Goal: Task Accomplishment & Management: Manage account settings

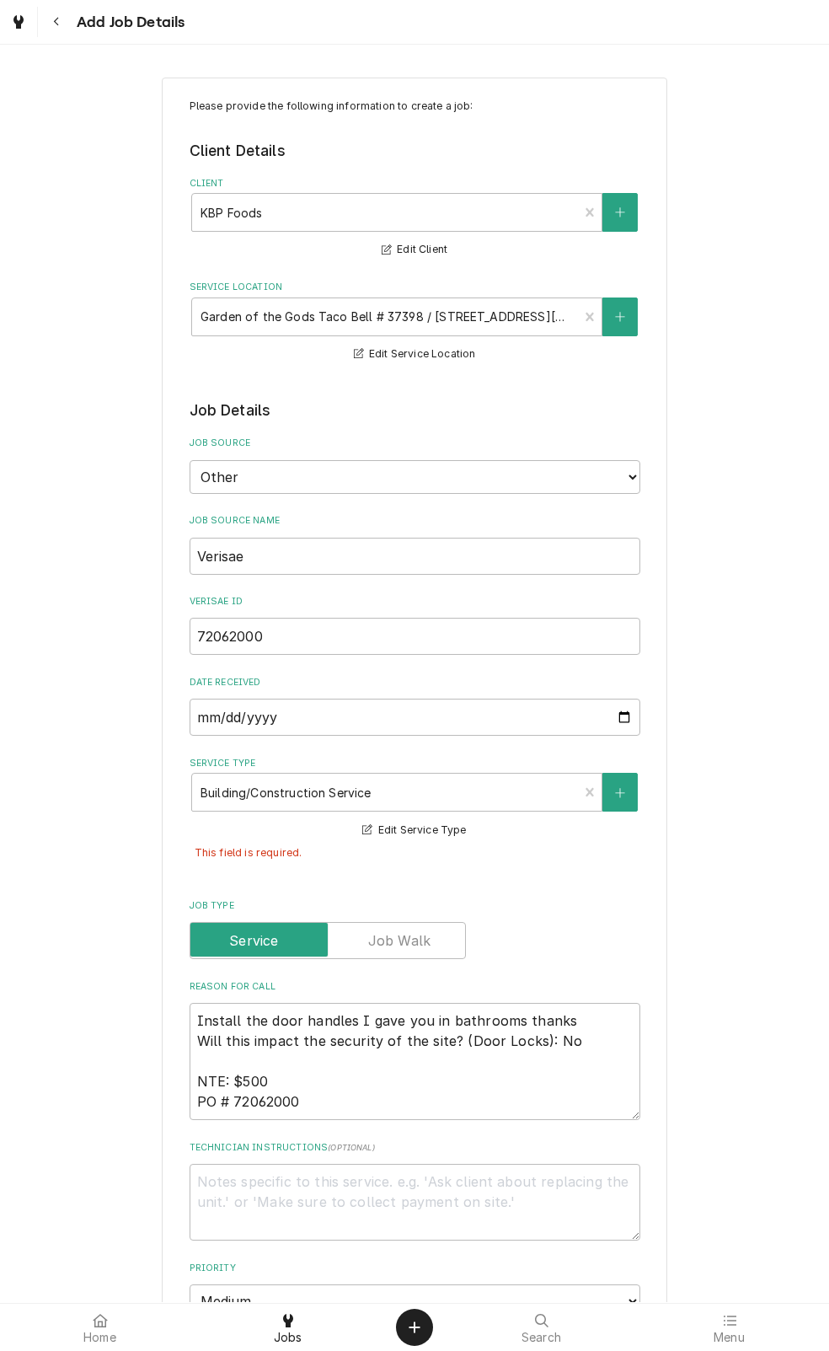
select select "08:00:00"
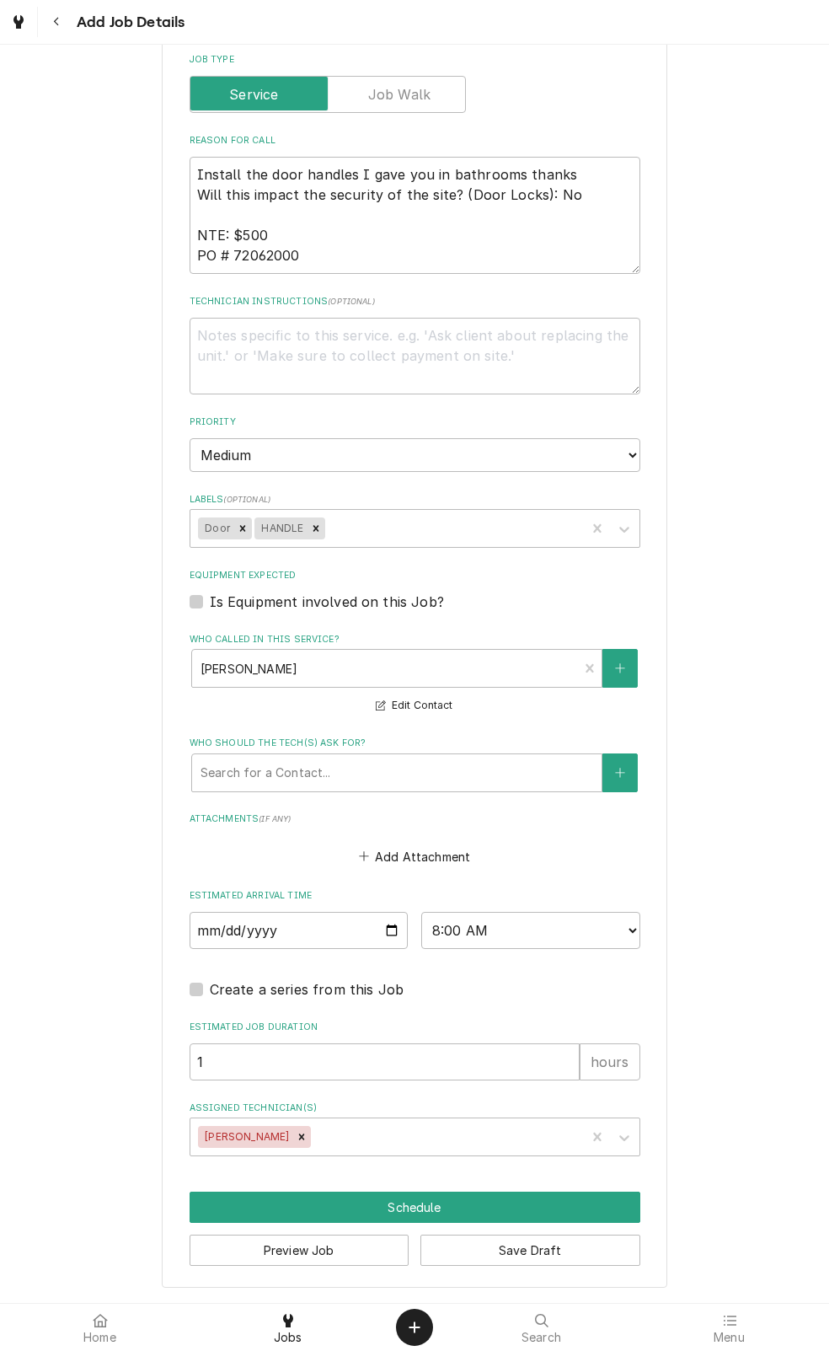
scroll to position [853, 0]
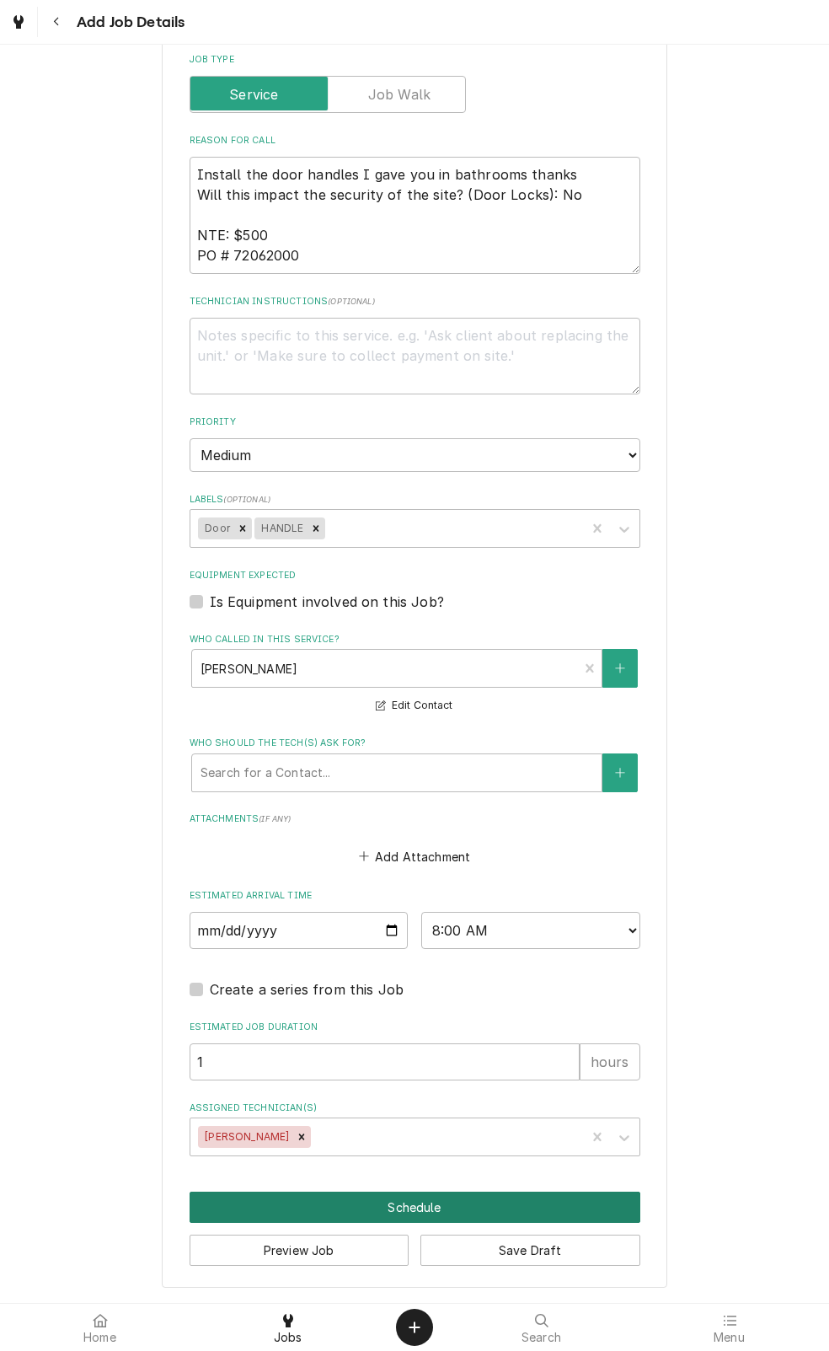
click at [325, 1195] on button "Schedule" at bounding box center [415, 1207] width 451 height 31
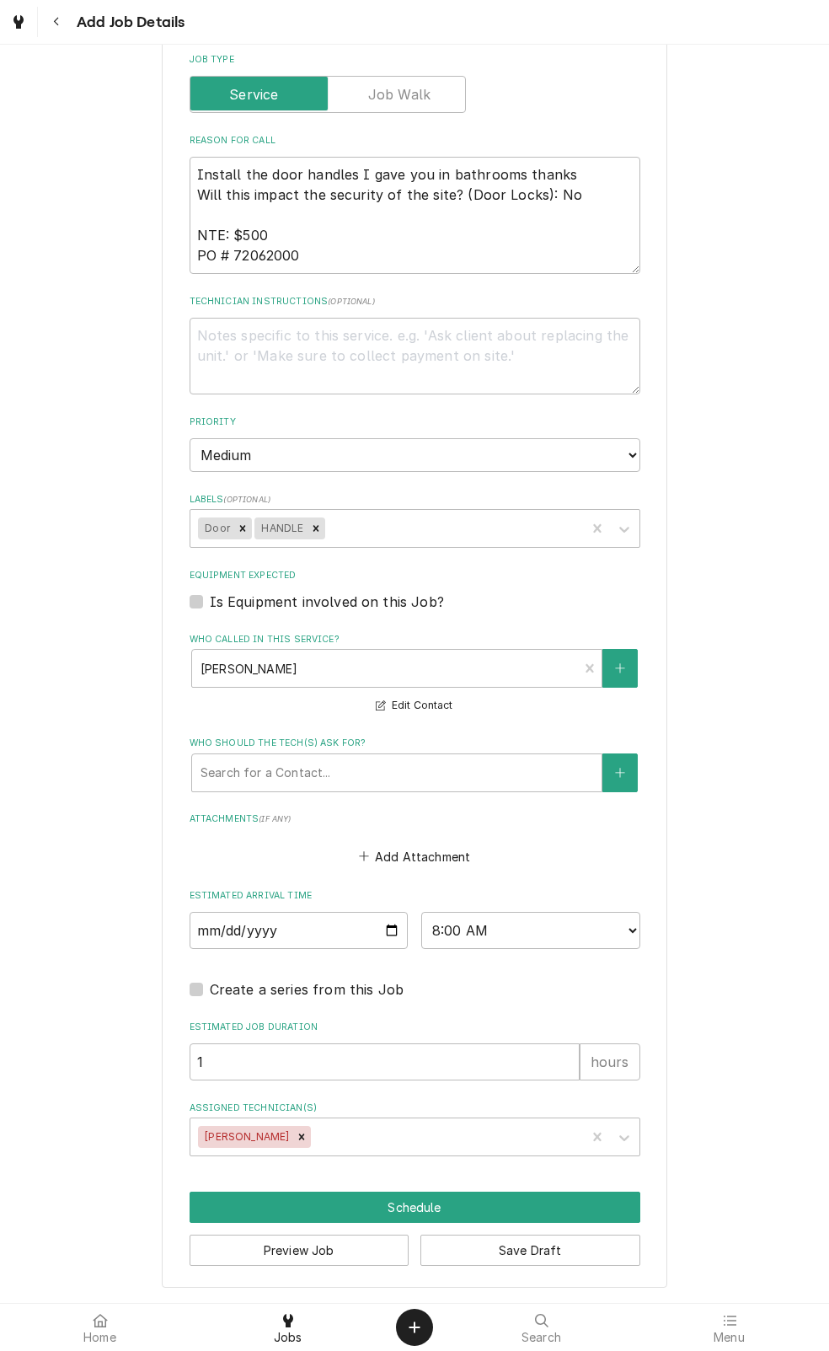
scroll to position [798, 0]
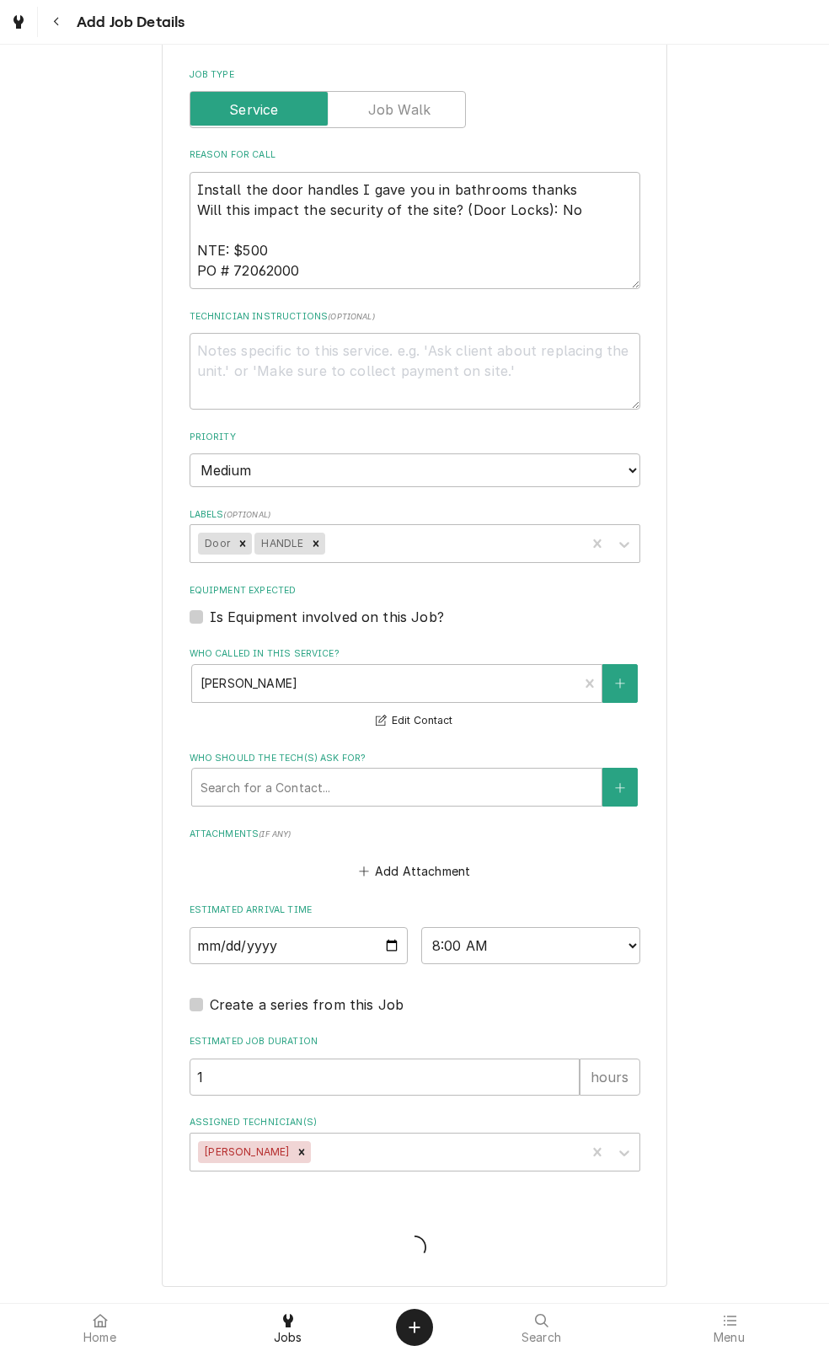
type textarea "x"
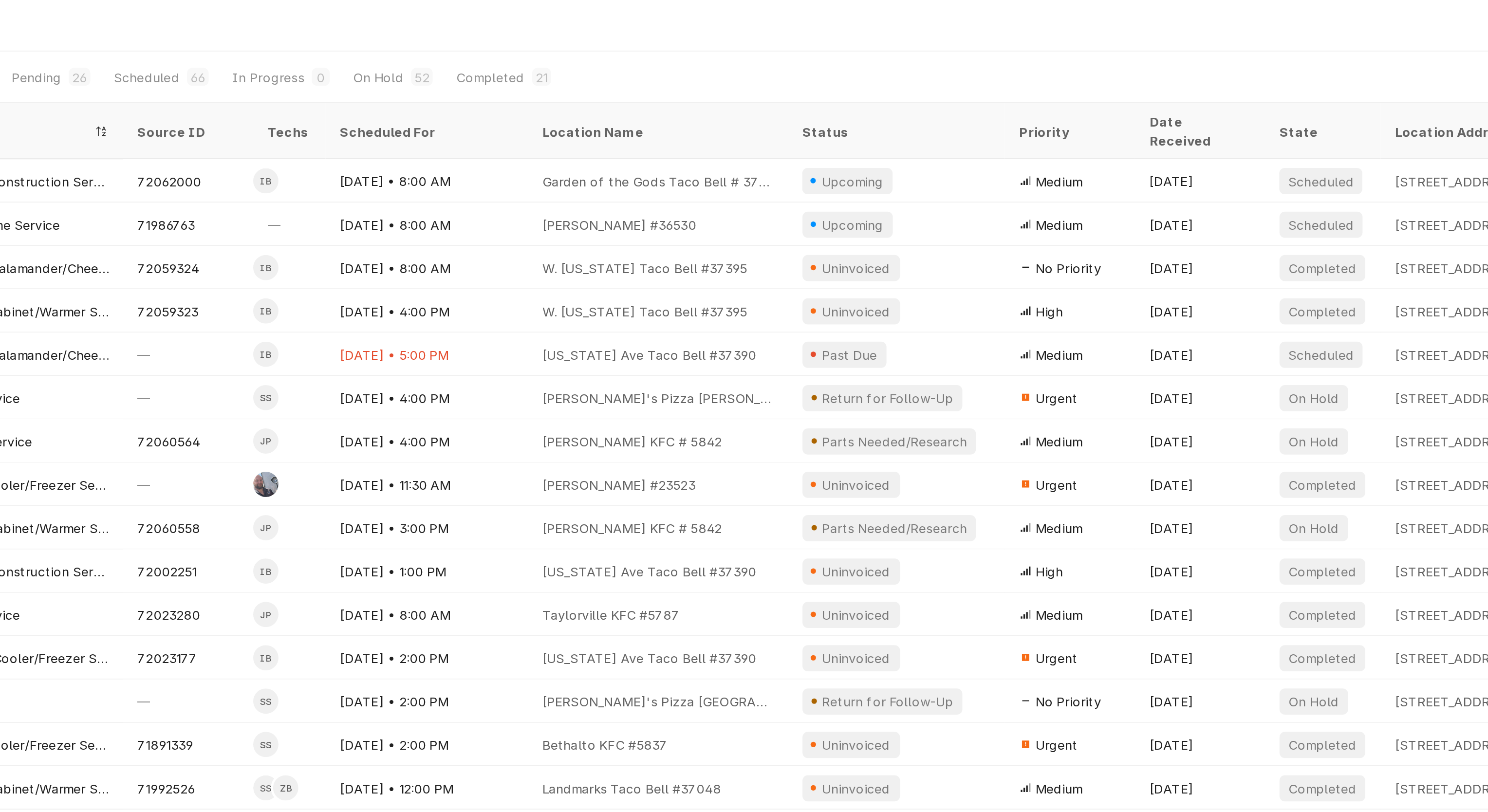
click at [447, 41] on div "On Hold" at bounding box center [441, 42] width 27 height 10
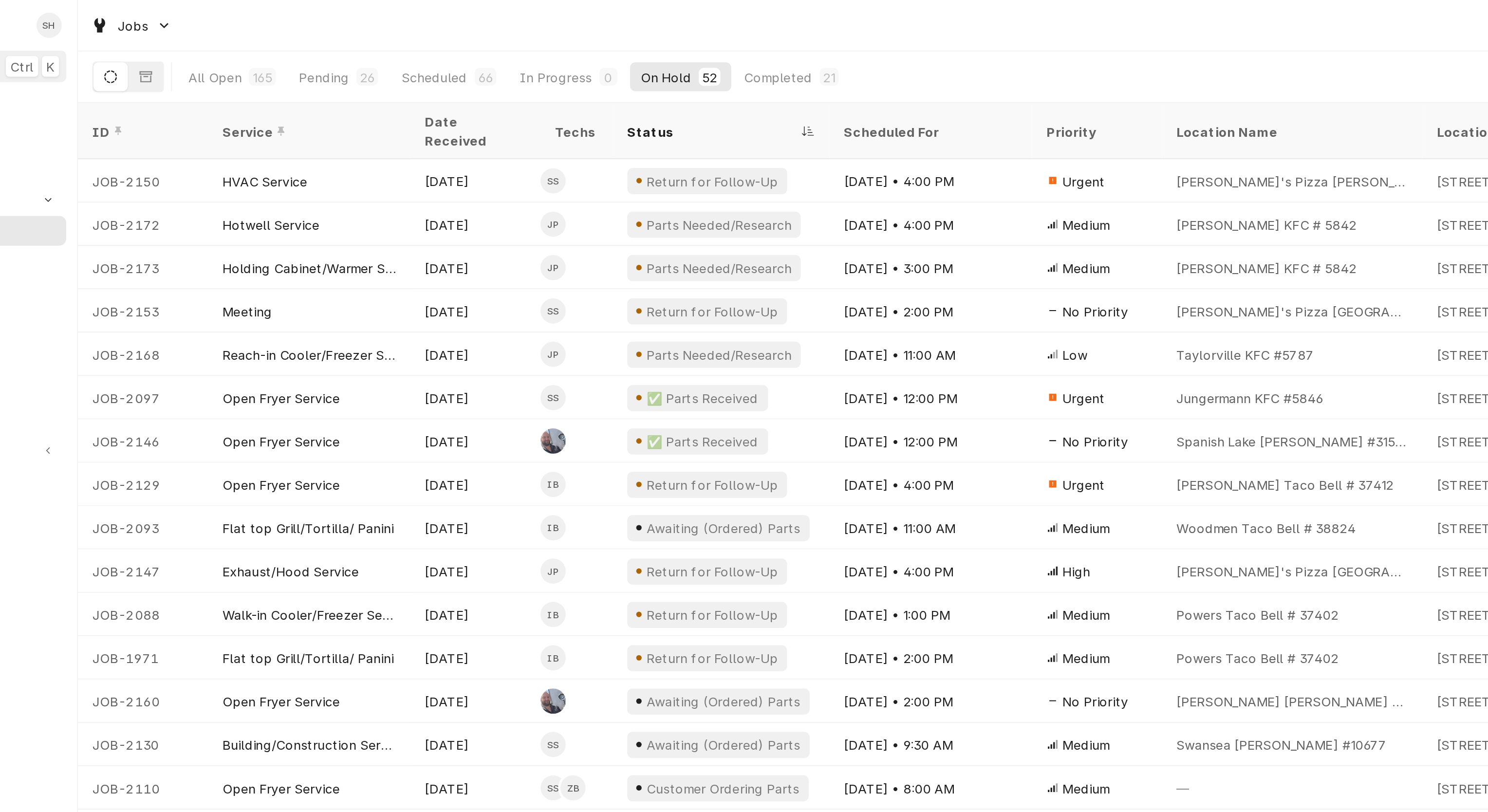
click at [198, 38] on div "All Open" at bounding box center [199, 42] width 29 height 10
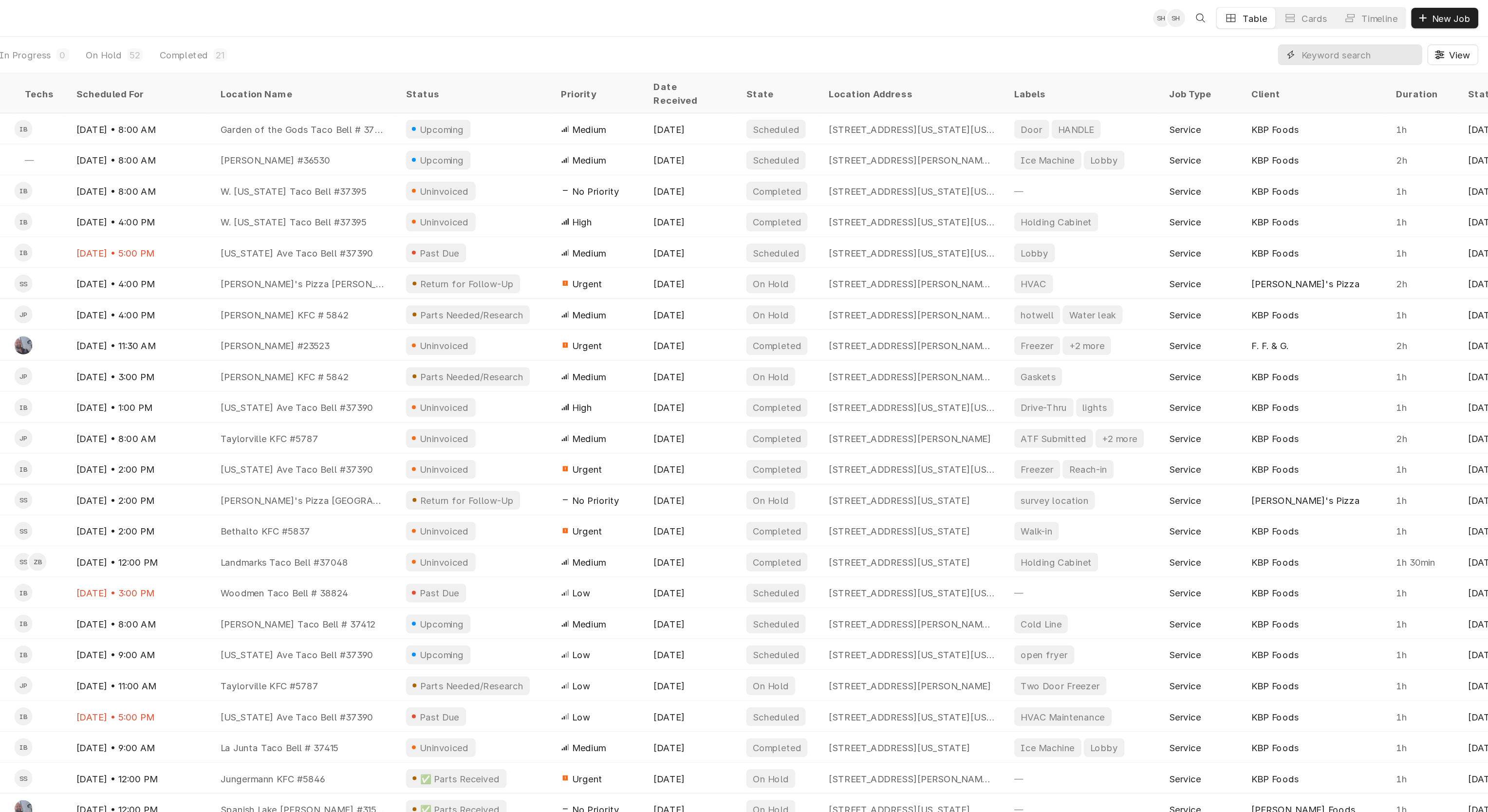
click at [479, 36] on input "Dynamic Content Wrapper" at bounding box center [1390, 41] width 87 height 16
click at [479, 38] on input "flor" at bounding box center [1383, 41] width 73 height 16
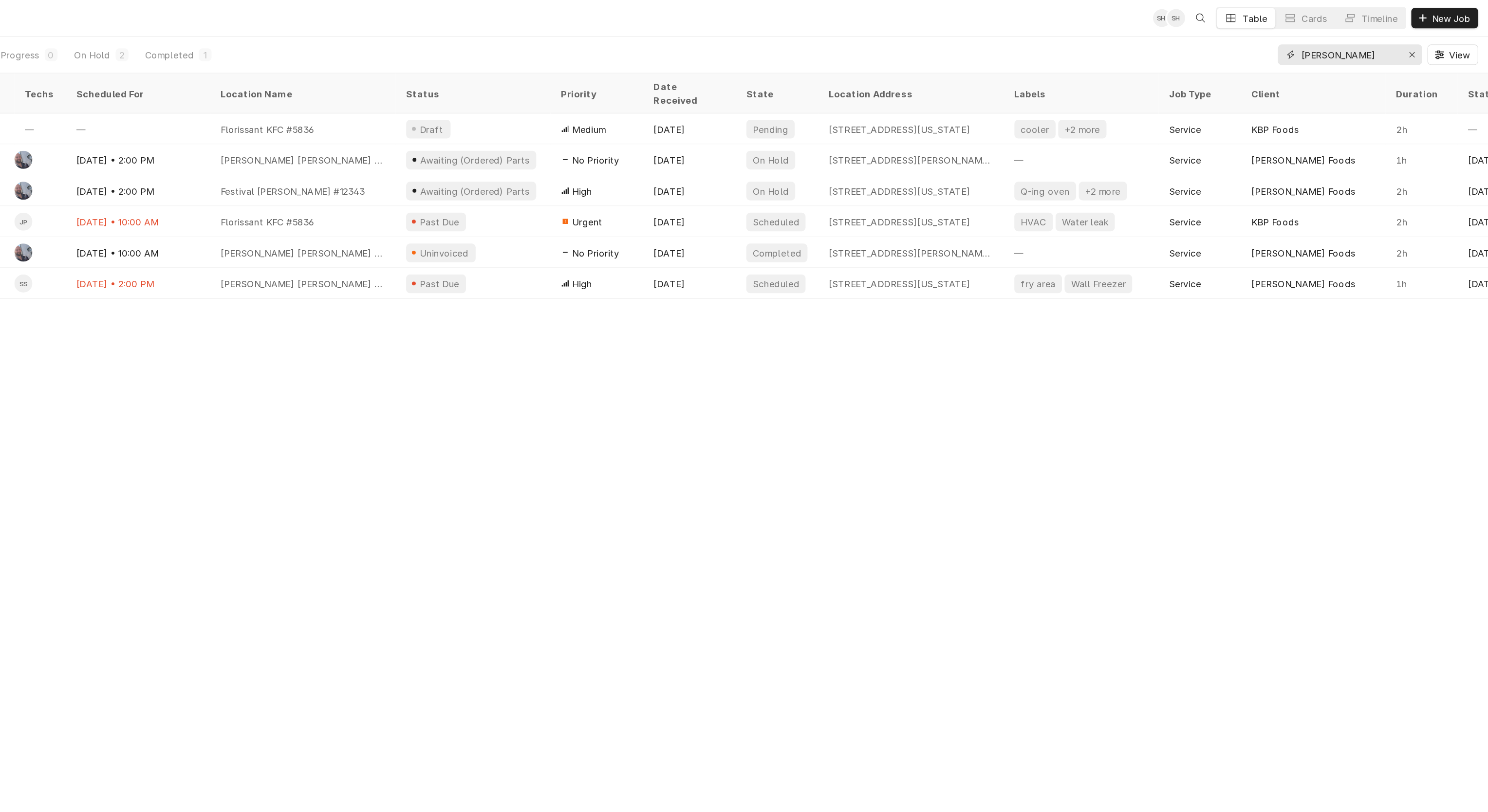
type input "flor"
click at [479, 158] on div "Past Due" at bounding box center [720, 167] width 117 height 23
click at [479, 140] on div "Aug 19" at bounding box center [884, 144] width 70 height 23
click at [479, 156] on div "Sep 3" at bounding box center [884, 167] width 70 height 23
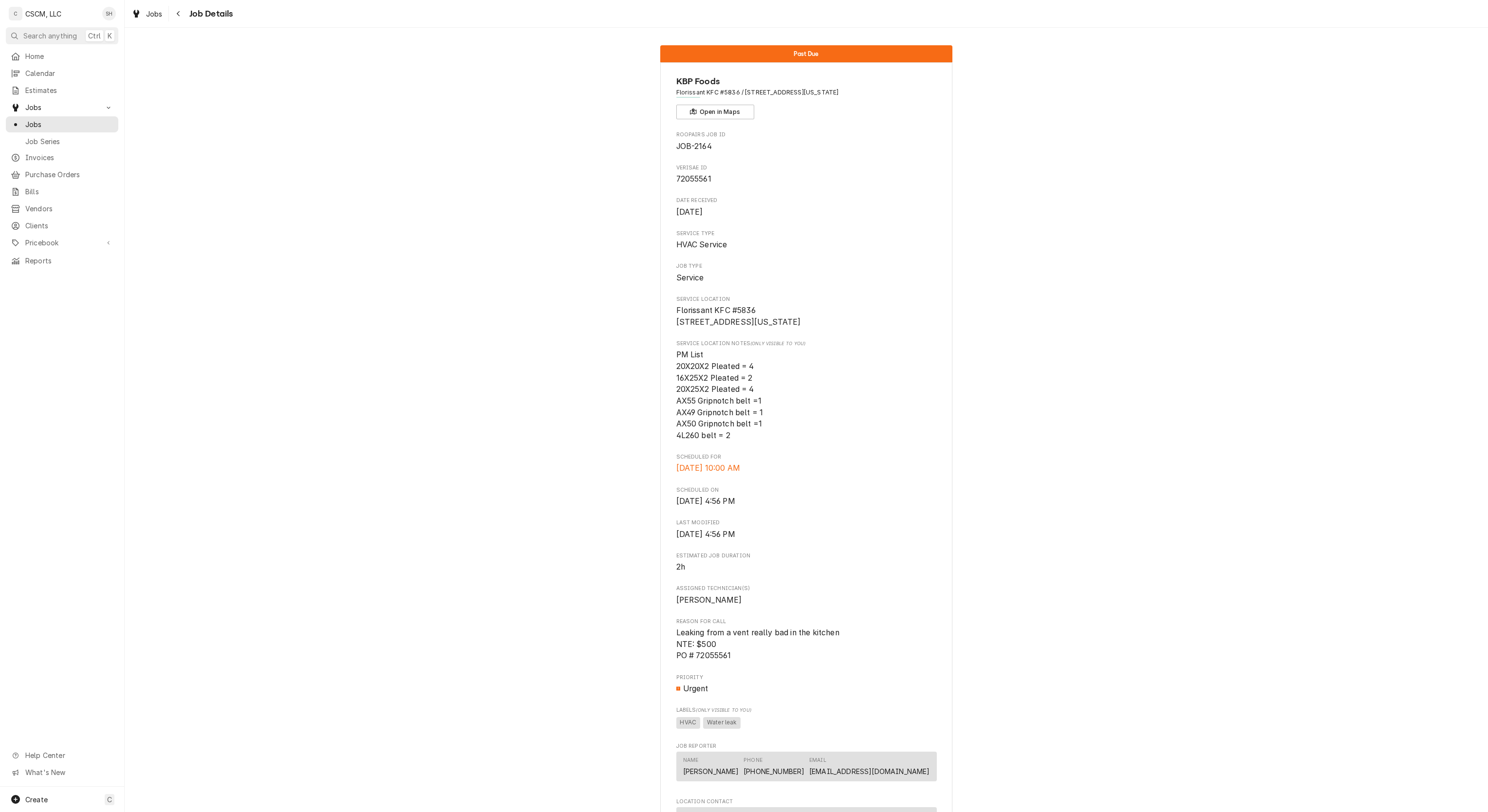
scroll to position [333, 0]
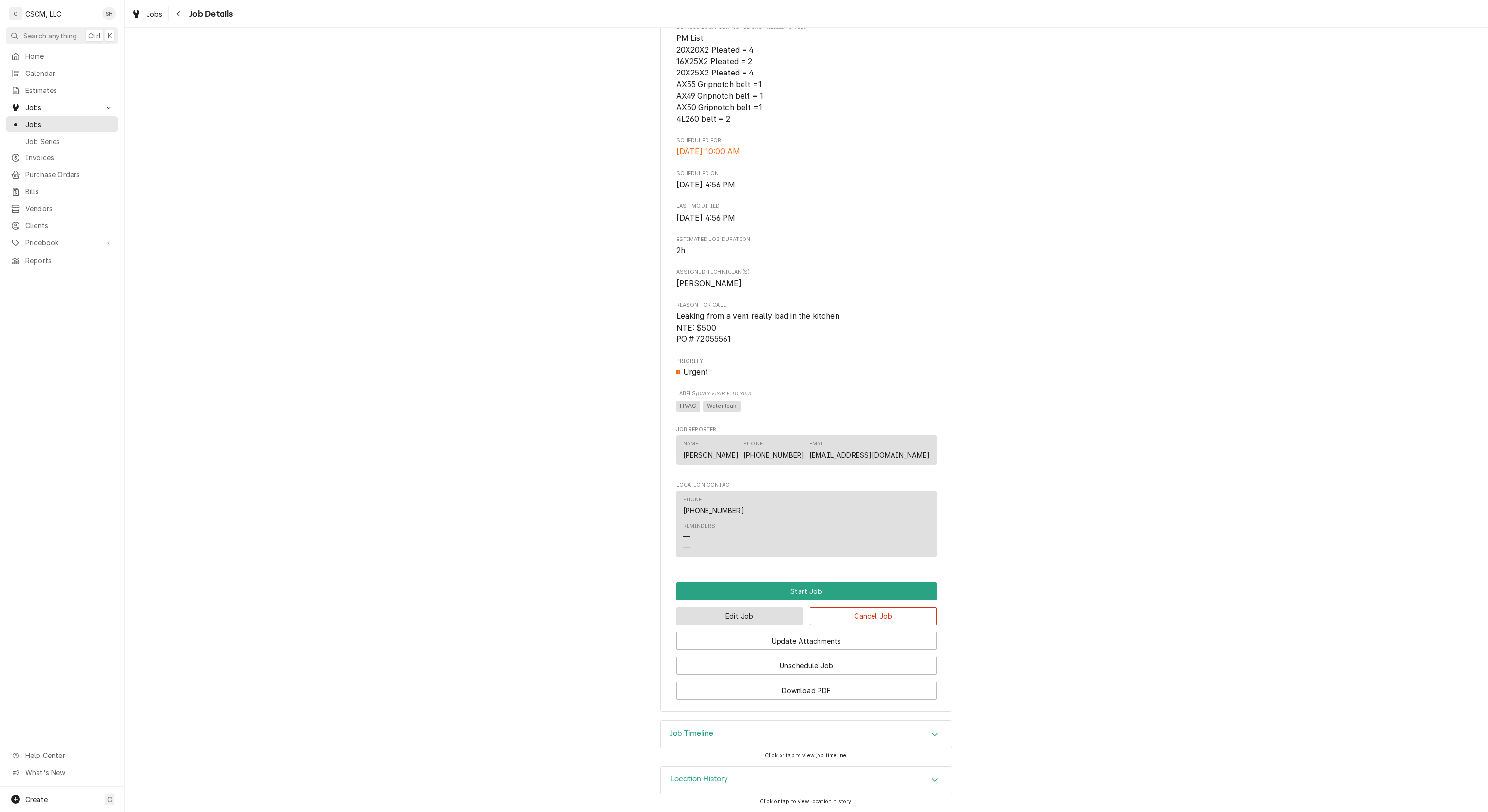
click at [739, 612] on button "Edit Job" at bounding box center [740, 616] width 127 height 18
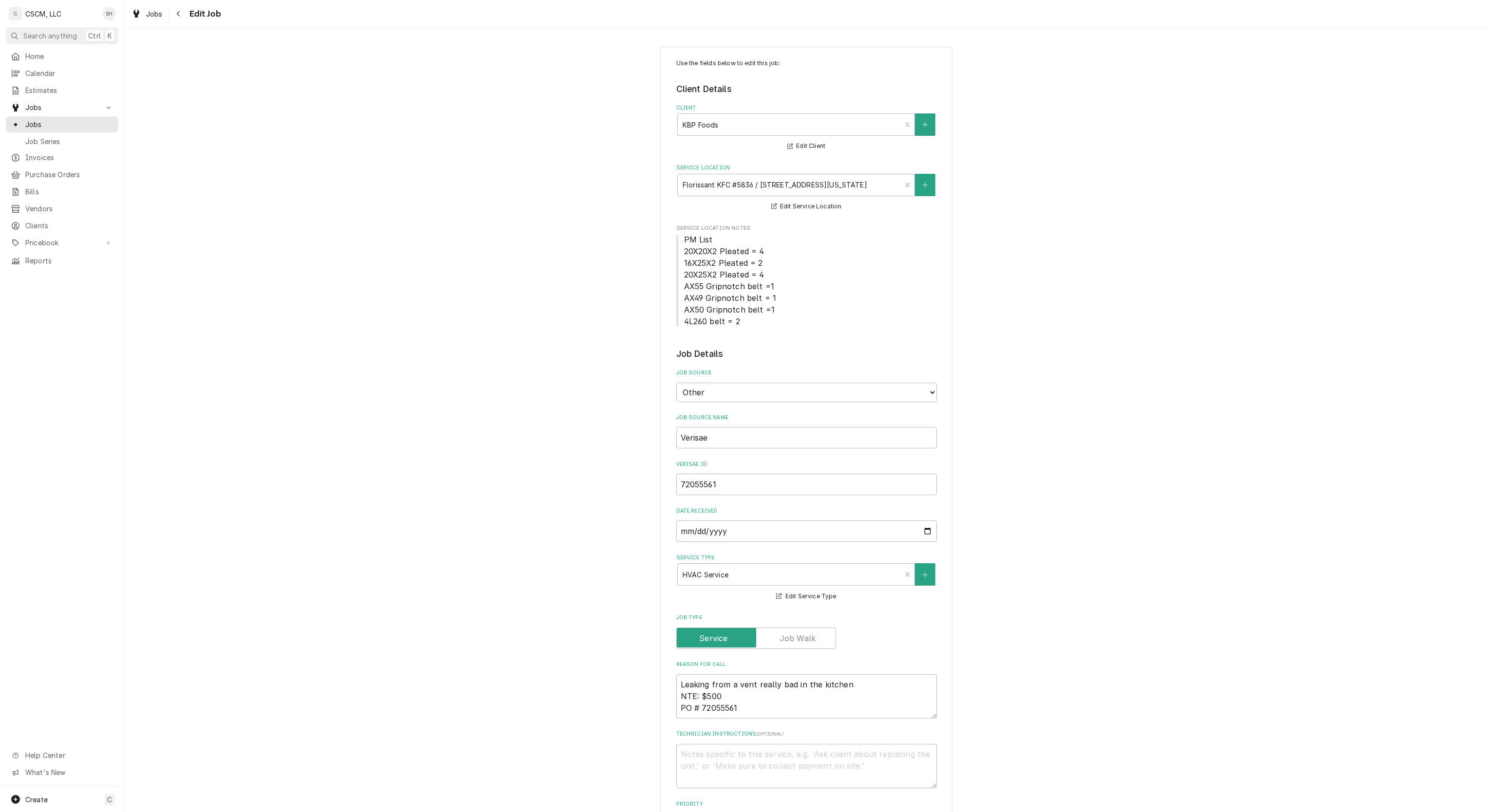
type textarea "x"
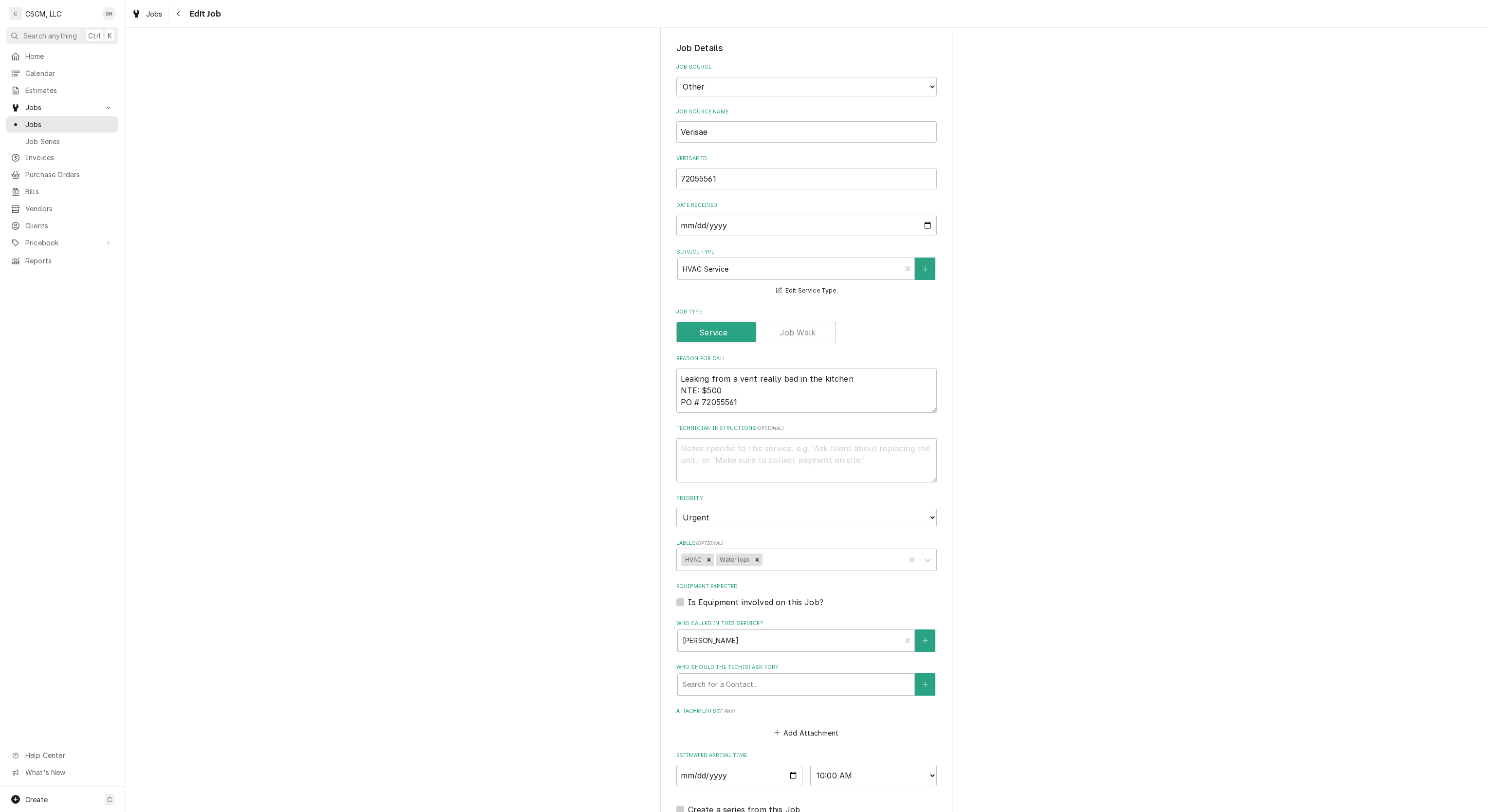
scroll to position [463, 0]
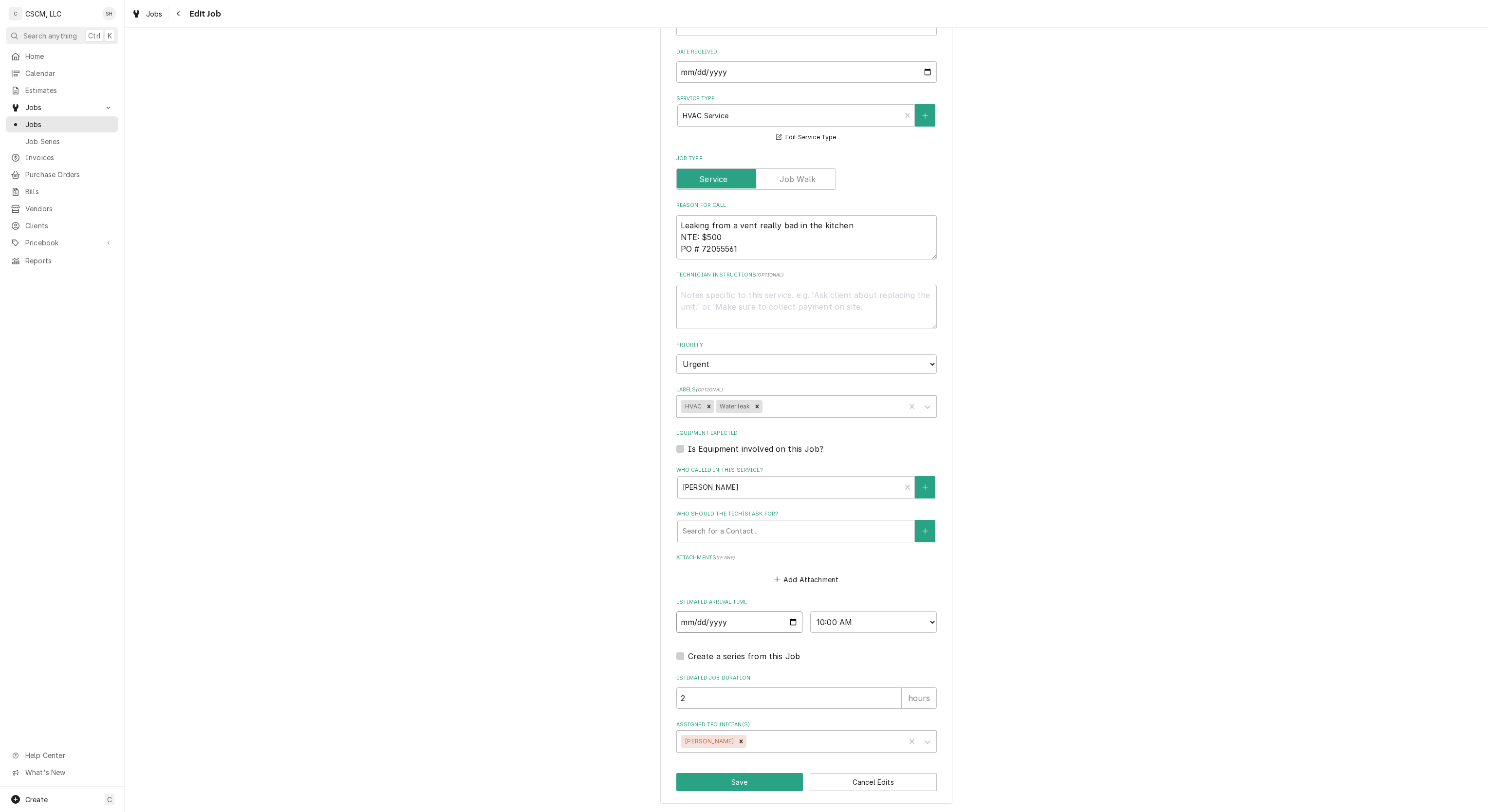
click at [783, 621] on input "2025-09-04" at bounding box center [739, 622] width 127 height 21
type input "2025-09-08"
click at [738, 783] on button "Save" at bounding box center [740, 782] width 127 height 18
type textarea "x"
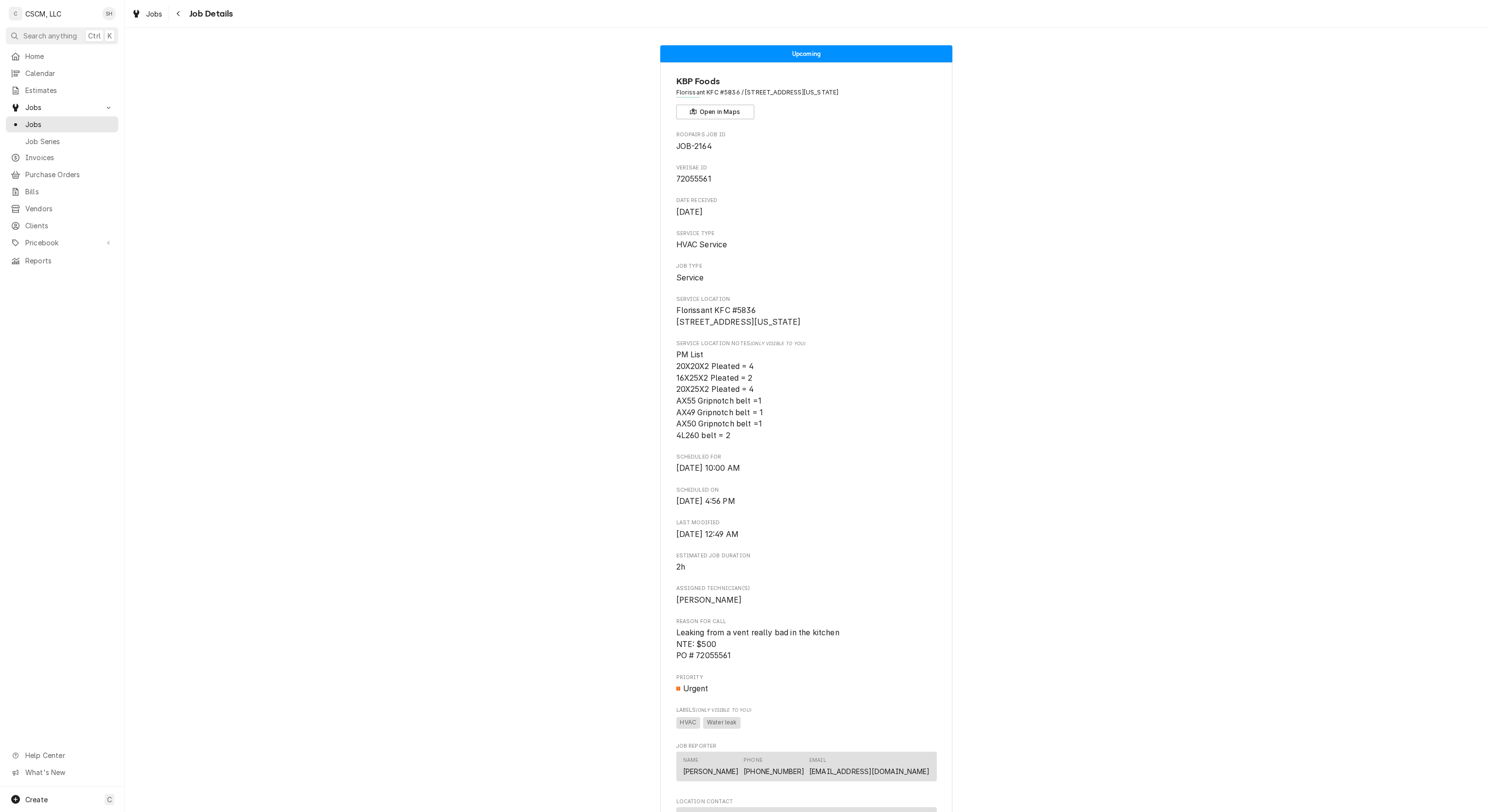
click at [181, 16] on div "Navigate back" at bounding box center [178, 13] width 10 height 10
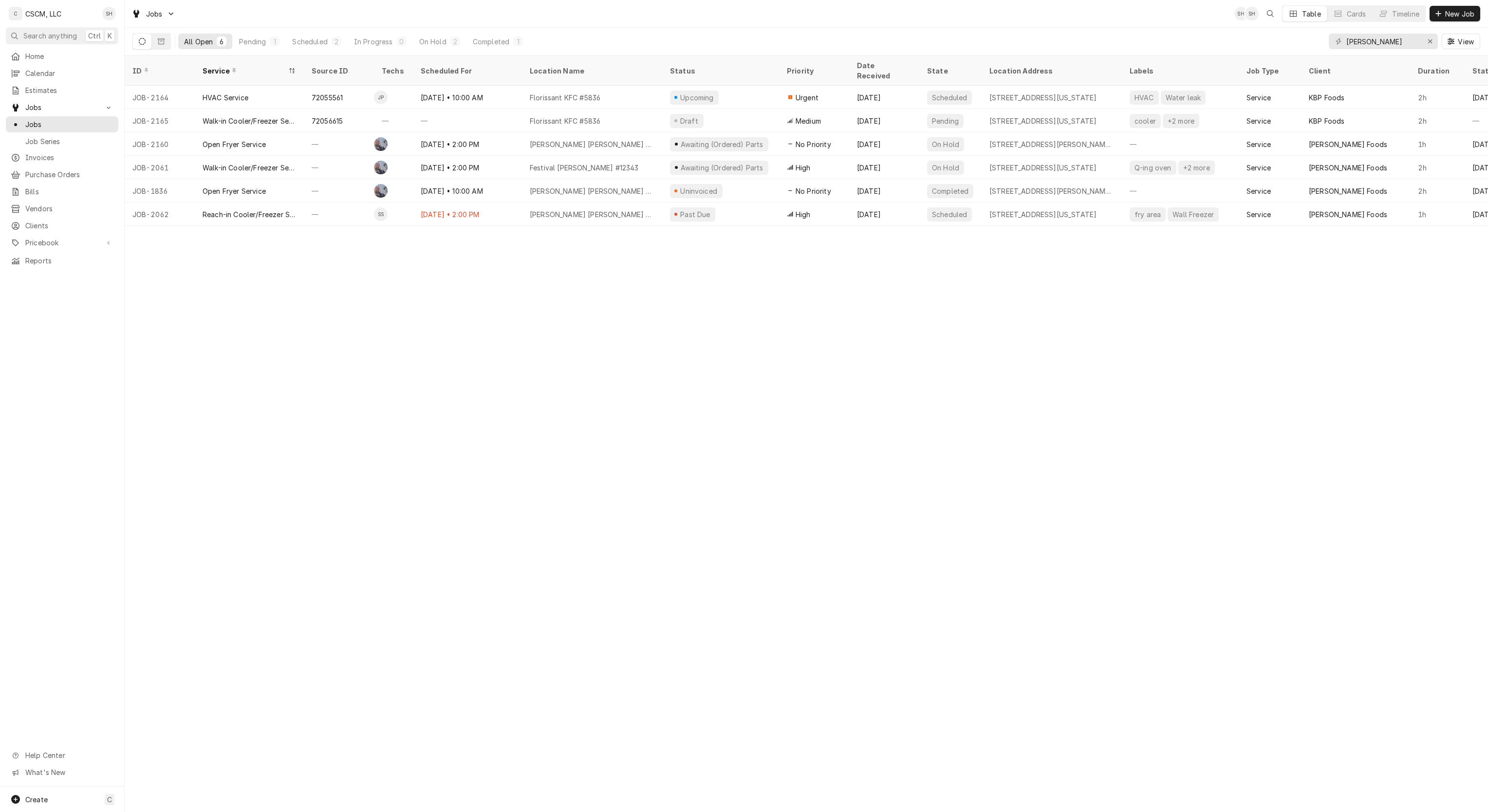
click at [473, 109] on div "—" at bounding box center [467, 121] width 109 height 23
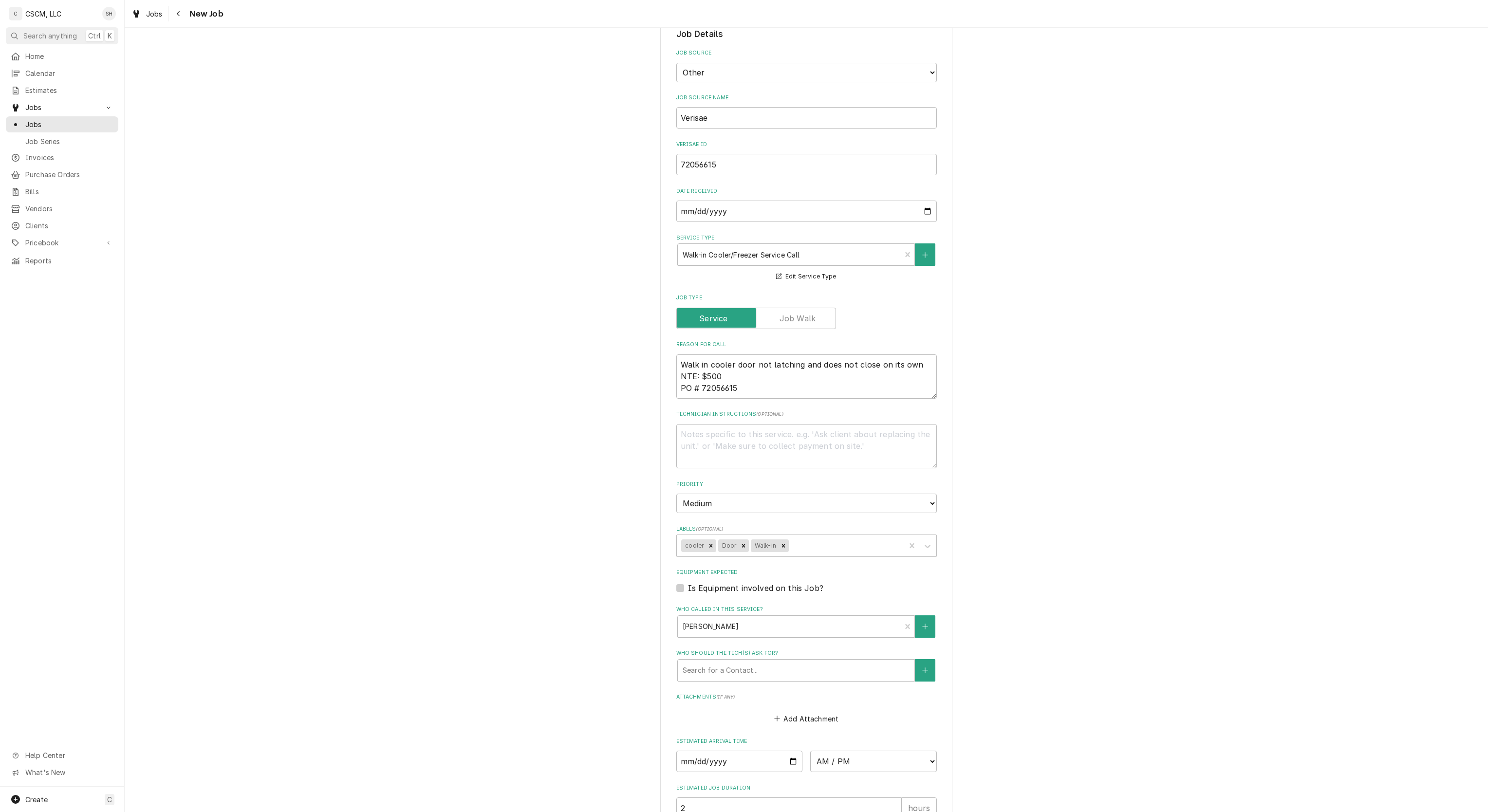
scroll to position [485, 0]
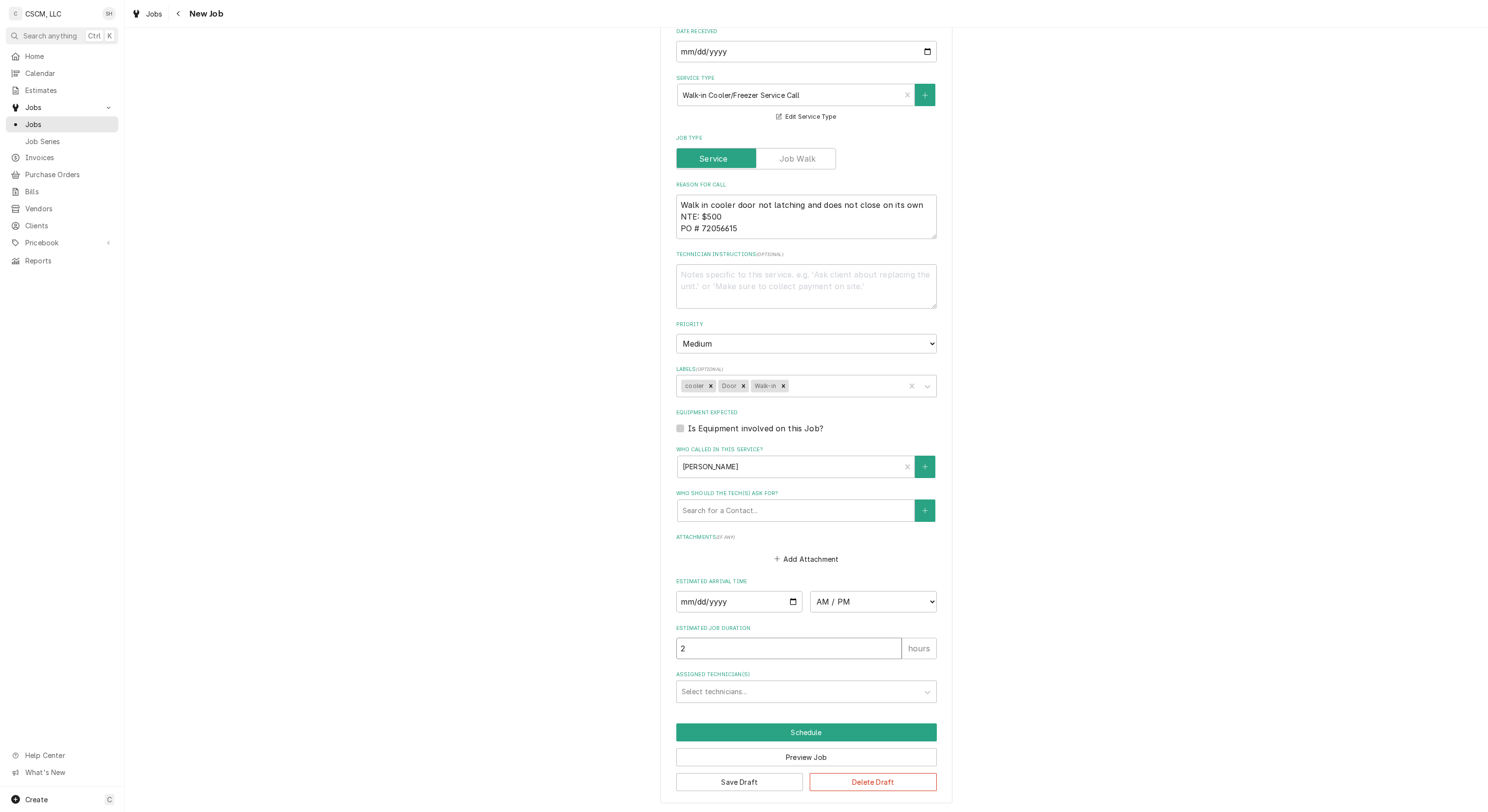
click at [851, 643] on input "2" at bounding box center [789, 648] width 225 height 21
type textarea "x"
type input "1"
type textarea "x"
type input "1"
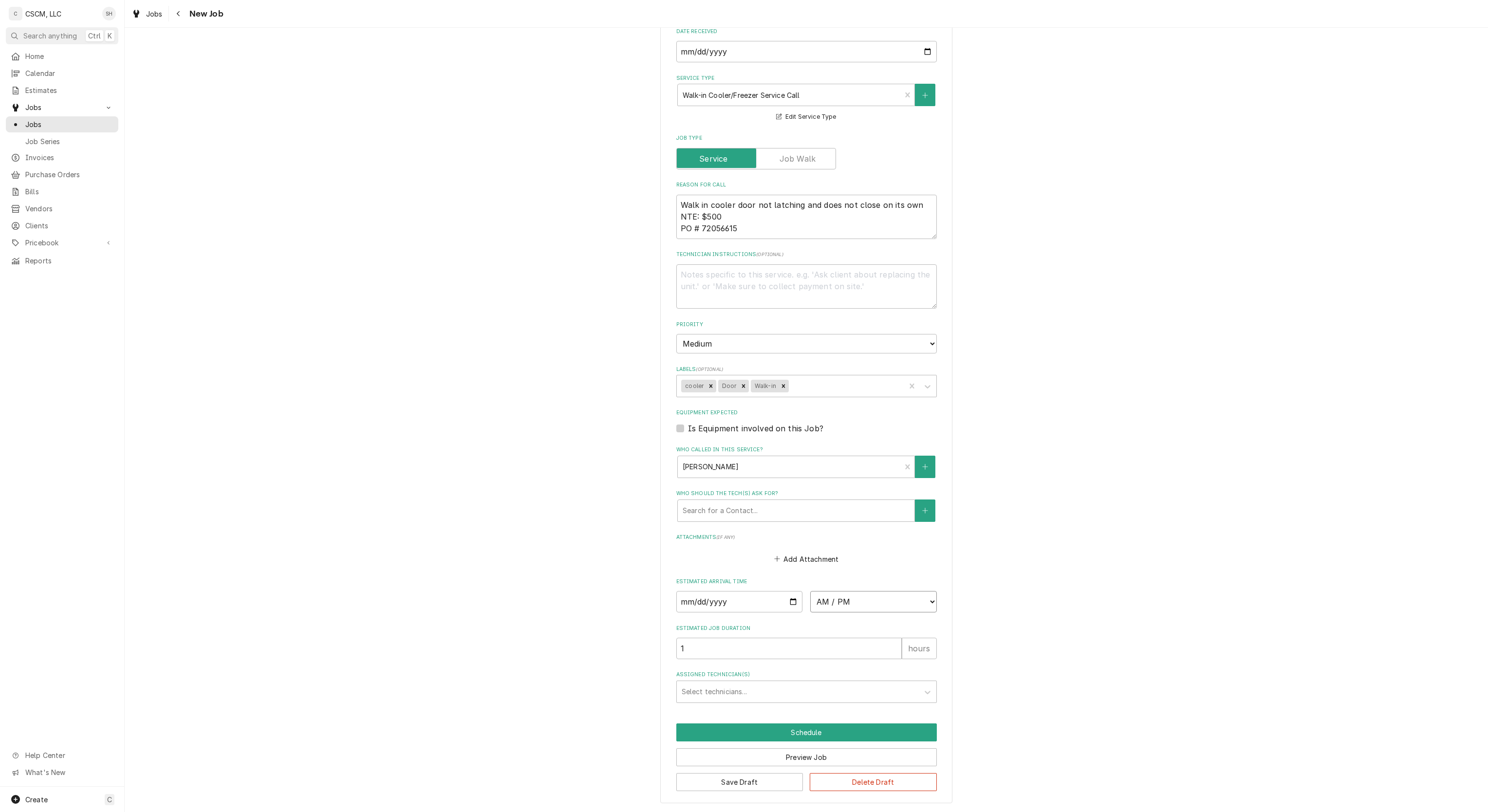
click at [857, 601] on select "AM / PM 6:00 AM 6:15 AM 6:30 AM 6:45 AM 7:00 AM 7:15 AM 7:30 AM 7:45 AM 8:00 AM…" at bounding box center [873, 601] width 127 height 21
select select "08:00:00"
click at [810, 591] on select "AM / PM 6:00 AM 6:15 AM 6:30 AM 6:45 AM 7:00 AM 7:15 AM 7:30 AM 7:45 AM 8:00 AM…" at bounding box center [873, 601] width 127 height 21
type textarea "x"
type input "2"
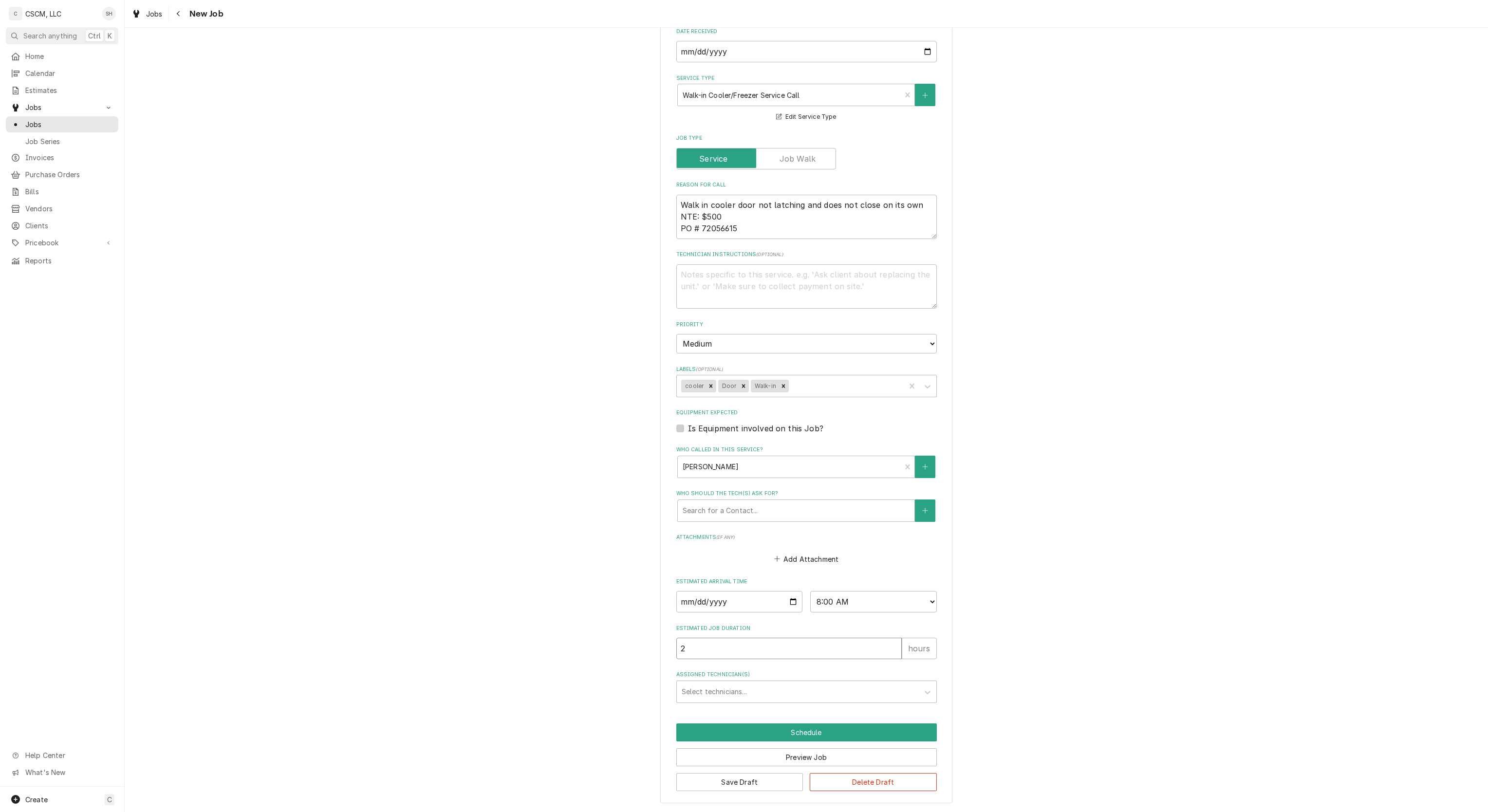
click at [886, 641] on input "2" at bounding box center [789, 648] width 225 height 21
type textarea "x"
type input "3"
click at [886, 641] on input "3" at bounding box center [789, 648] width 225 height 21
type textarea "x"
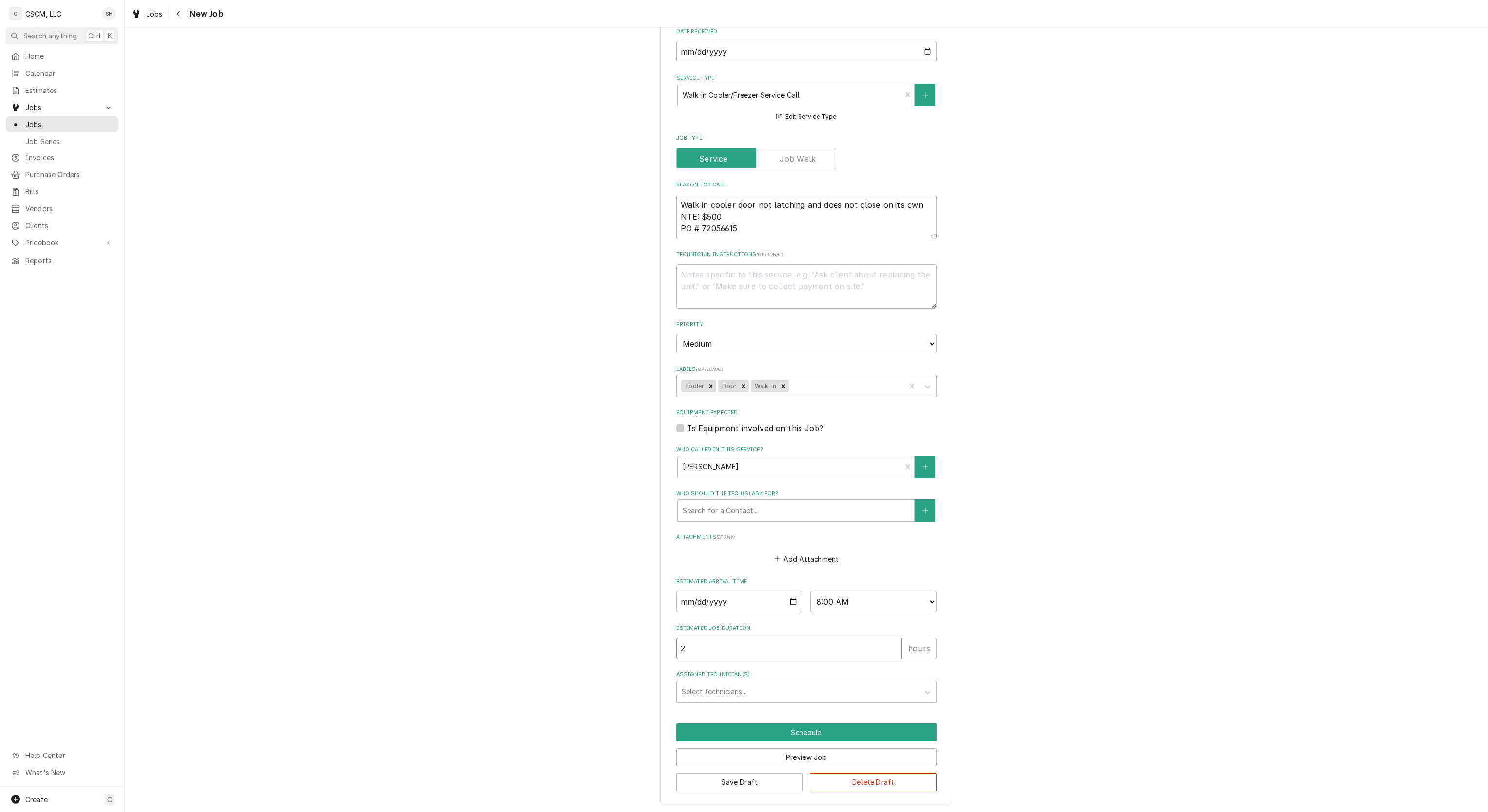
type input "2"
click at [885, 646] on input "2" at bounding box center [789, 648] width 225 height 21
type textarea "x"
click at [779, 605] on input "Date" at bounding box center [739, 601] width 127 height 21
click at [786, 598] on input "Date" at bounding box center [739, 601] width 127 height 21
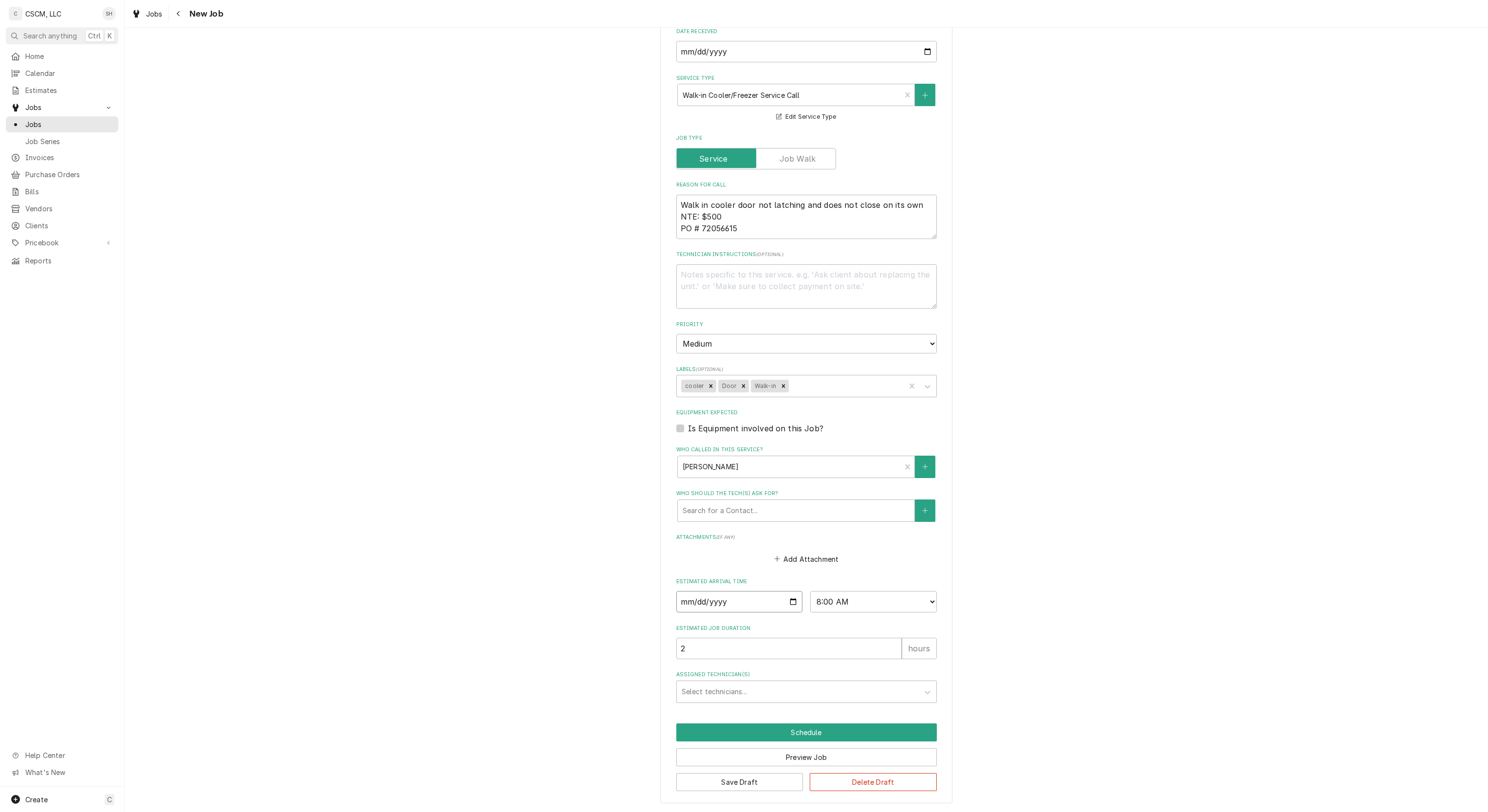
type input "2025-09-08"
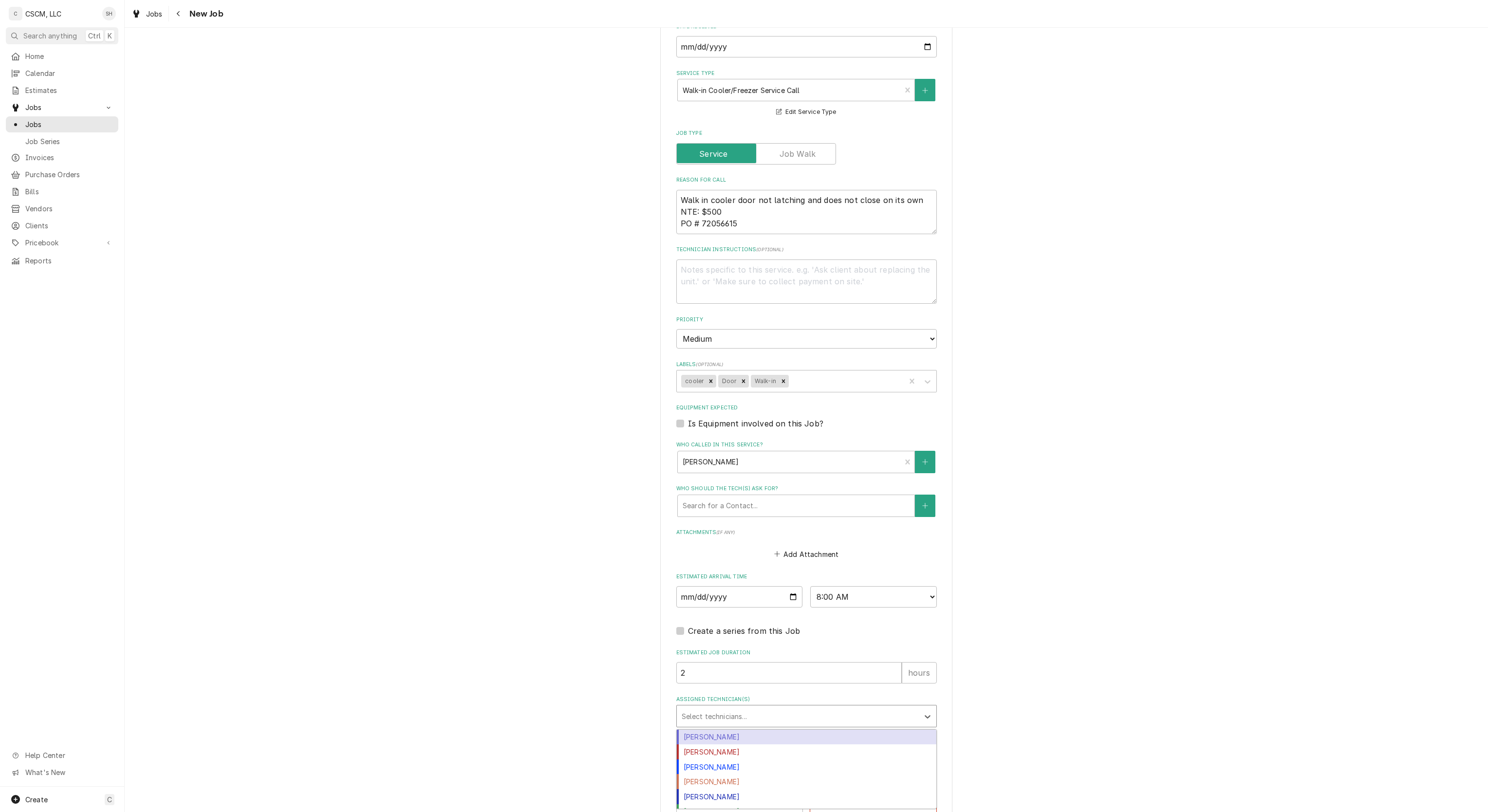
click at [704, 722] on div "Assigned Technician(s)" at bounding box center [798, 716] width 232 height 17
click at [713, 789] on div "[PERSON_NAME]" at bounding box center [806, 781] width 259 height 15
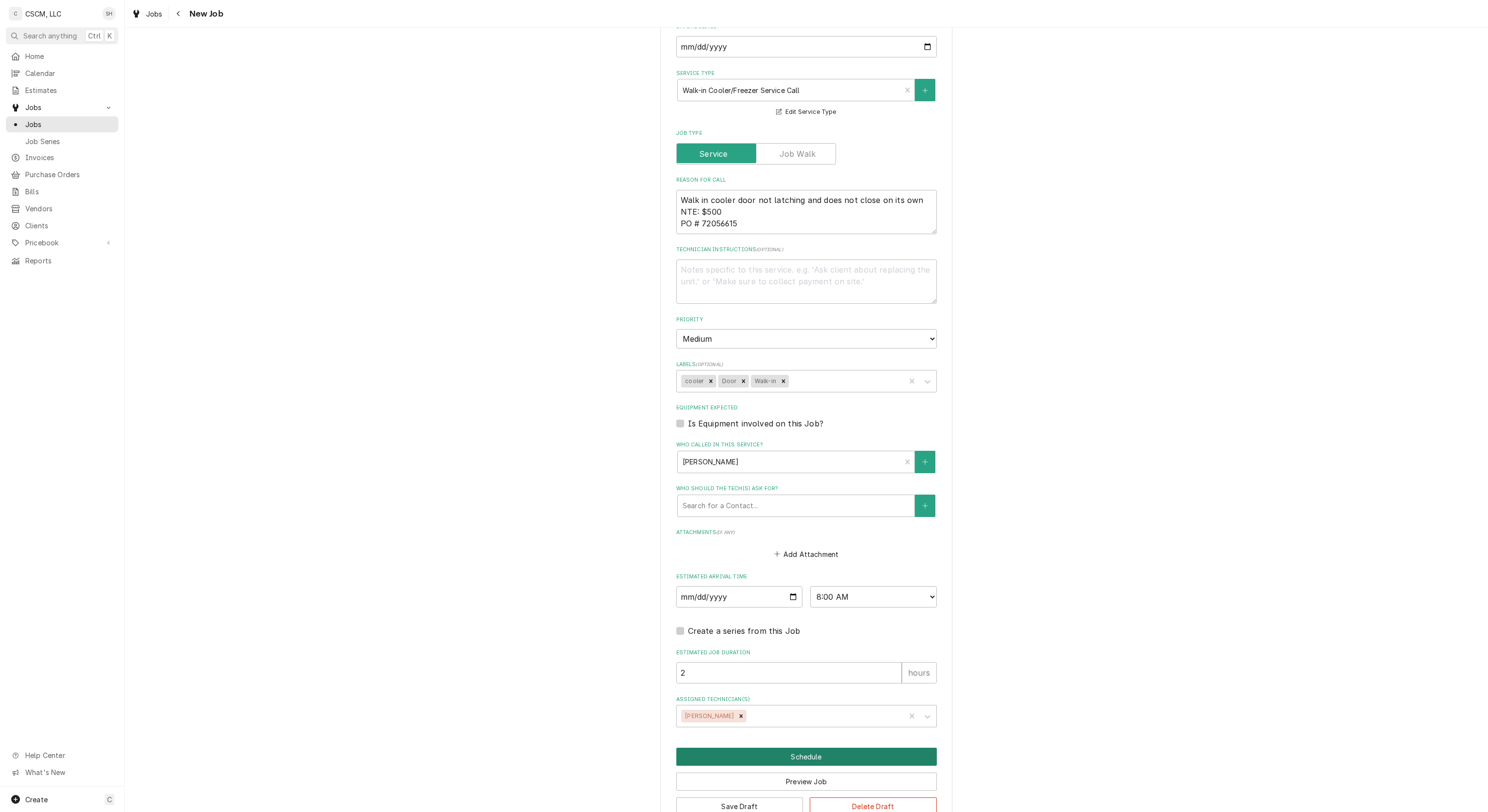
click at [740, 763] on button "Schedule" at bounding box center [806, 757] width 261 height 18
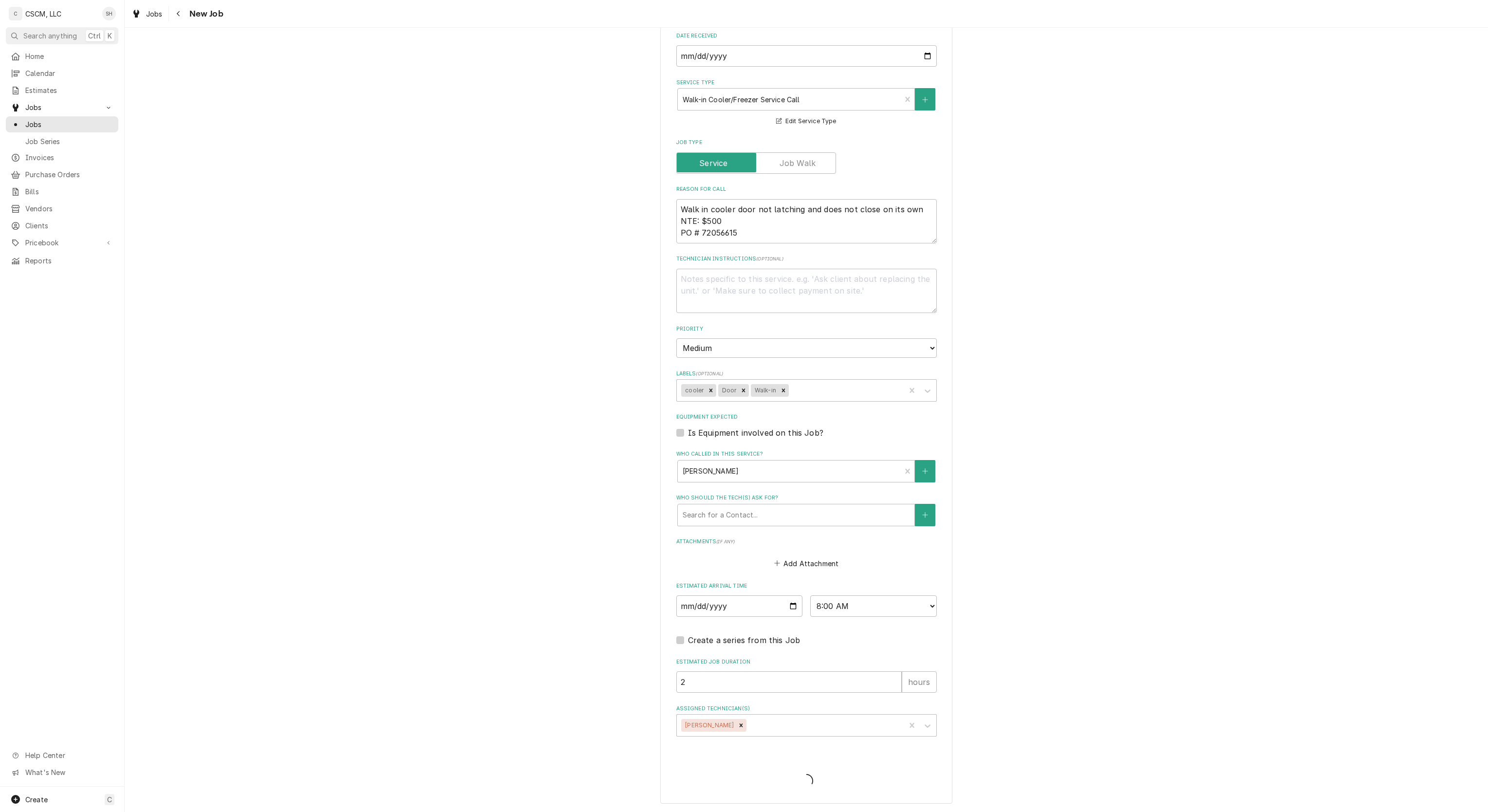
type textarea "x"
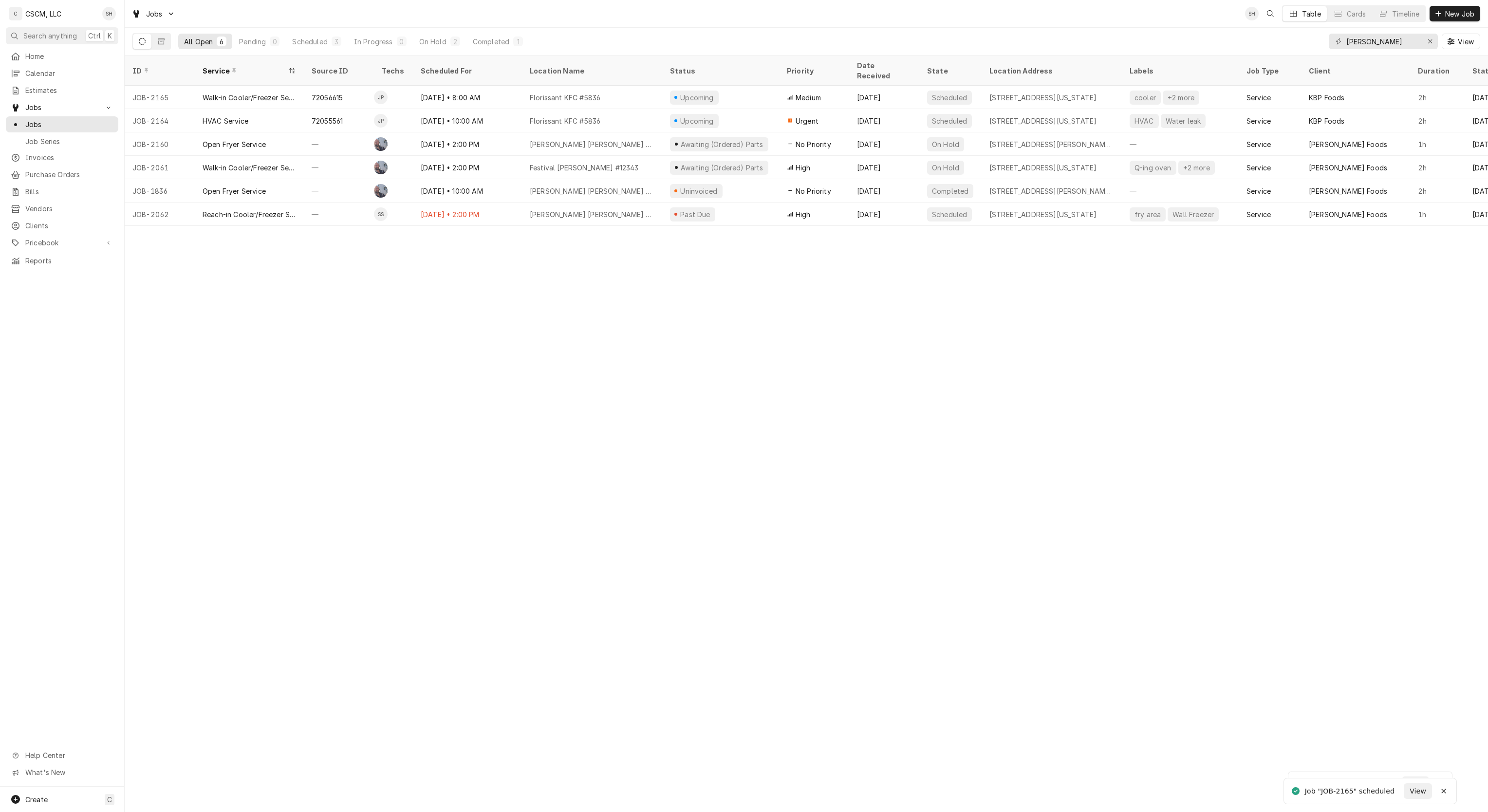
click at [54, 68] on span "Calendar" at bounding box center [69, 73] width 88 height 10
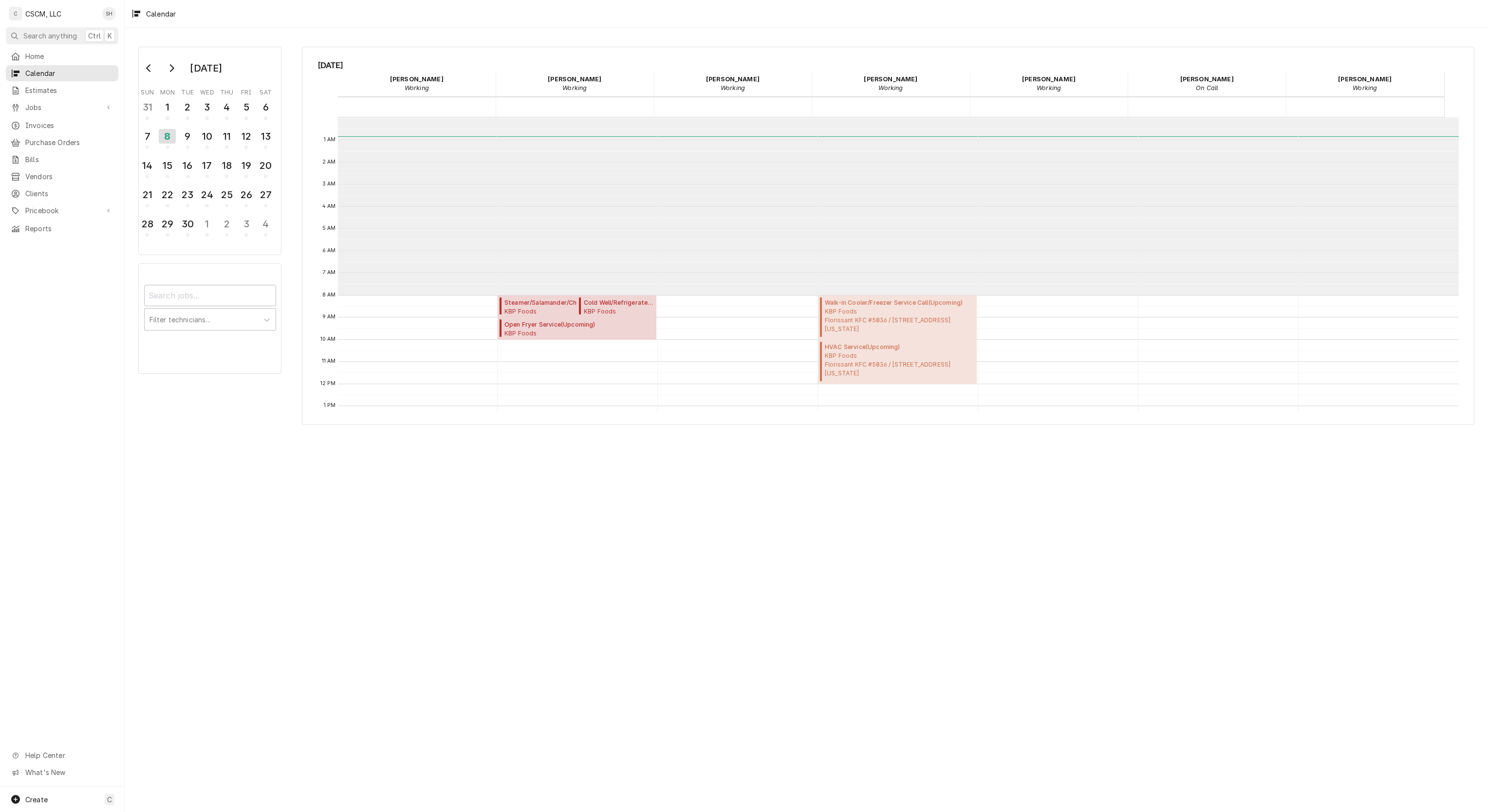
scroll to position [177, 0]
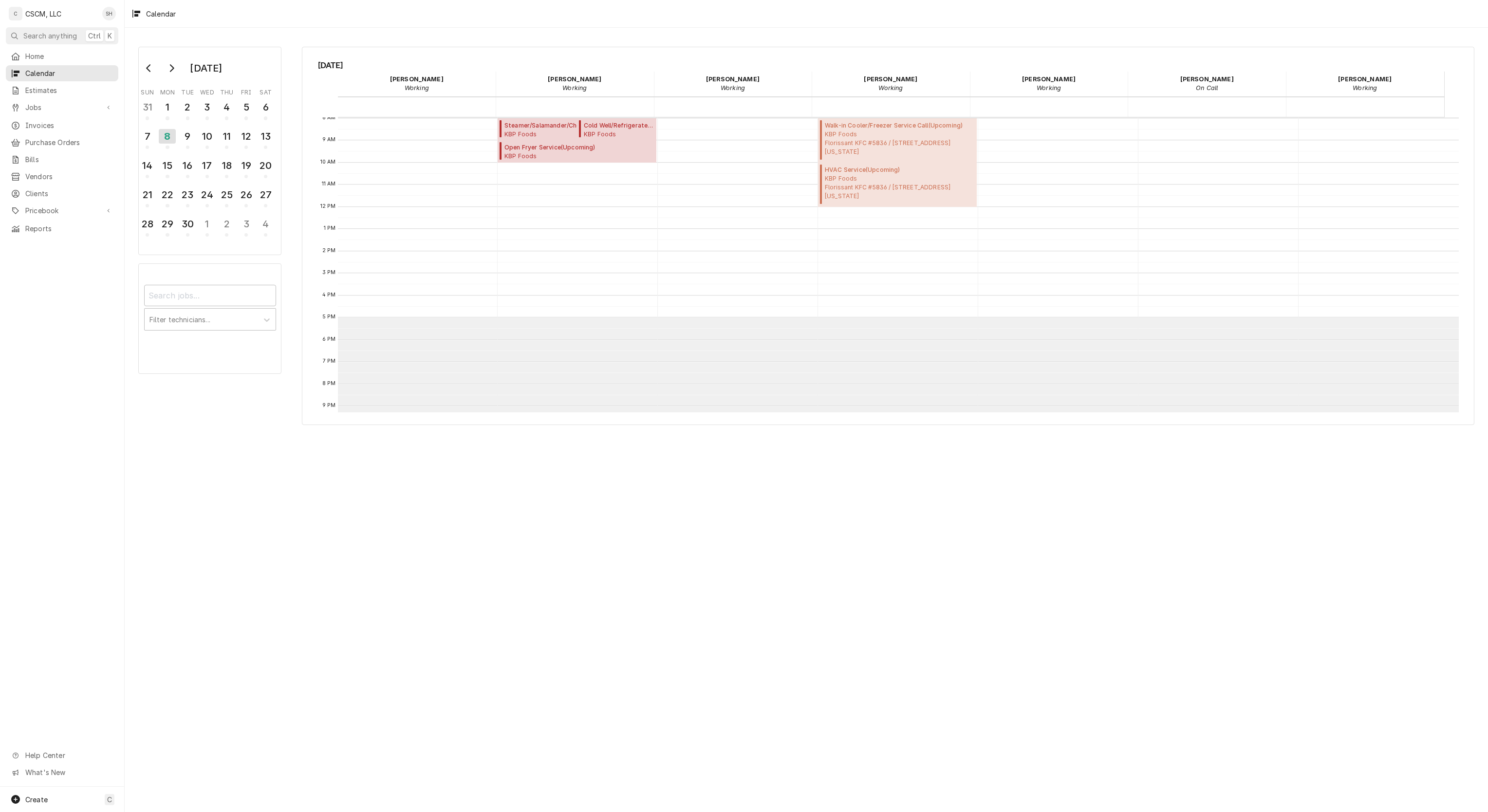
click at [63, 59] on div "Home" at bounding box center [62, 56] width 109 height 12
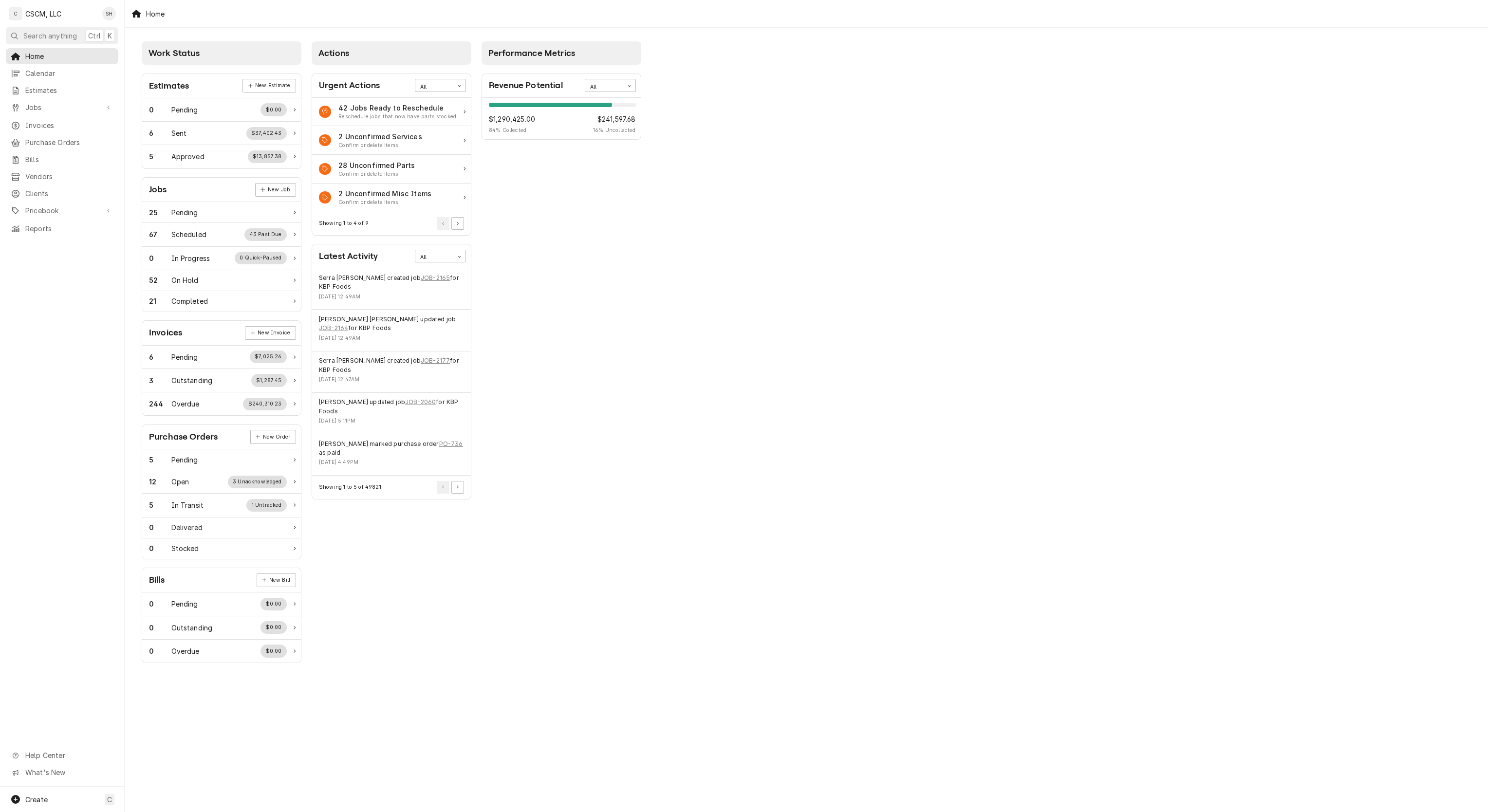
click at [59, 105] on span "Jobs" at bounding box center [62, 107] width 73 height 10
click at [54, 127] on link "Jobs" at bounding box center [62, 124] width 113 height 16
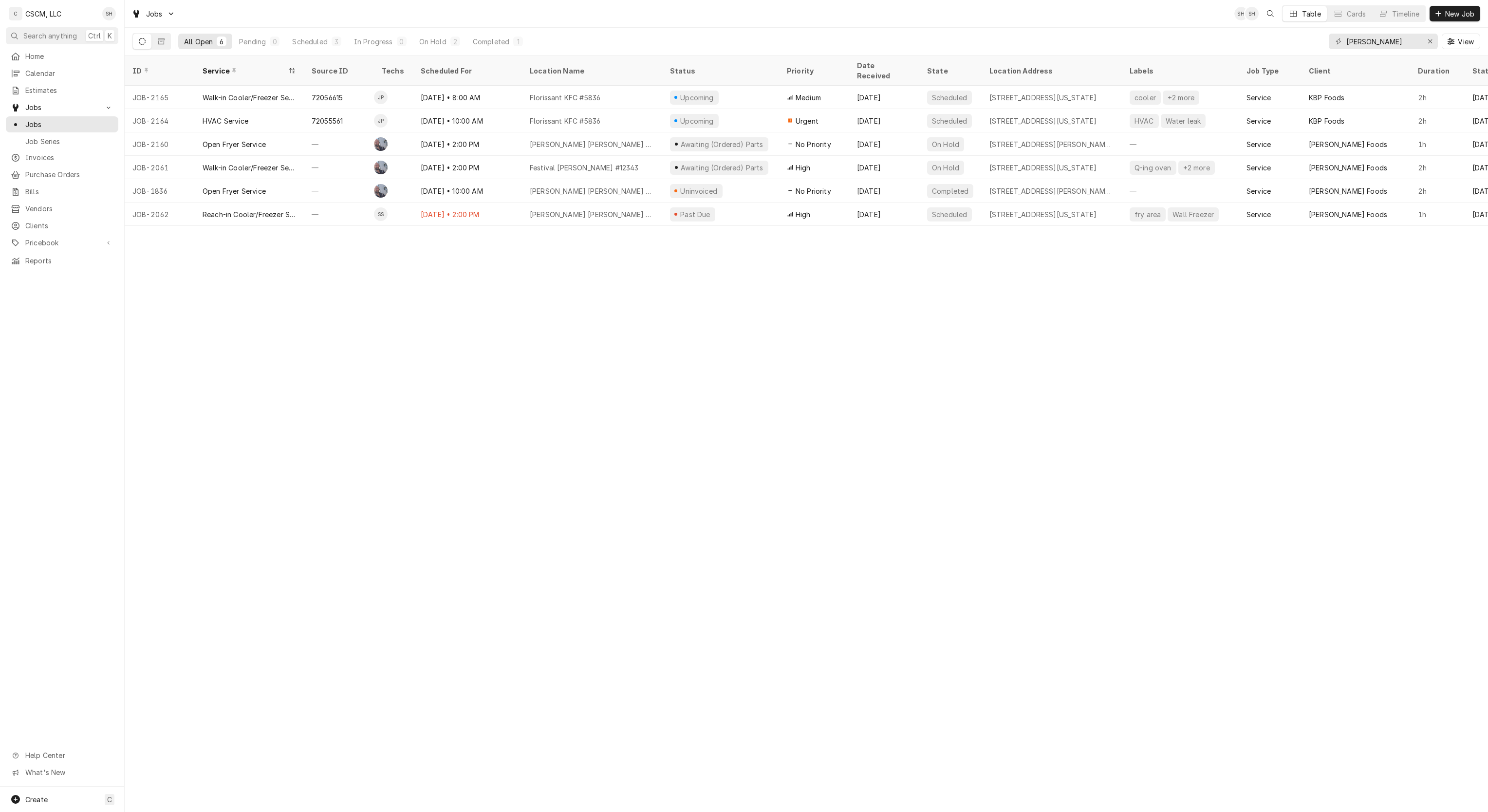
click at [261, 43] on div "Pending" at bounding box center [252, 42] width 27 height 10
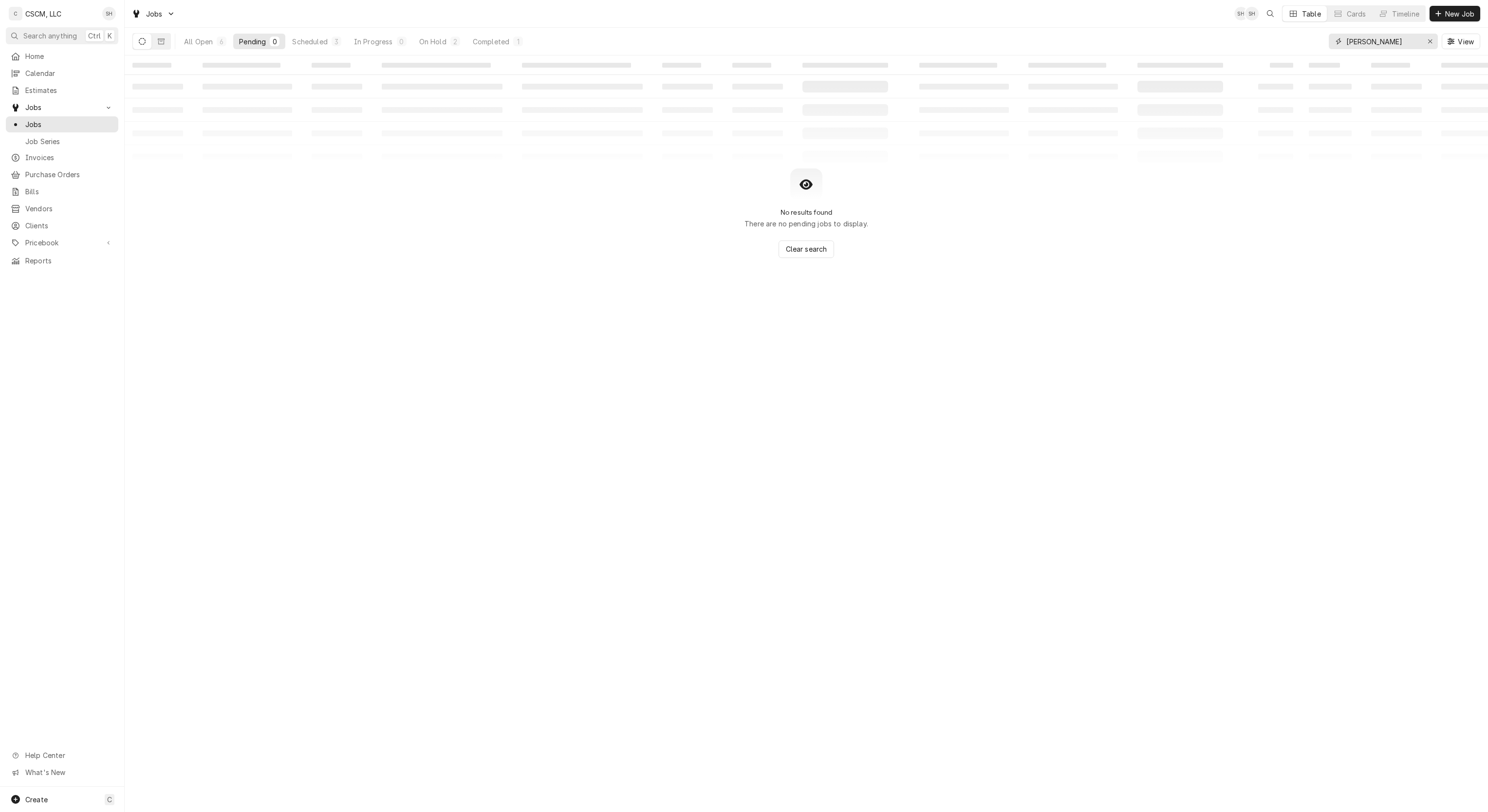
click at [1430, 40] on icon "Erase input" at bounding box center [1430, 42] width 5 height 7
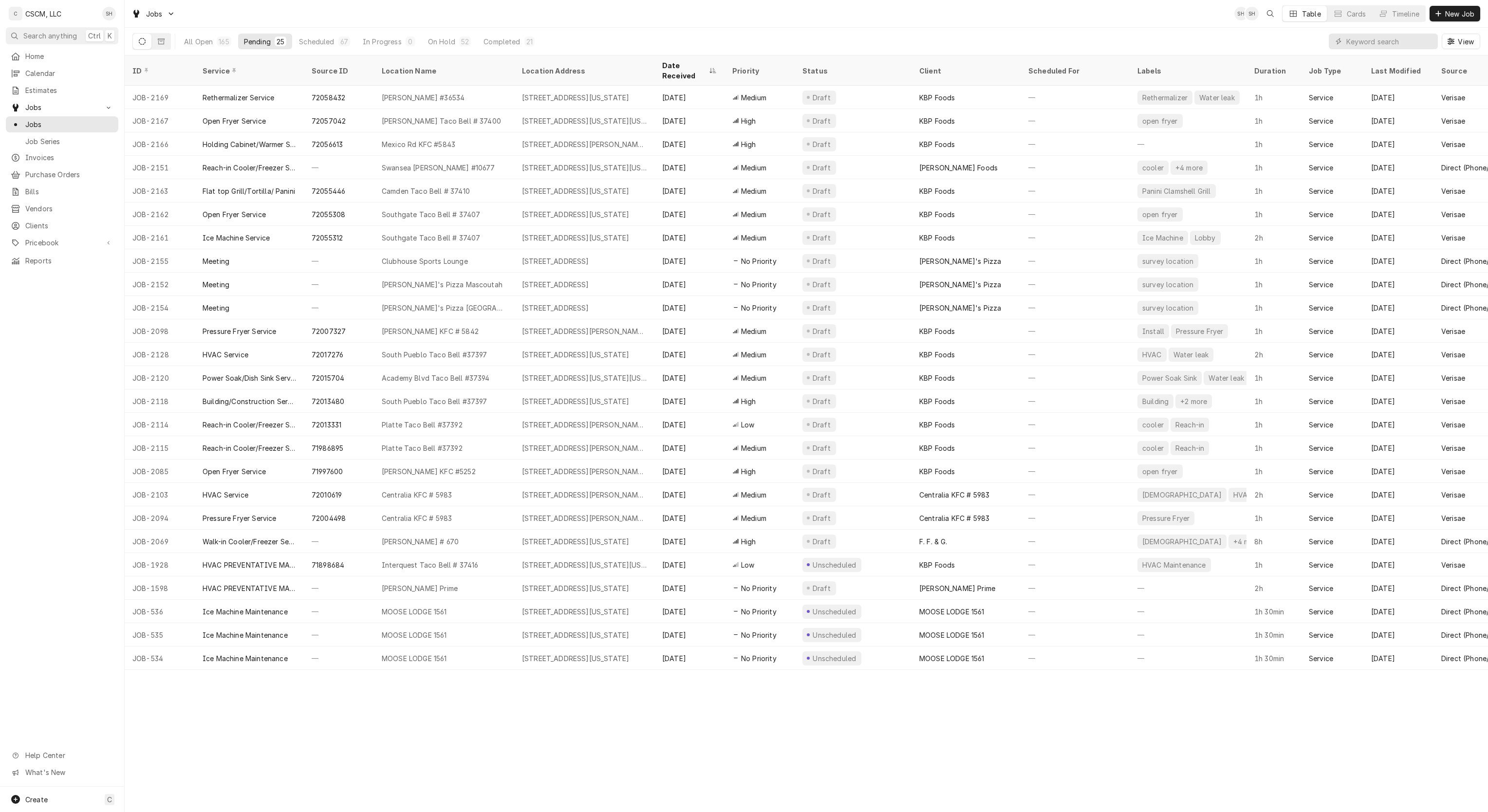
click at [46, 75] on span "Calendar" at bounding box center [69, 73] width 88 height 10
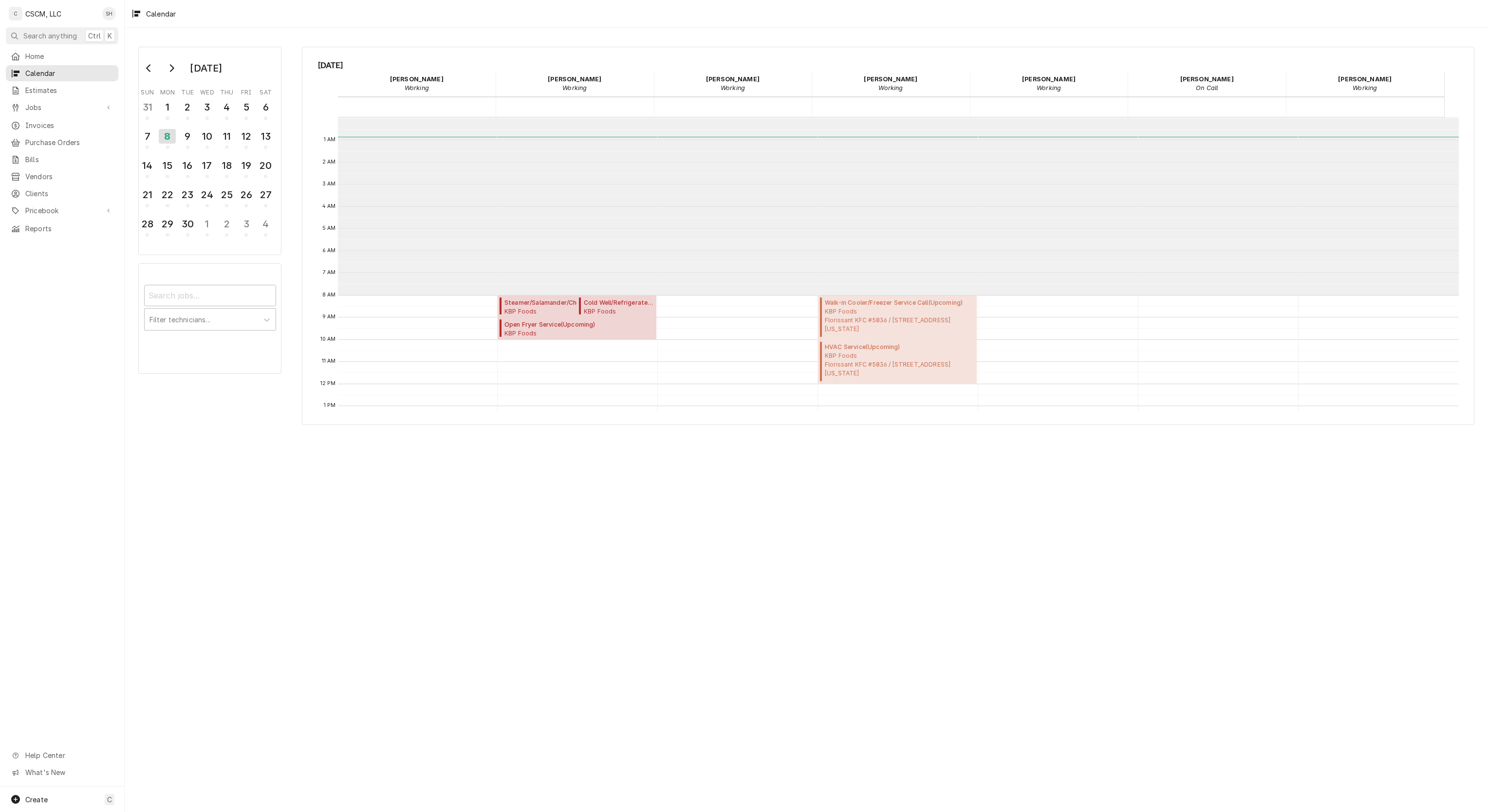
scroll to position [177, 0]
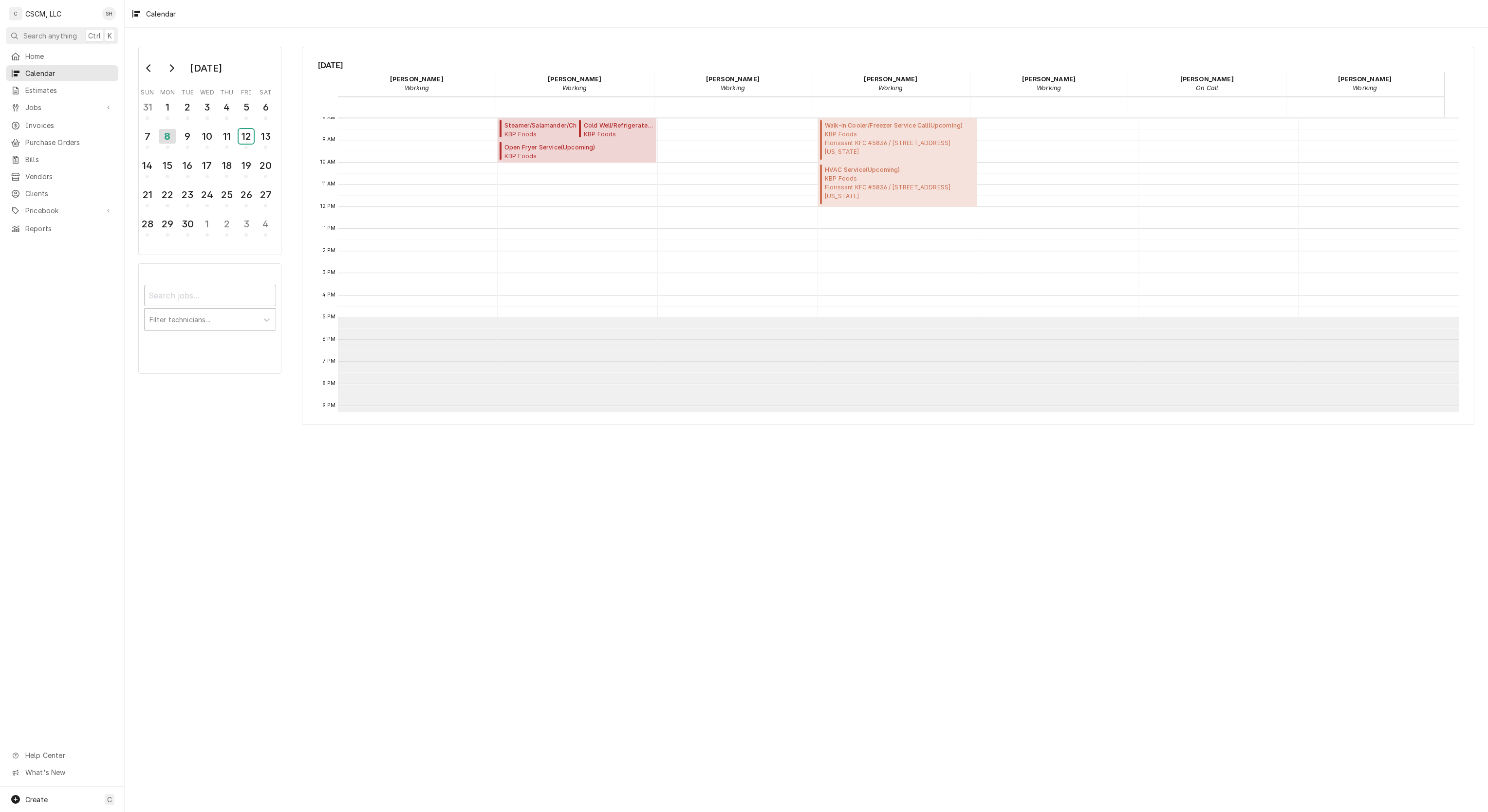
click at [247, 135] on div "12" at bounding box center [246, 136] width 15 height 14
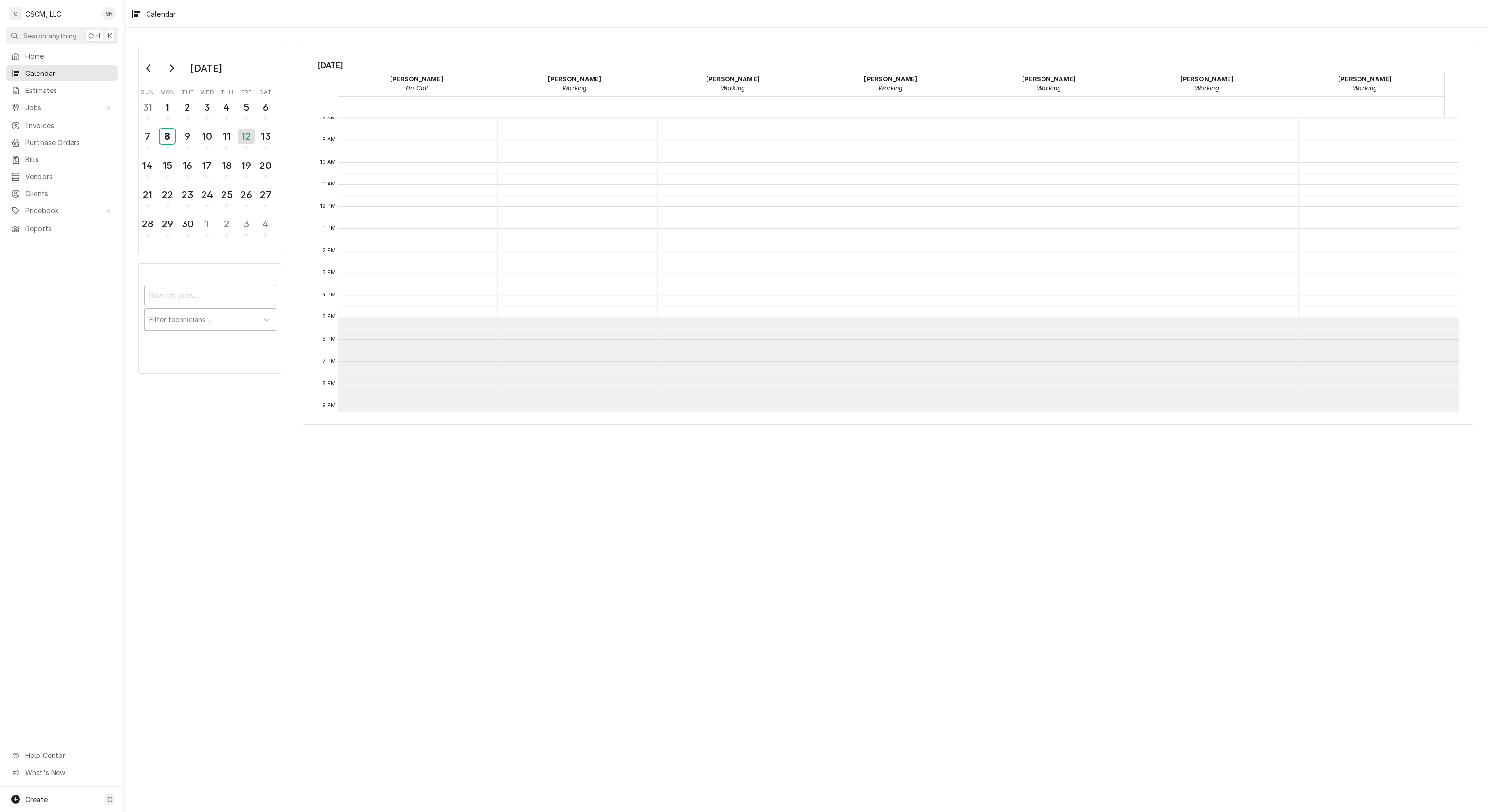
click at [175, 142] on div "8" at bounding box center [167, 136] width 15 height 14
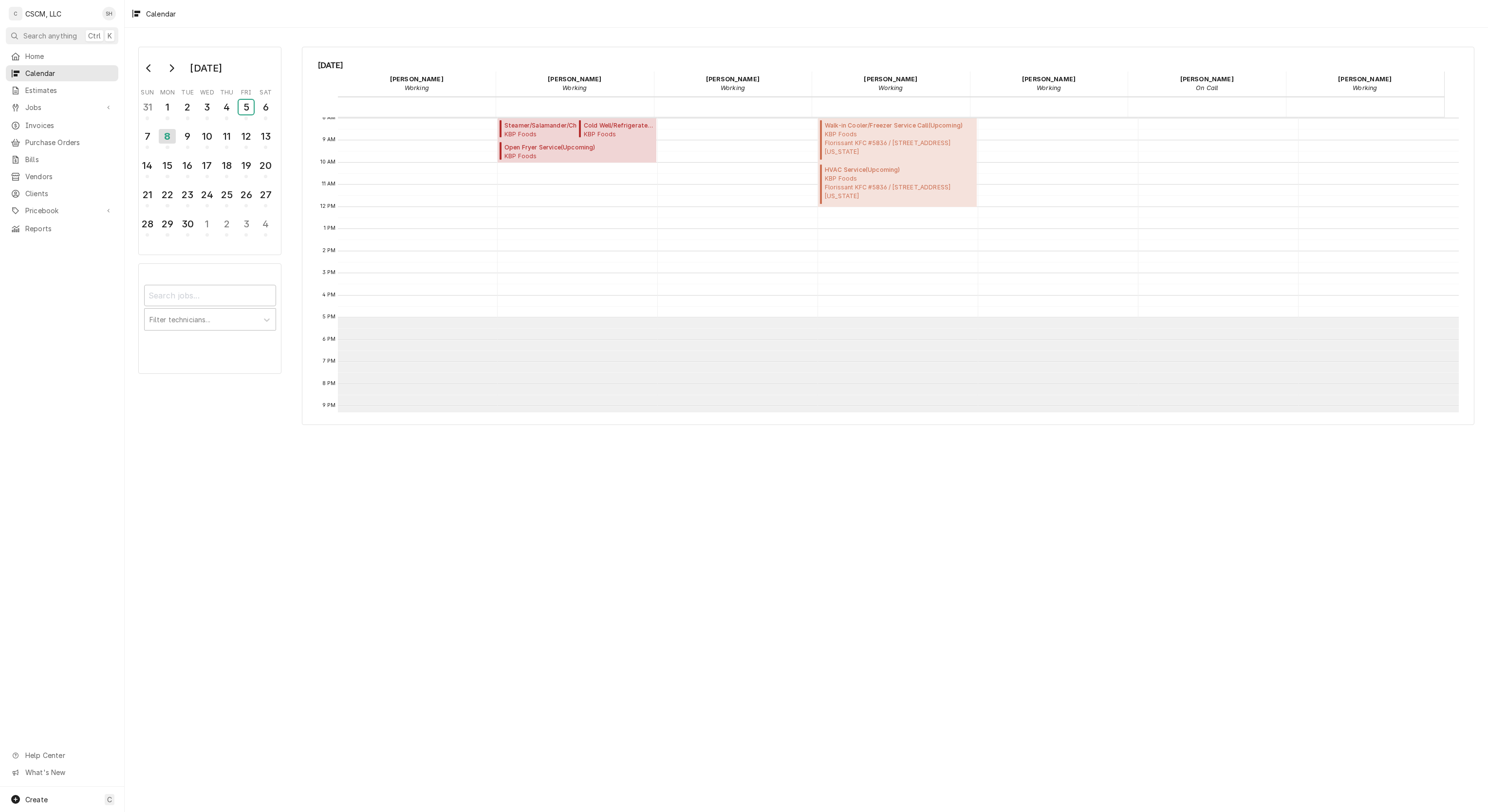
click at [244, 105] on div "5" at bounding box center [246, 107] width 15 height 14
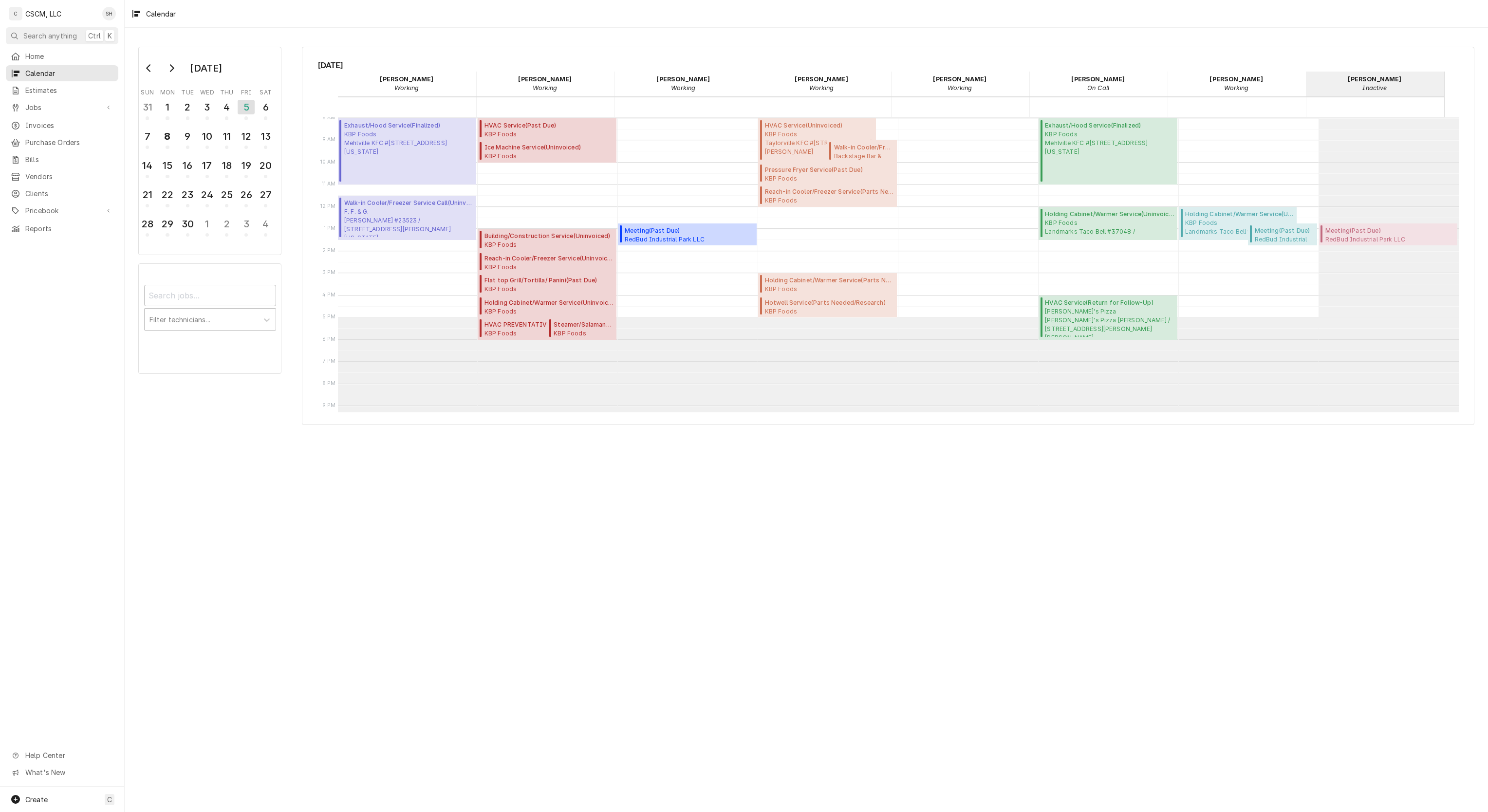
click at [64, 111] on link "Jobs" at bounding box center [62, 107] width 113 height 16
click at [65, 122] on span "Jobs" at bounding box center [69, 125] width 88 height 10
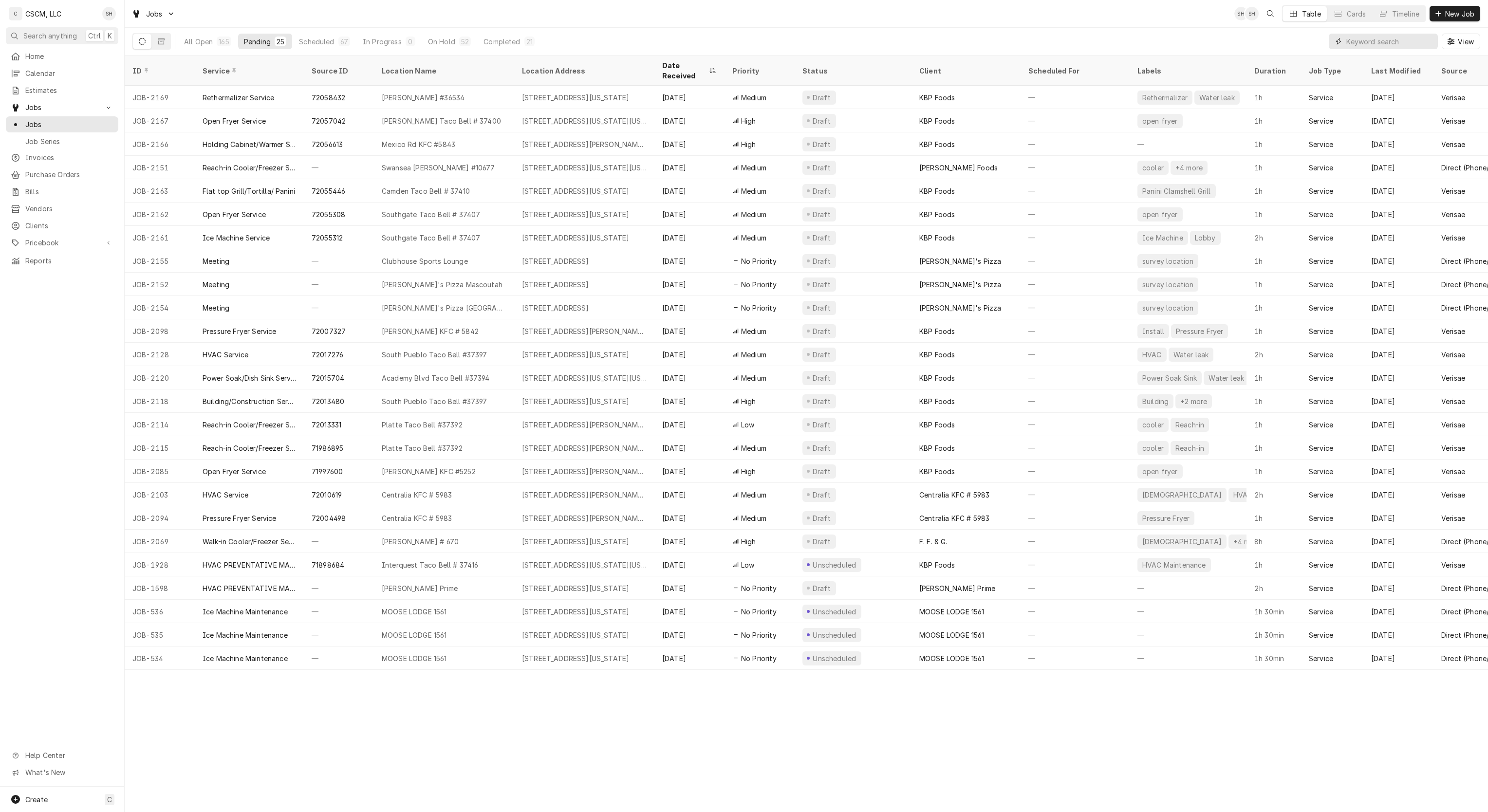
click at [1363, 43] on input "Dynamic Content Wrapper" at bounding box center [1390, 41] width 87 height 16
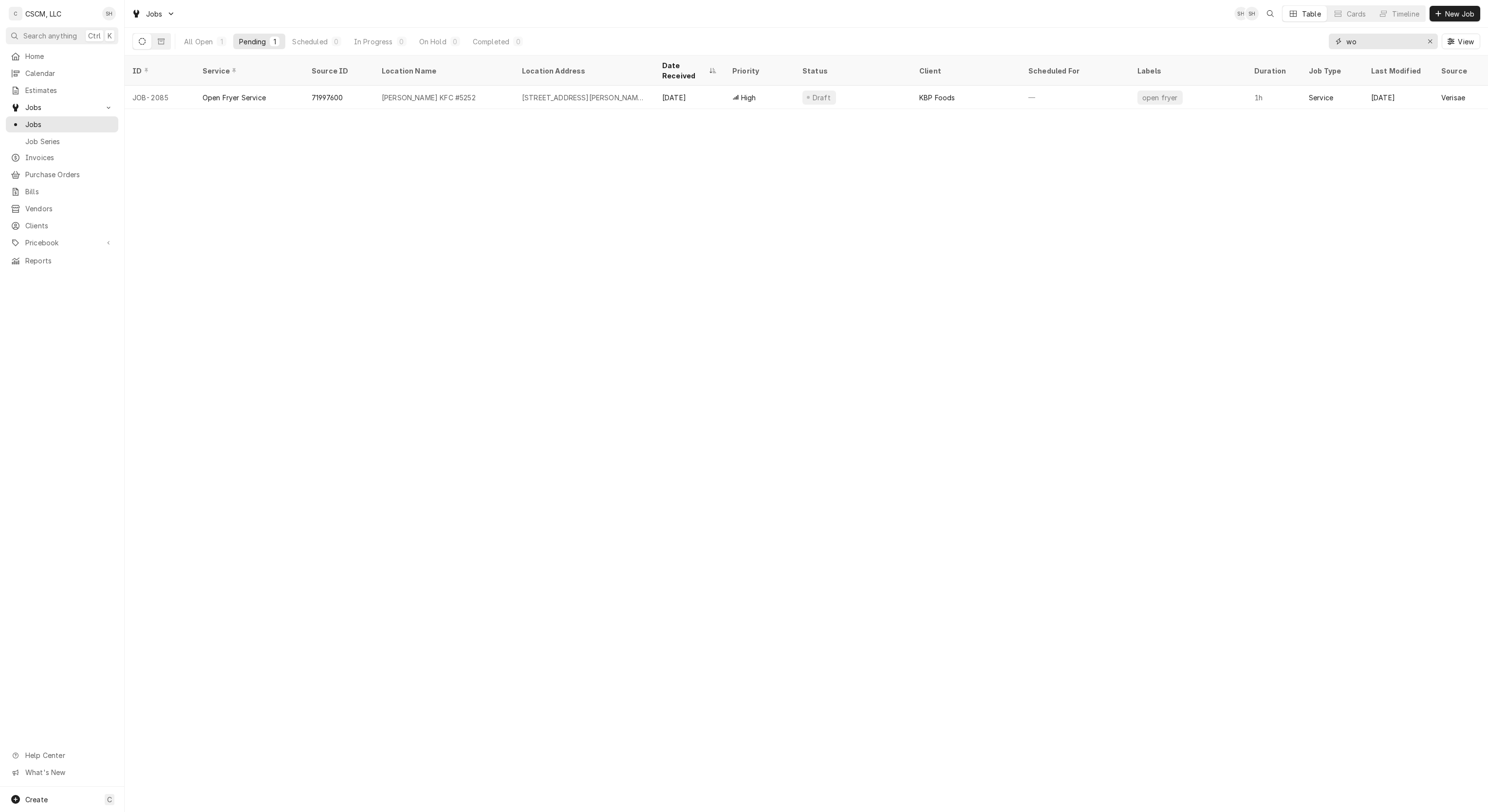
type input "w"
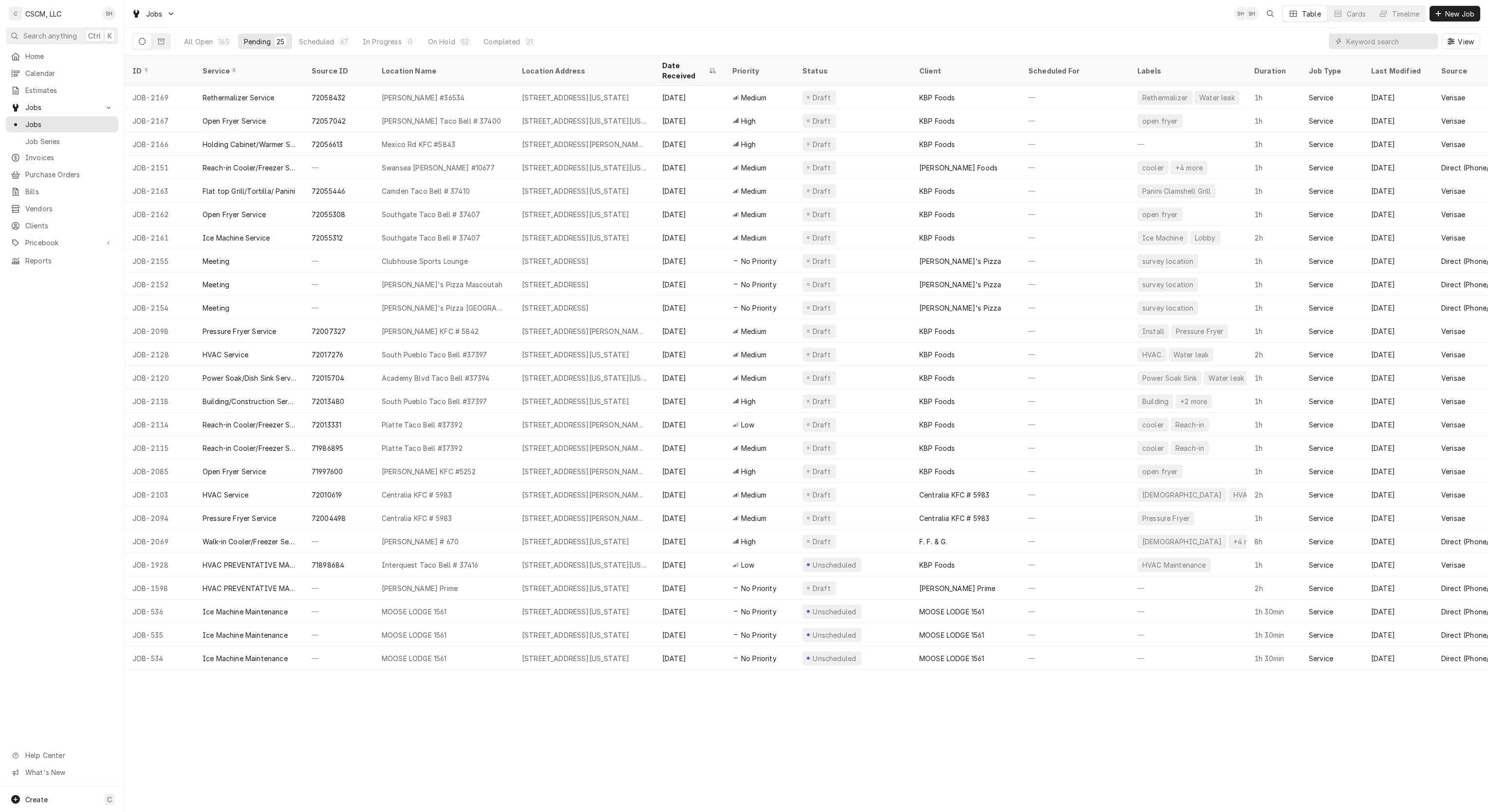
click at [969, 483] on div "Centralia KFC # 5983" at bounding box center [966, 494] width 109 height 23
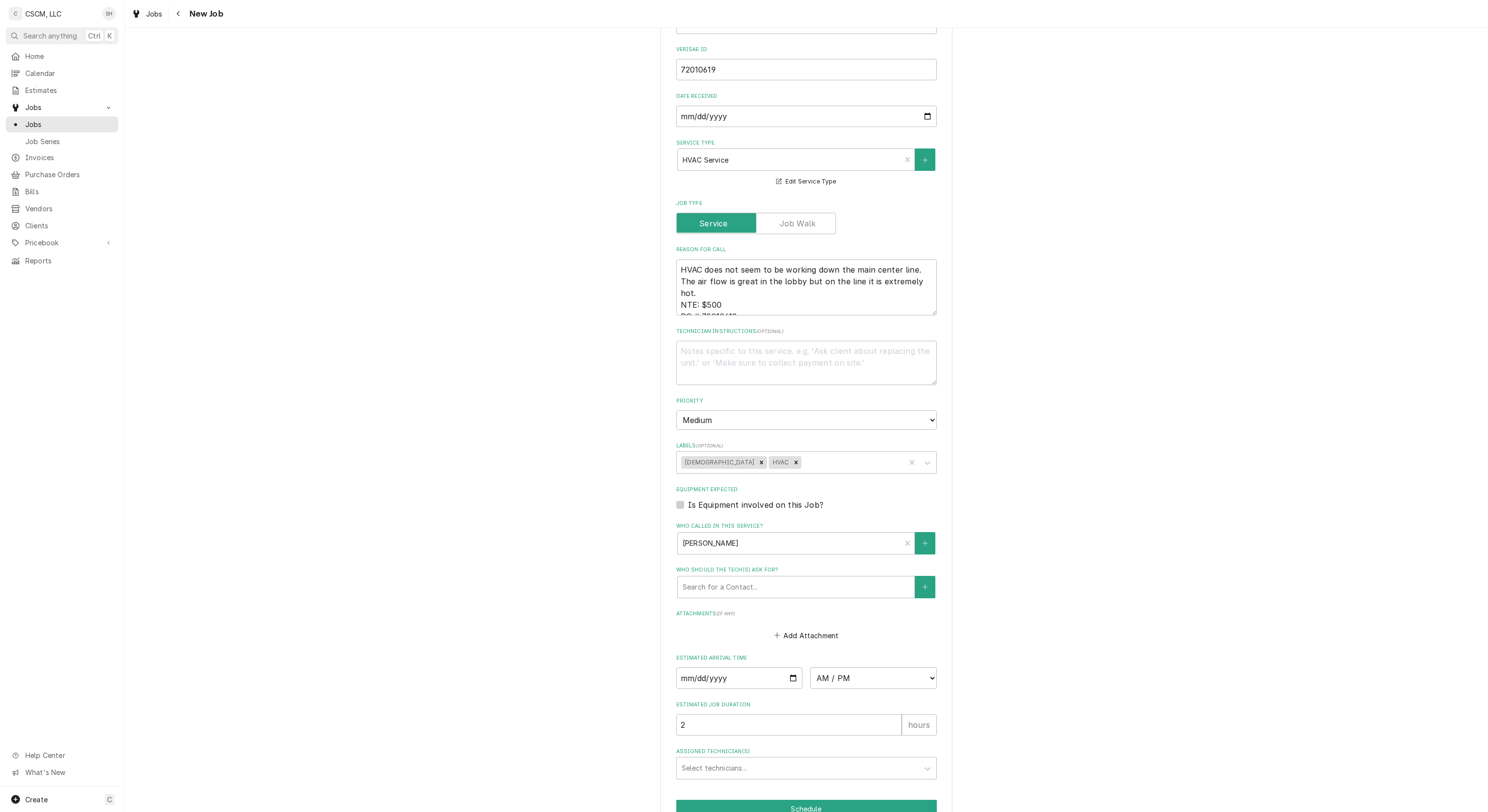
scroll to position [381, 0]
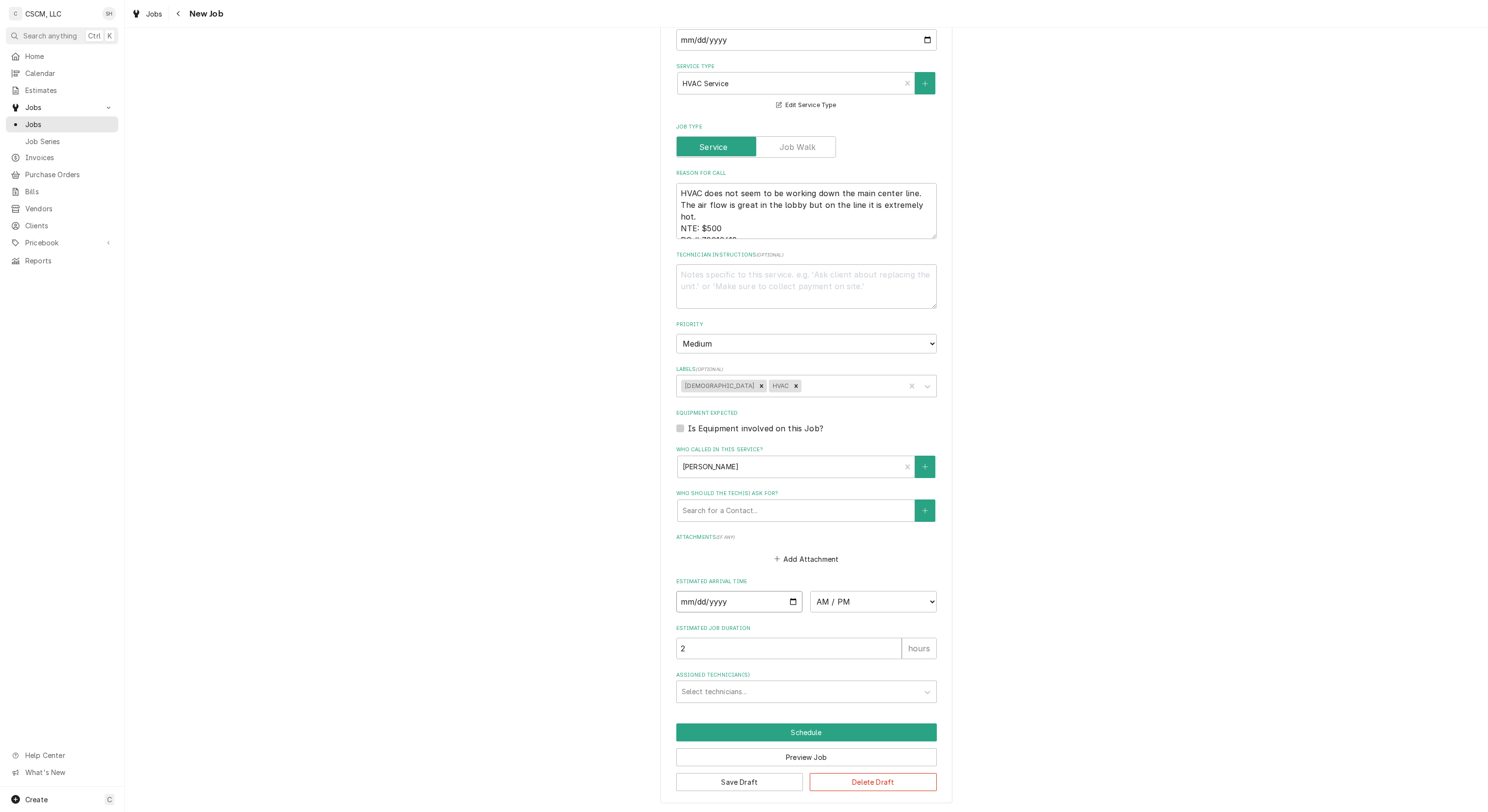
click at [785, 598] on input "Date" at bounding box center [739, 601] width 127 height 21
type textarea "x"
type input "2025-09-08"
type textarea "x"
click at [865, 602] on select "AM / PM 6:00 AM 6:15 AM 6:30 AM 6:45 AM 7:00 AM 7:15 AM 7:30 AM 7:45 AM 8:00 AM…" at bounding box center [873, 601] width 127 height 21
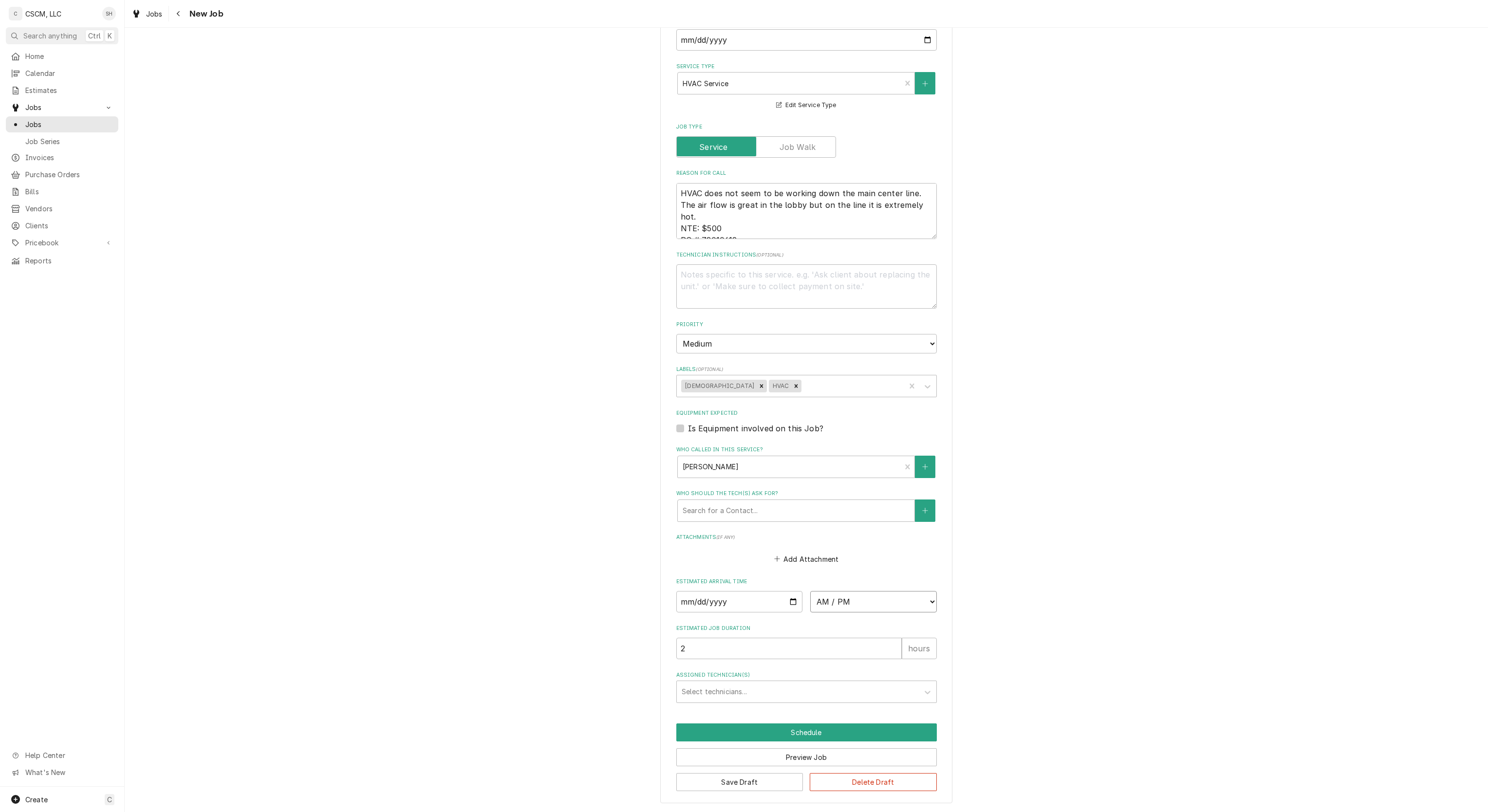
select select "08:00:00"
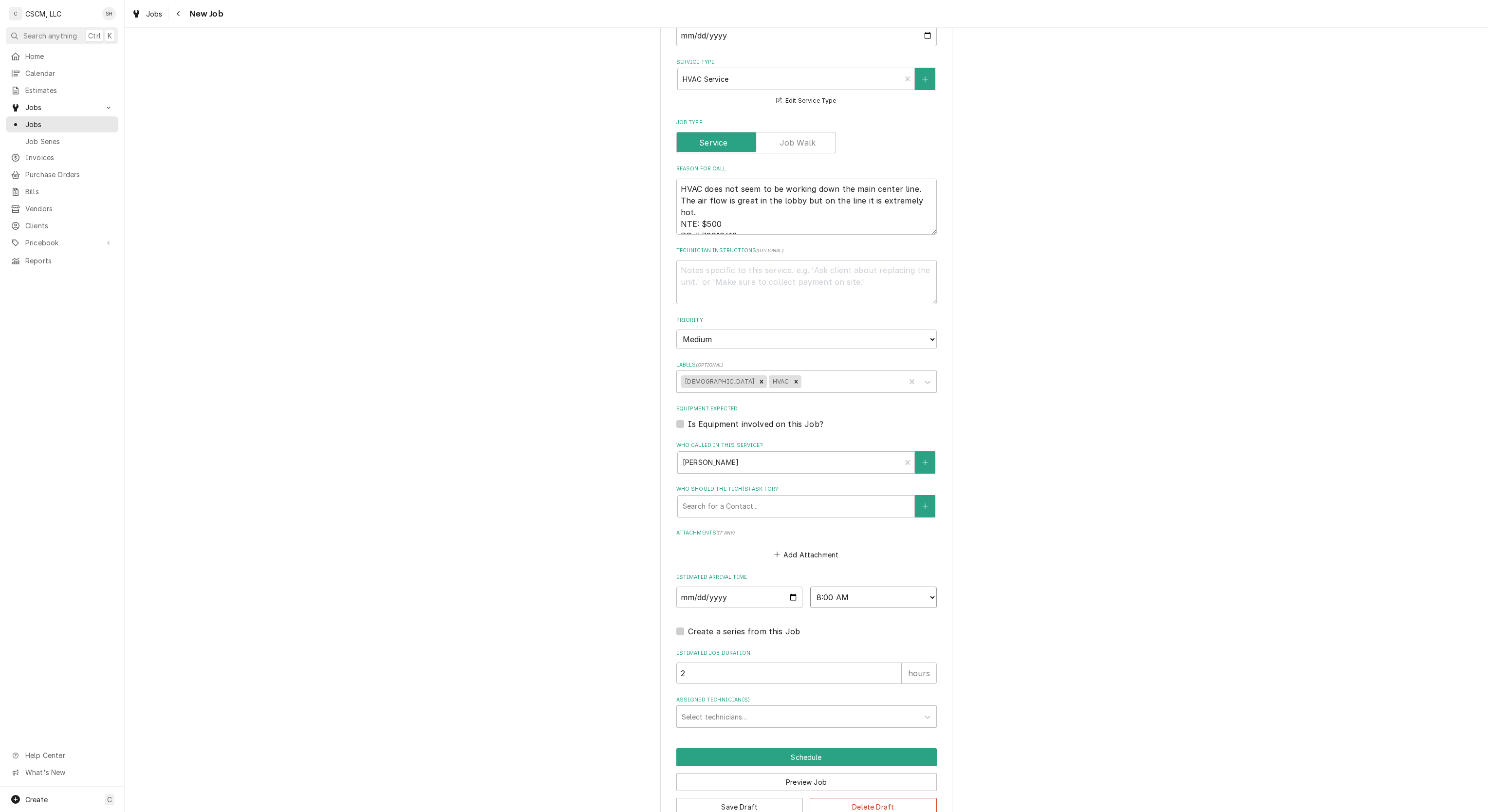
type textarea "x"
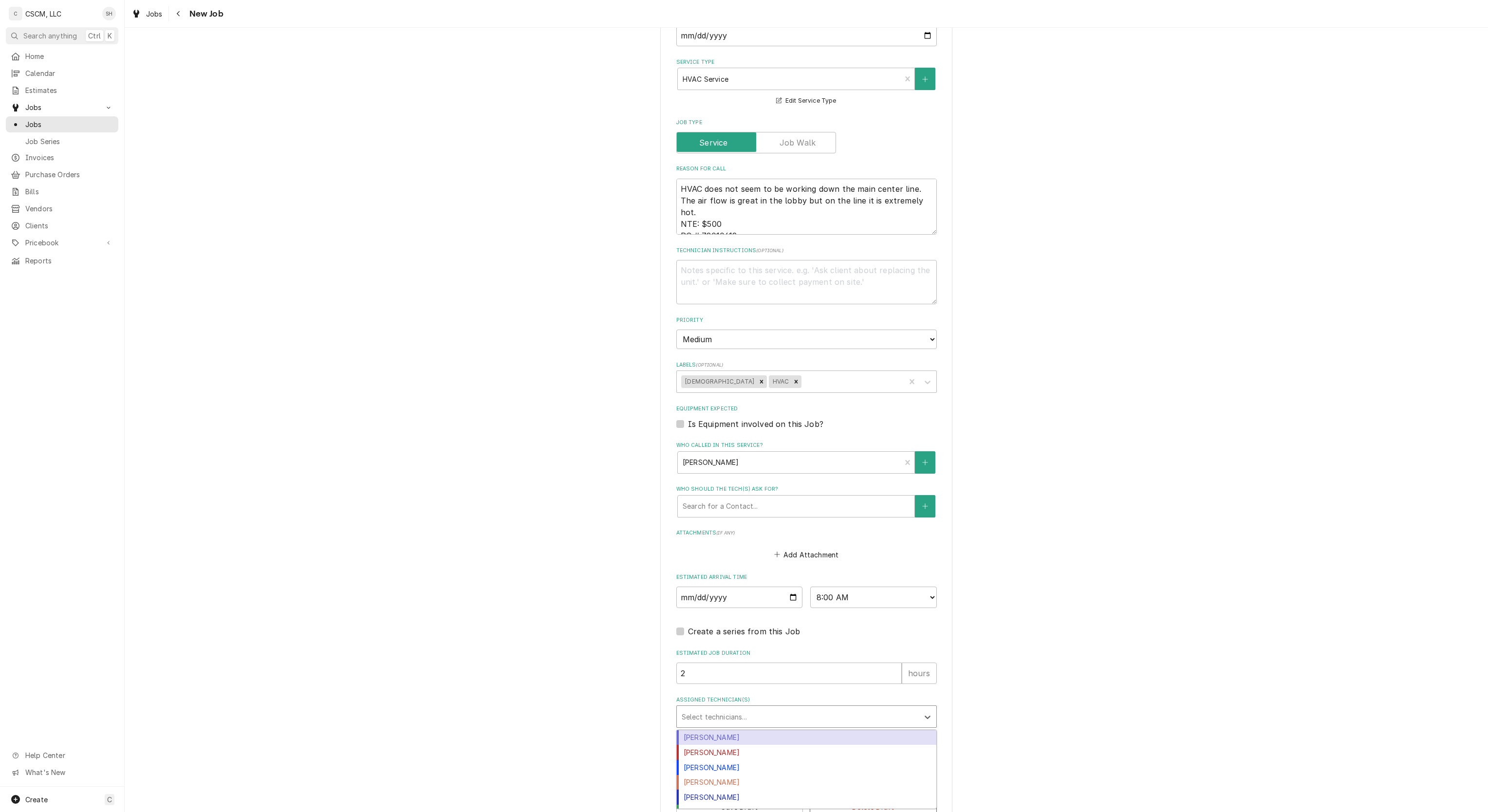
click at [716, 715] on div "Assigned Technician(s)" at bounding box center [798, 717] width 232 height 17
type input "chr"
drag, startPoint x: 728, startPoint y: 738, endPoint x: 678, endPoint y: 717, distance: 54.2
click at [682, 717] on div "Assigned Technician(s)" at bounding box center [798, 717] width 232 height 17
click at [693, 738] on div "Chris Lynch" at bounding box center [806, 737] width 259 height 15
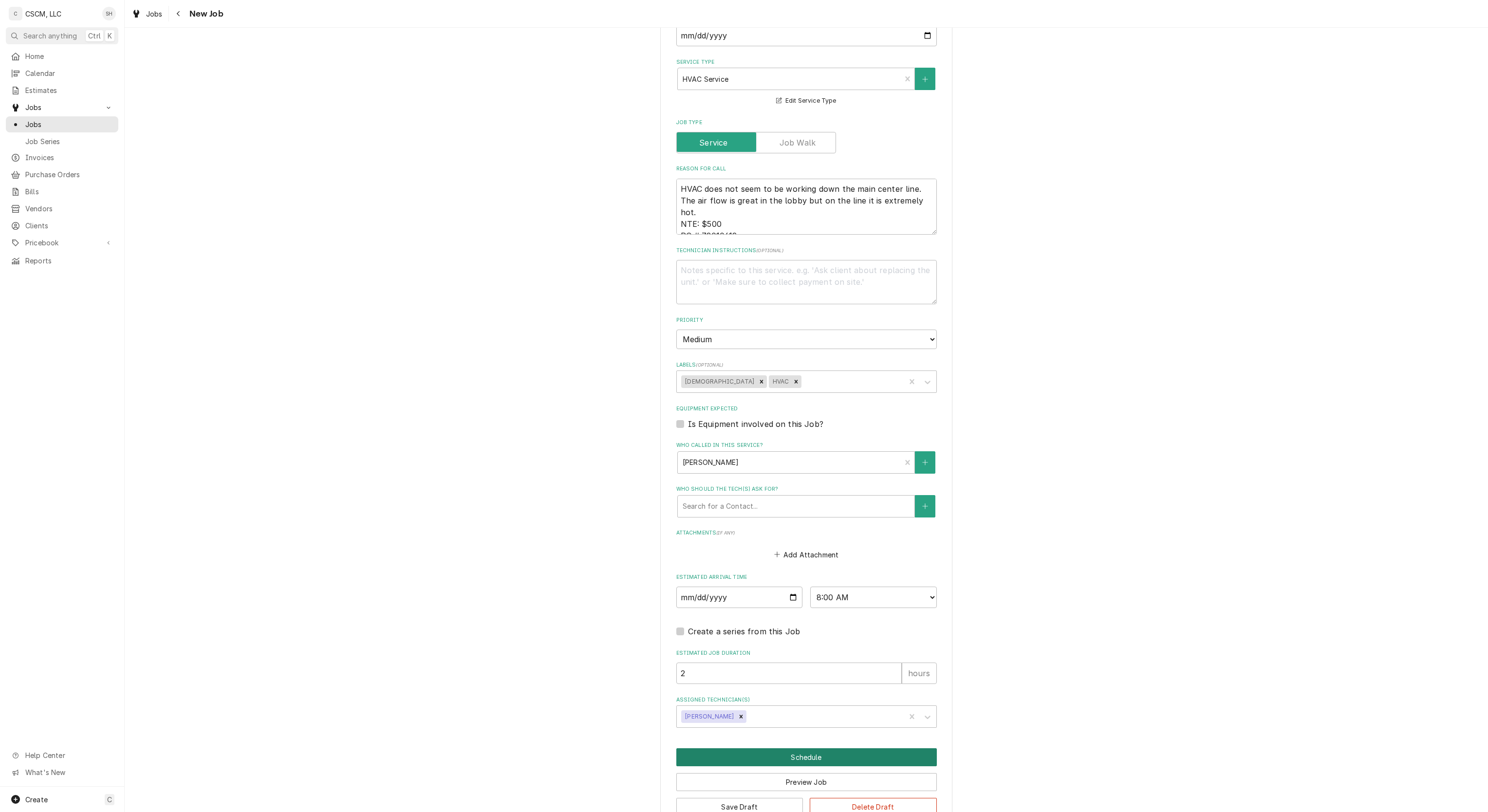
click at [709, 757] on button "Schedule" at bounding box center [806, 757] width 261 height 18
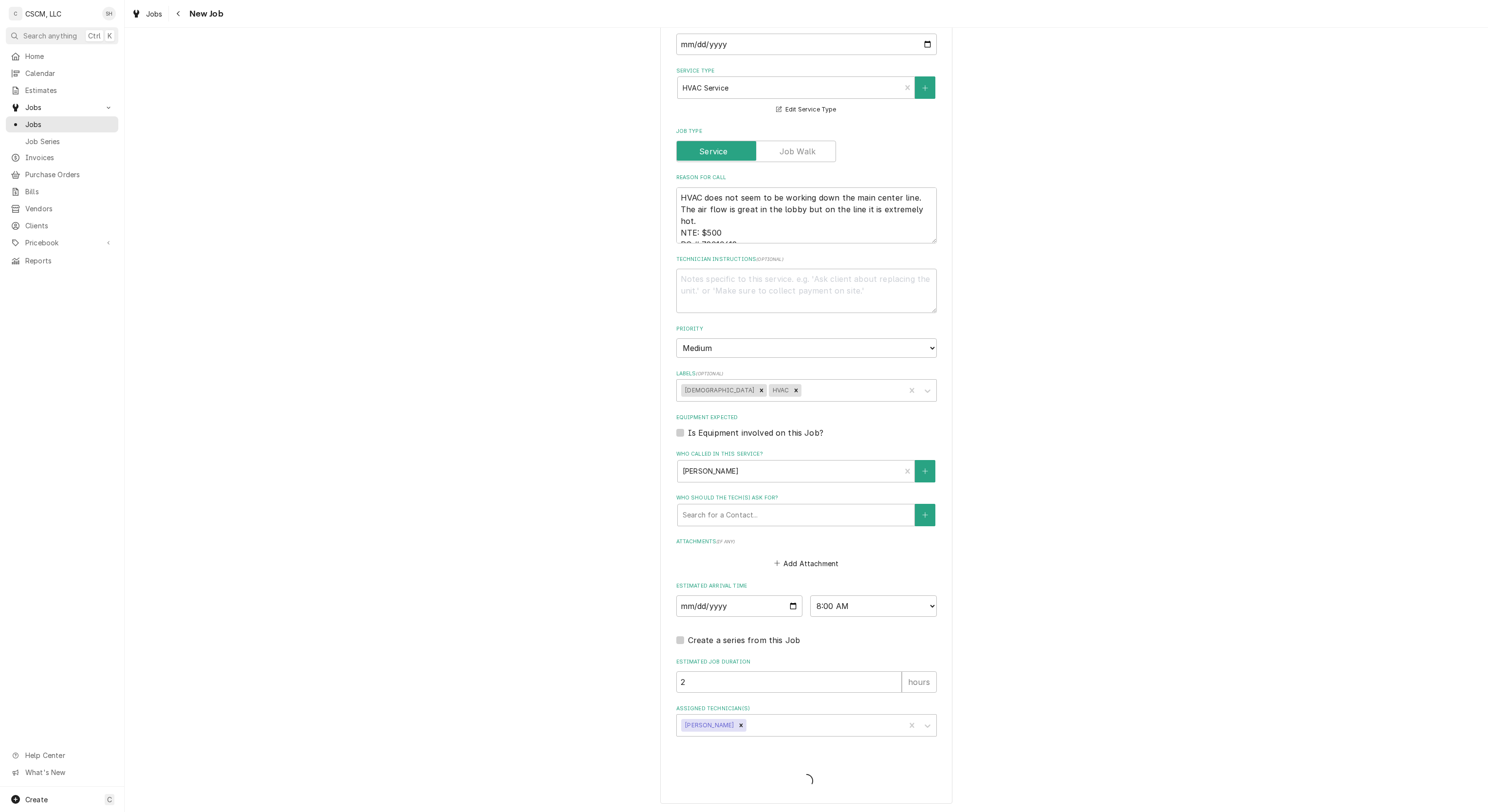
type textarea "x"
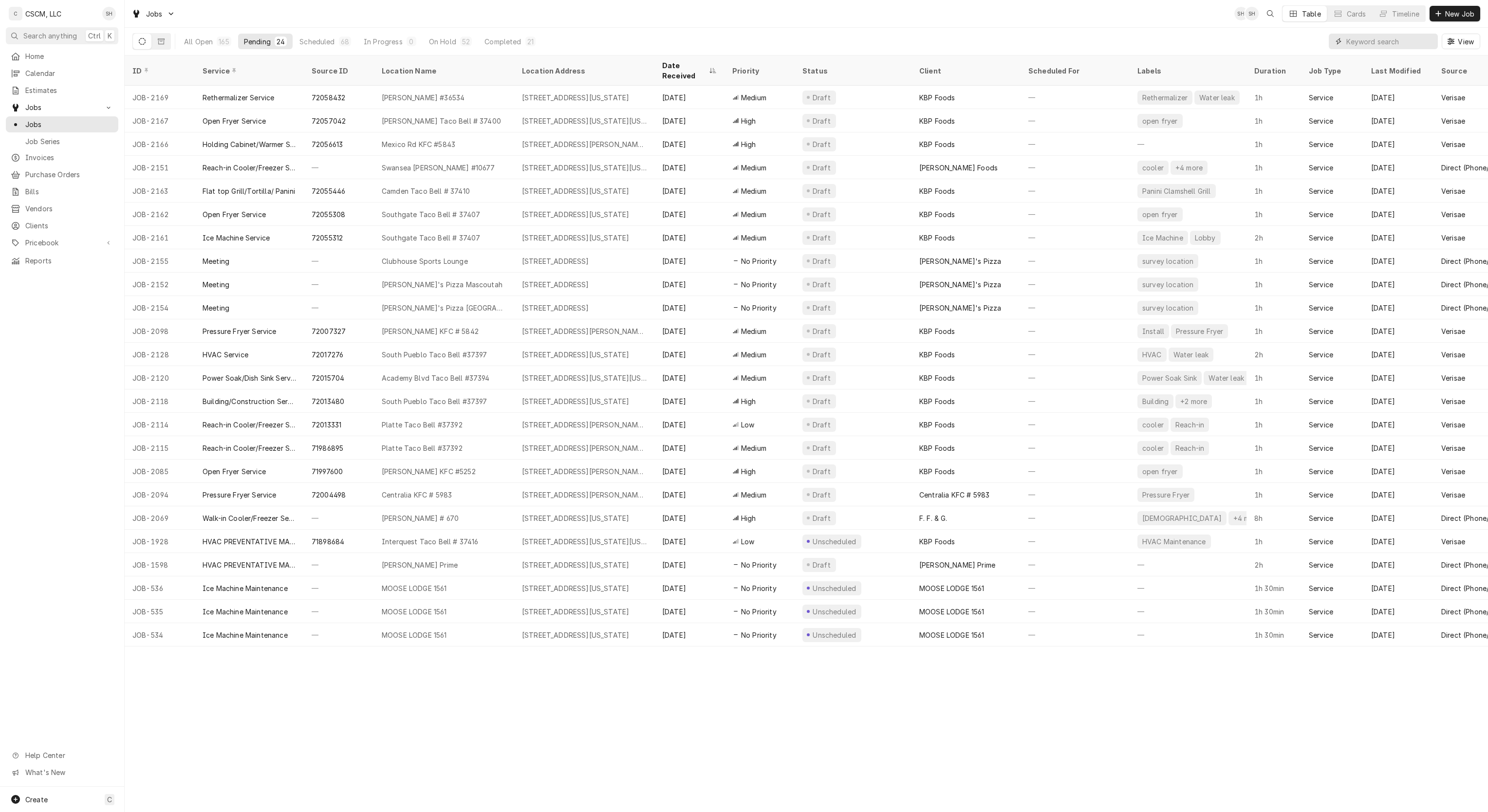
click at [1363, 48] on input "Dynamic Content Wrapper" at bounding box center [1390, 41] width 87 height 16
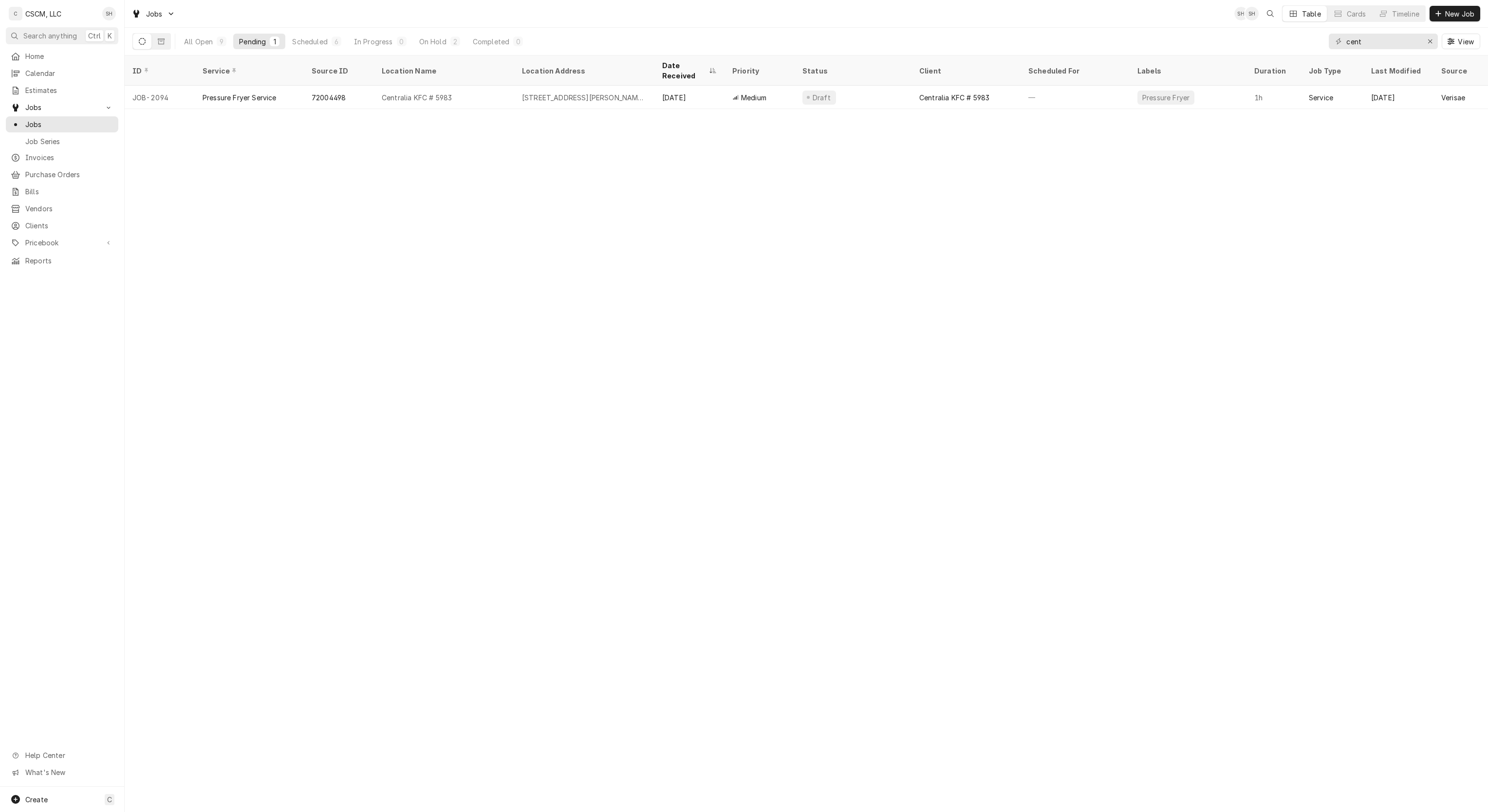
click at [209, 40] on div "All Open" at bounding box center [199, 42] width 29 height 10
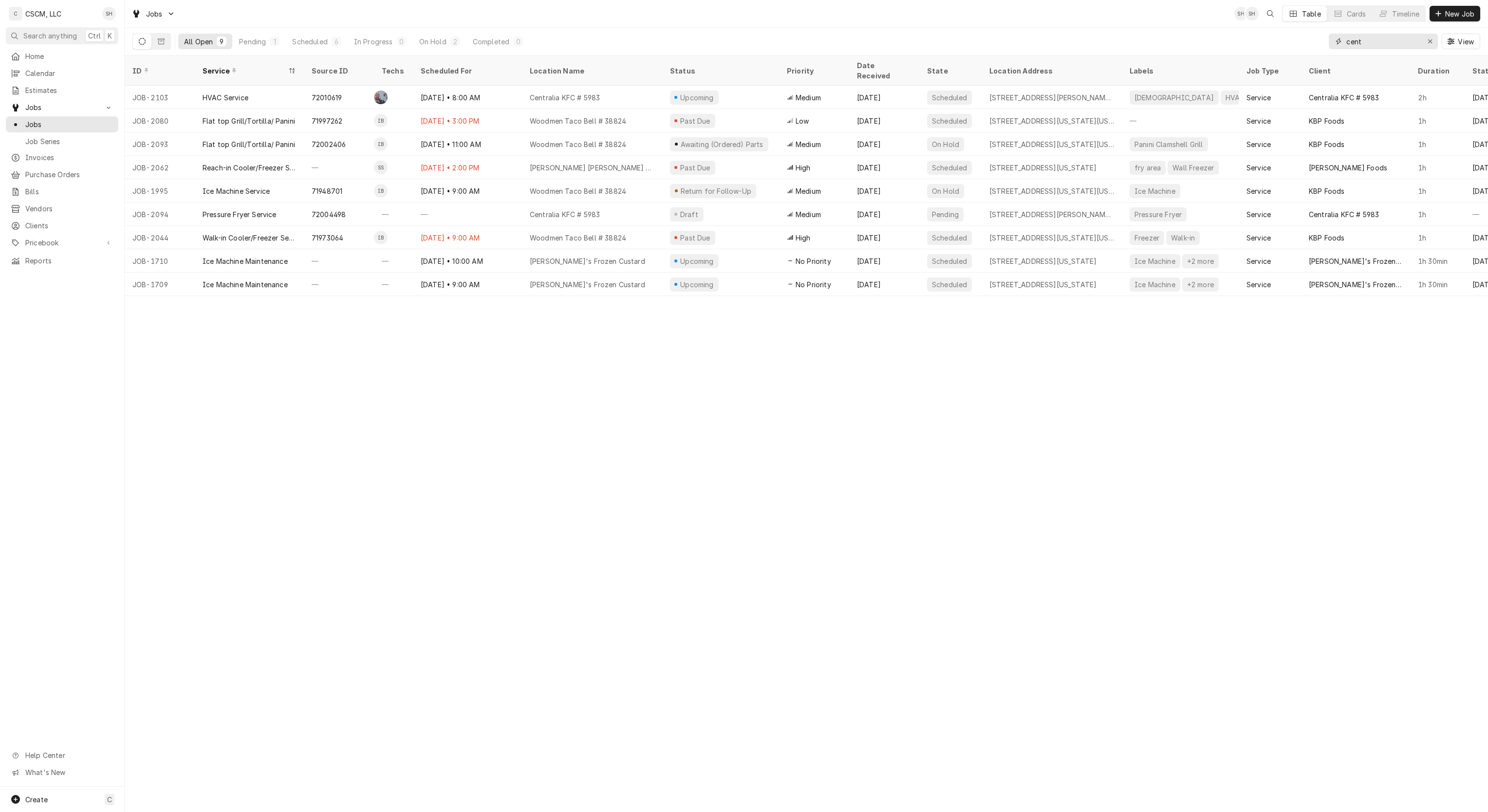
click at [1392, 46] on input "cent" at bounding box center [1383, 41] width 73 height 16
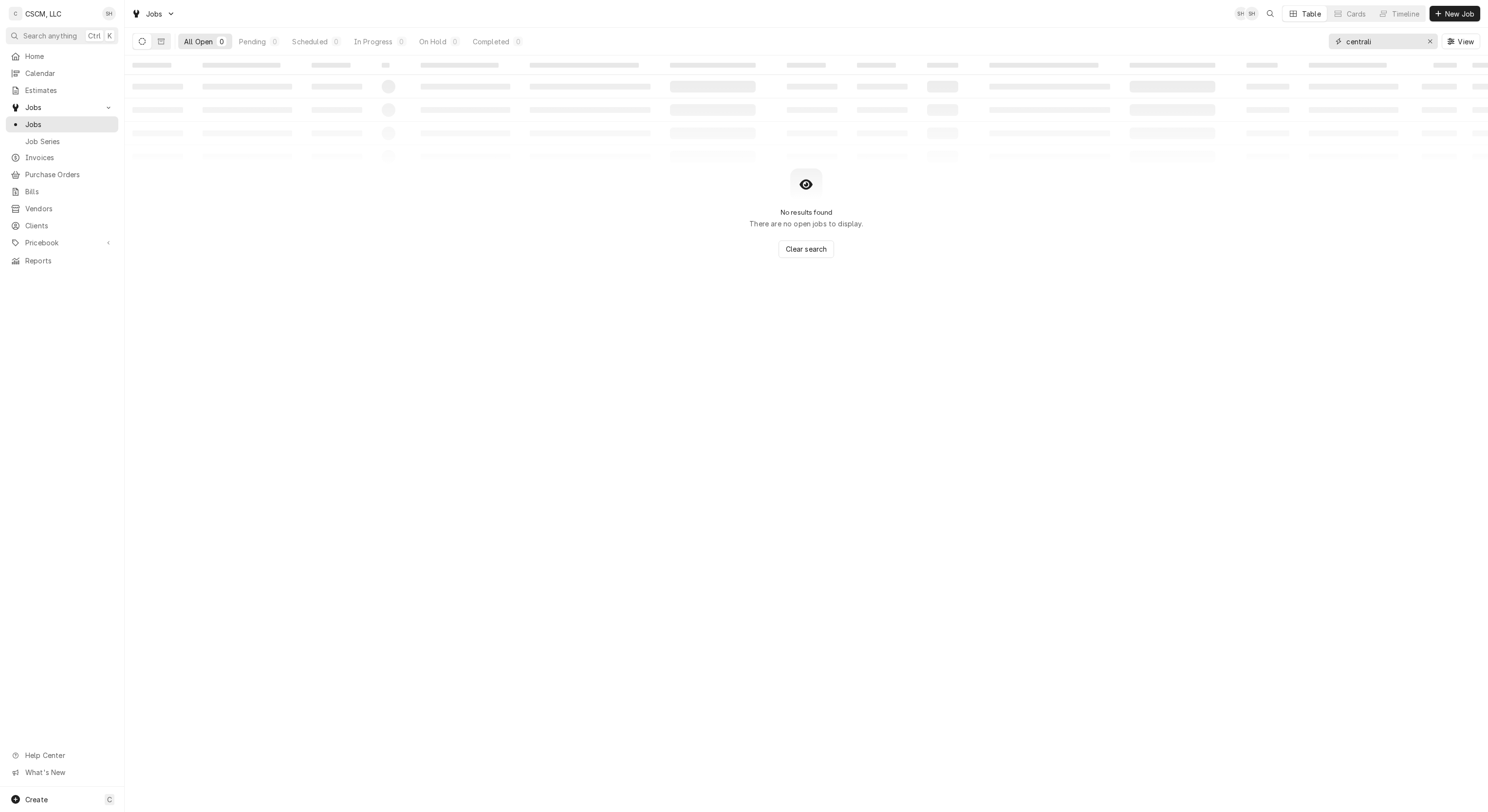
type input "centrali"
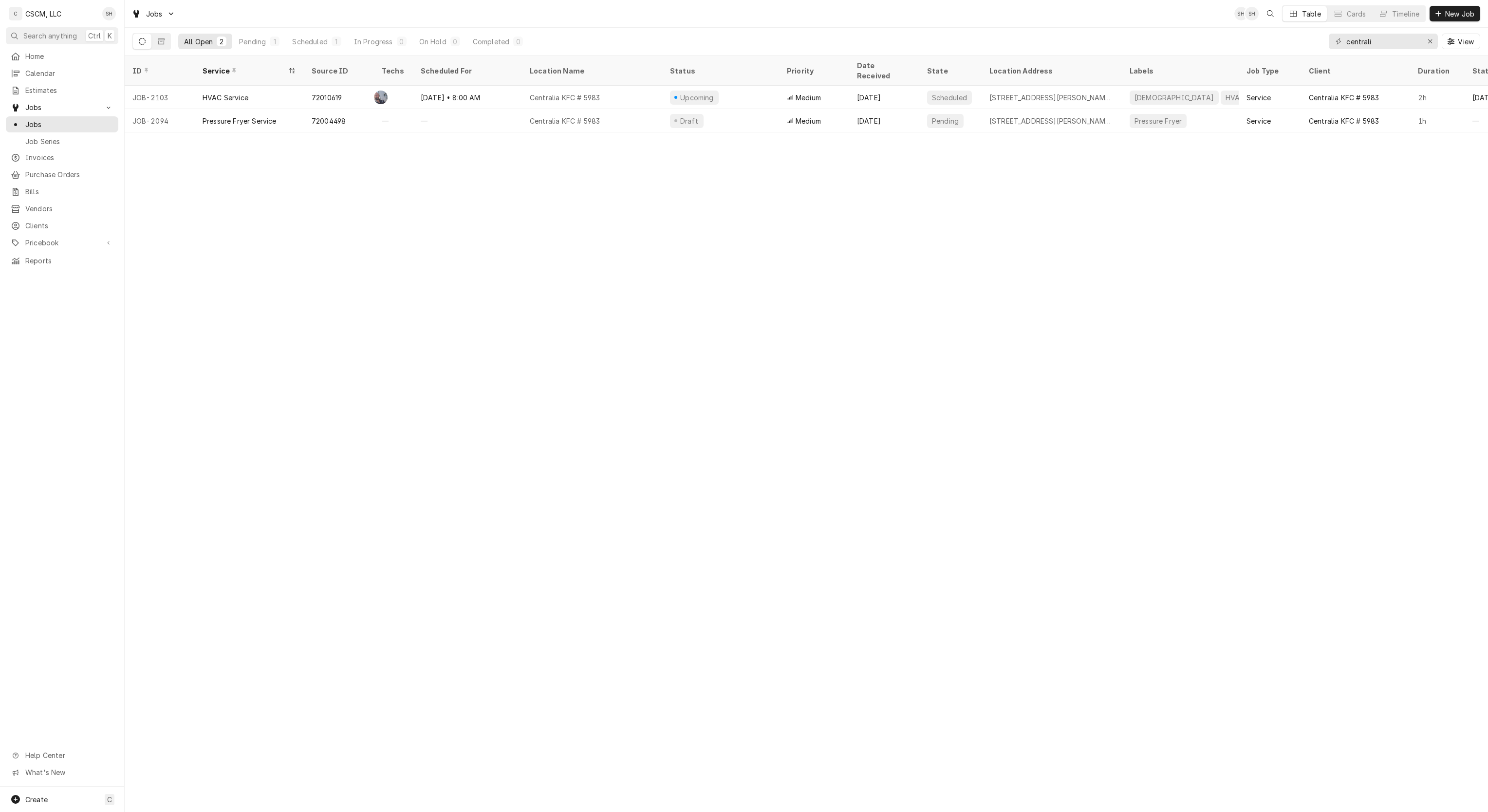
click at [643, 113] on div "Centralia KFC # 5983" at bounding box center [592, 121] width 140 height 23
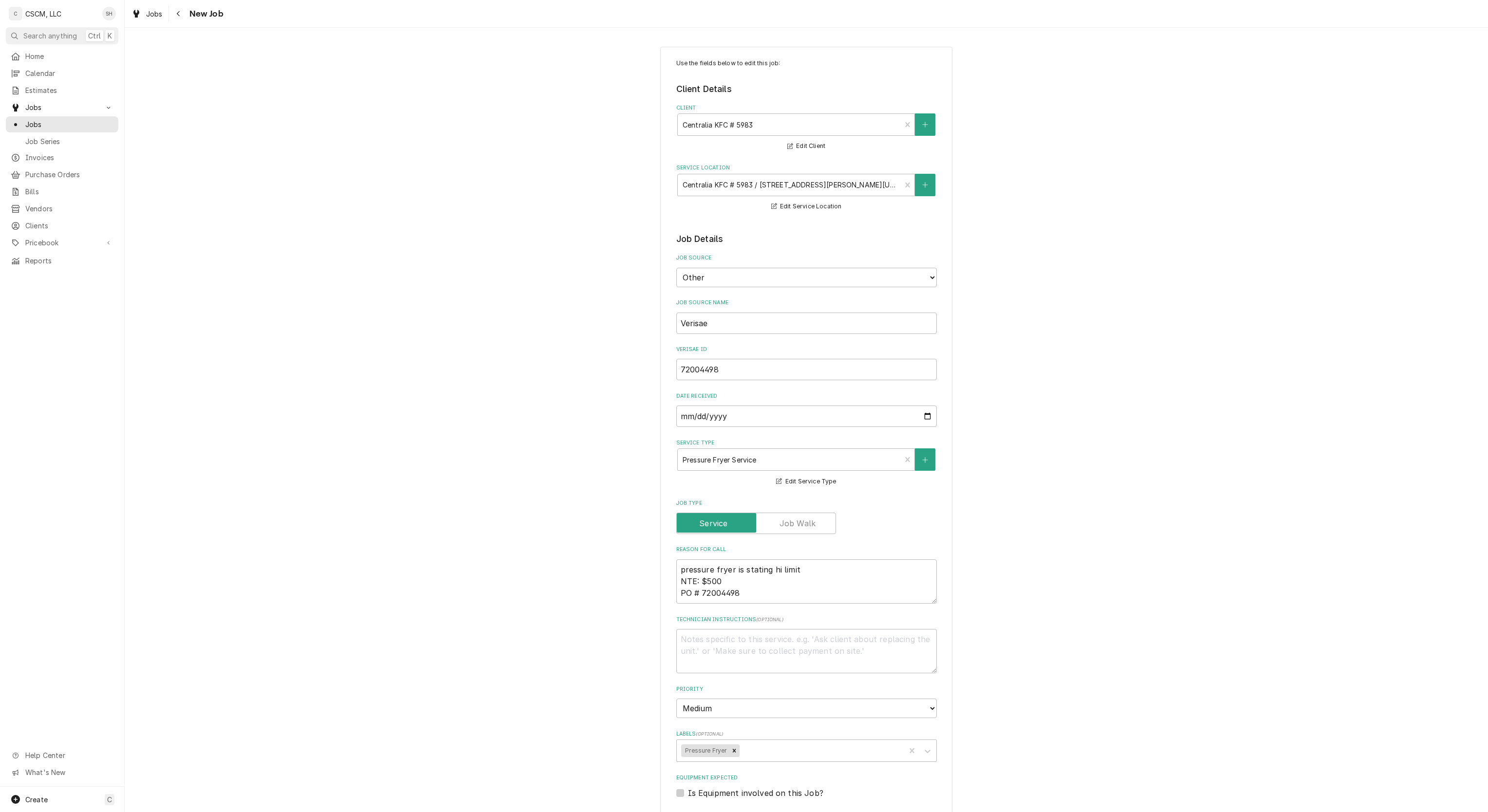
type textarea "x"
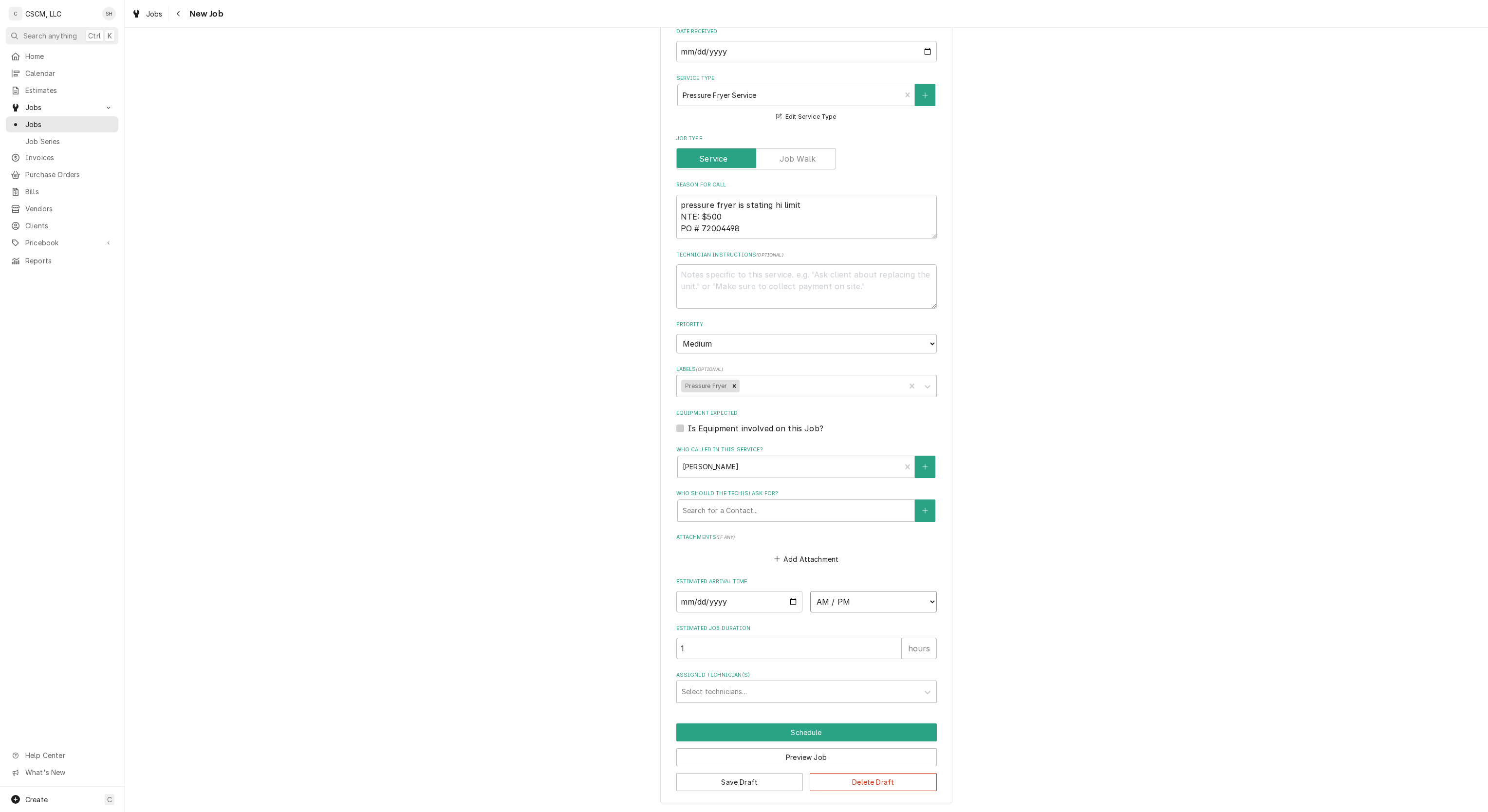
click at [850, 602] on select "AM / PM 6:00 AM 6:15 AM 6:30 AM 6:45 AM 7:00 AM 7:15 AM 7:30 AM 7:45 AM 8:00 AM…" at bounding box center [873, 601] width 127 height 21
select select "10:00:00"
click at [810, 591] on select "AM / PM 6:00 AM 6:15 AM 6:30 AM 6:45 AM 7:00 AM 7:15 AM 7:30 AM 7:45 AM 8:00 AM…" at bounding box center [873, 601] width 127 height 21
click at [784, 598] on input "Date" at bounding box center [739, 601] width 127 height 21
type textarea "x"
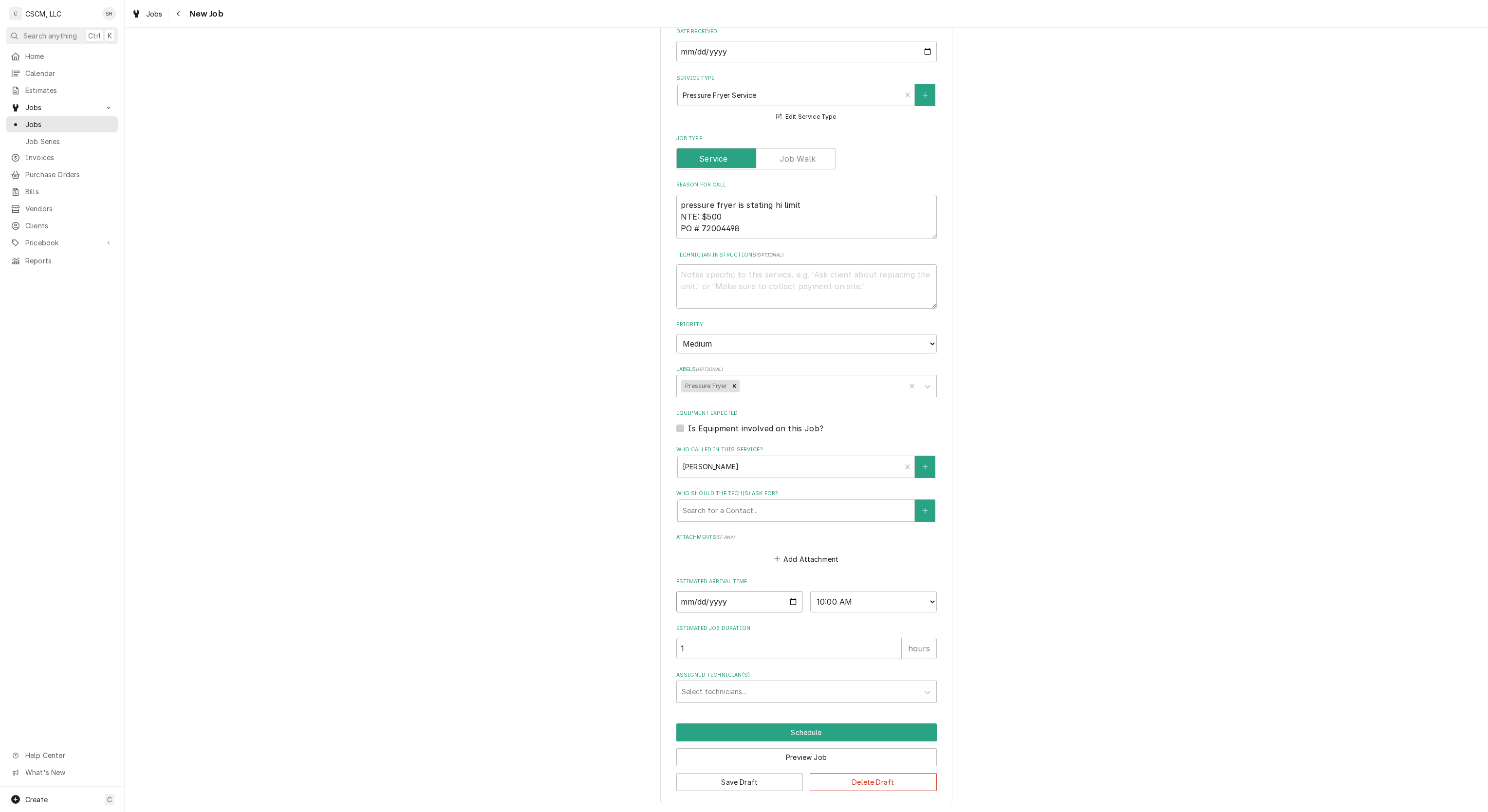
type input "[DATE]"
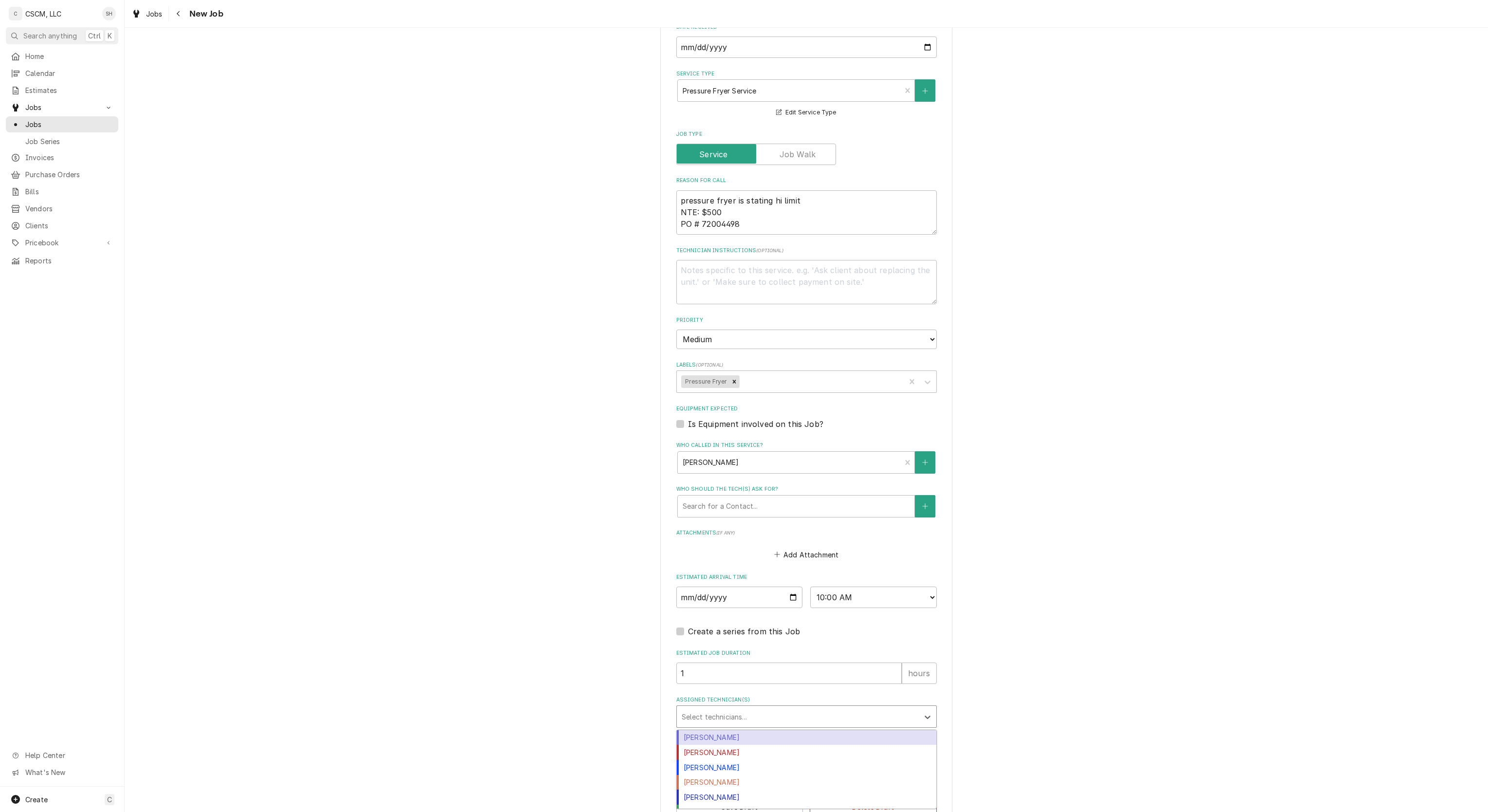
click at [713, 717] on div "Assigned Technician(s)" at bounding box center [798, 717] width 232 height 17
click at [713, 742] on div "Chris Lynch" at bounding box center [806, 737] width 259 height 15
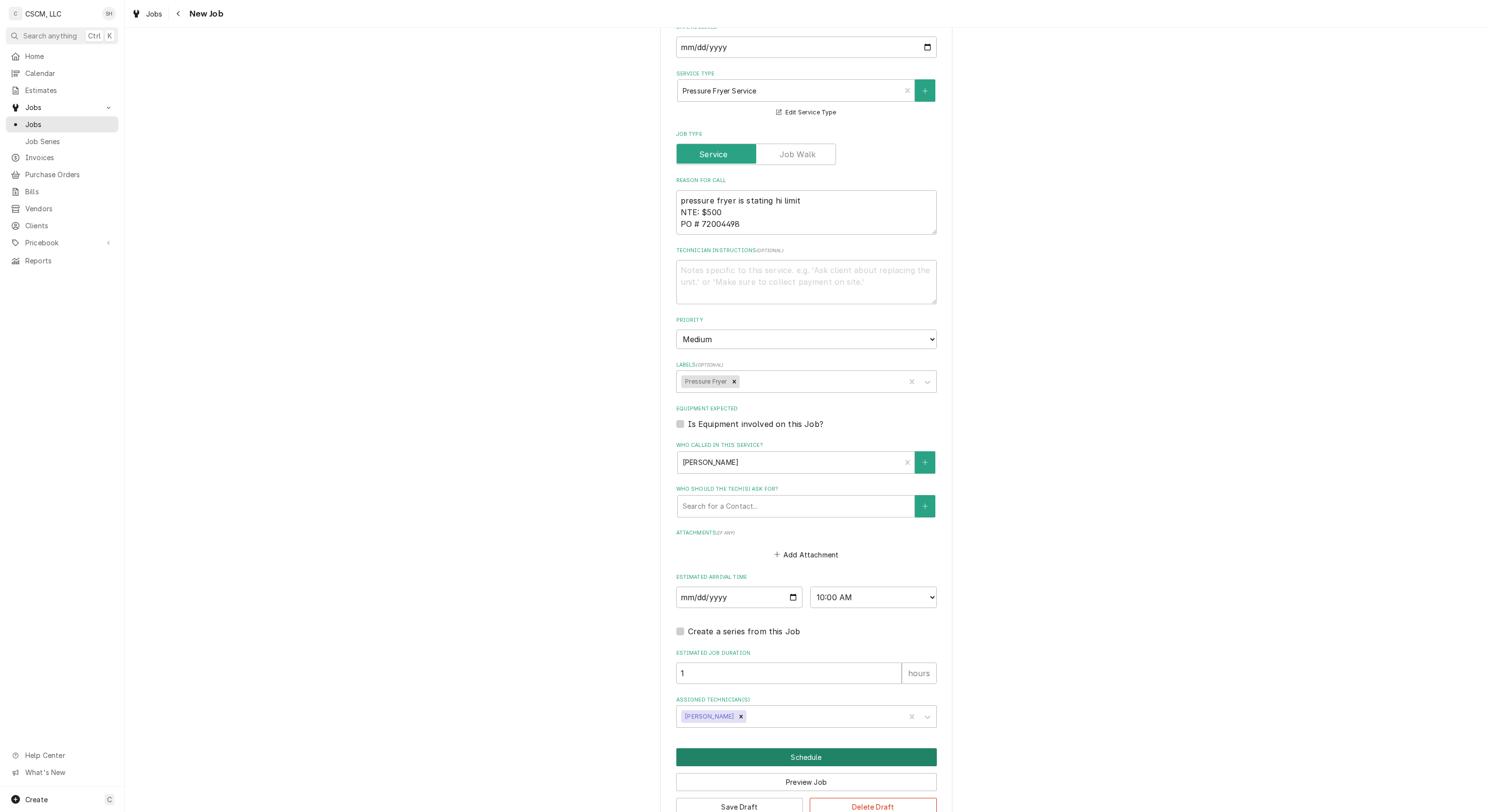
click at [715, 759] on button "Schedule" at bounding box center [806, 757] width 261 height 18
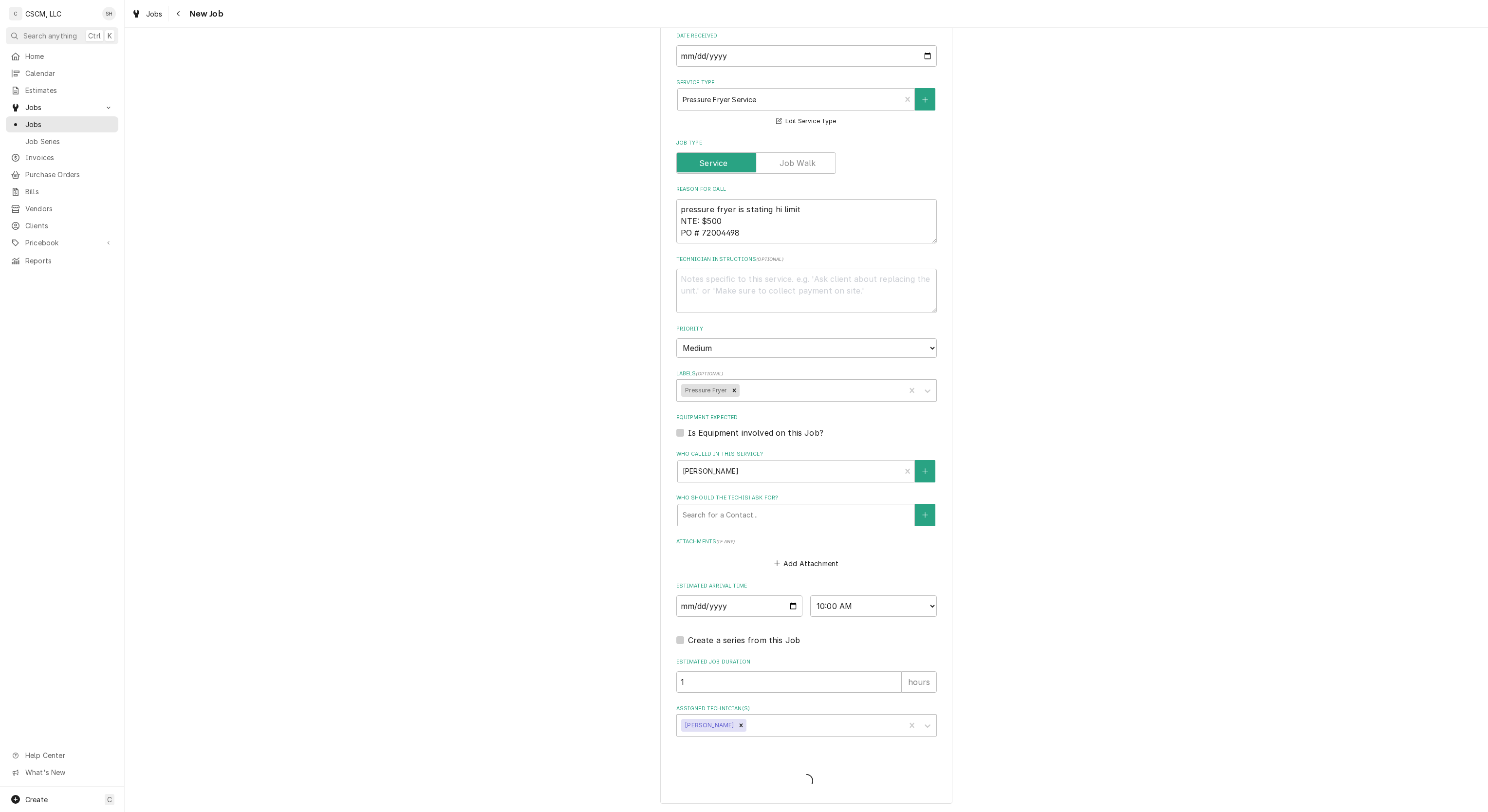
type textarea "x"
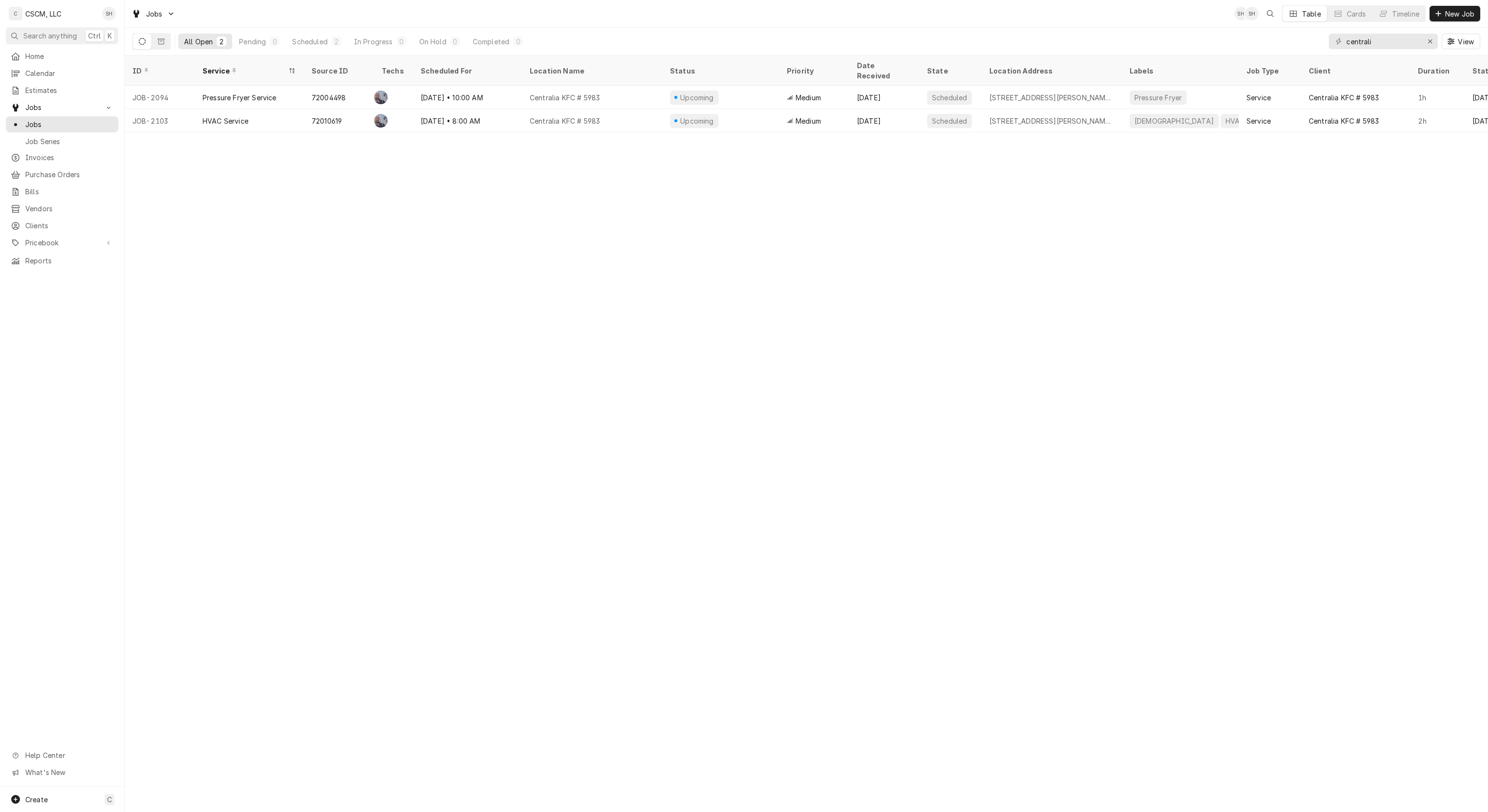
click at [788, 116] on div "Medium" at bounding box center [814, 121] width 70 height 23
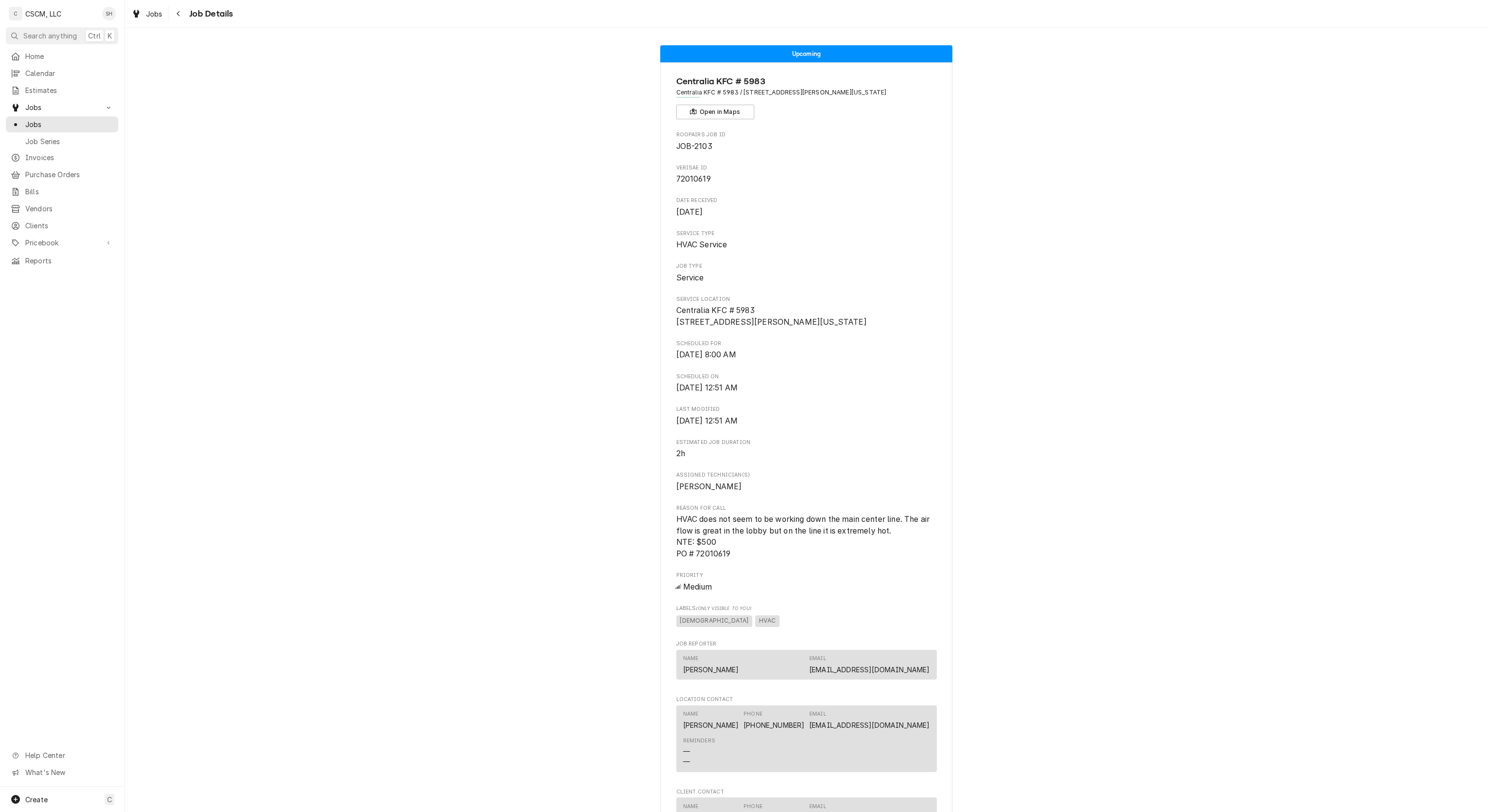
click at [177, 11] on icon "Navigate back" at bounding box center [178, 14] width 5 height 7
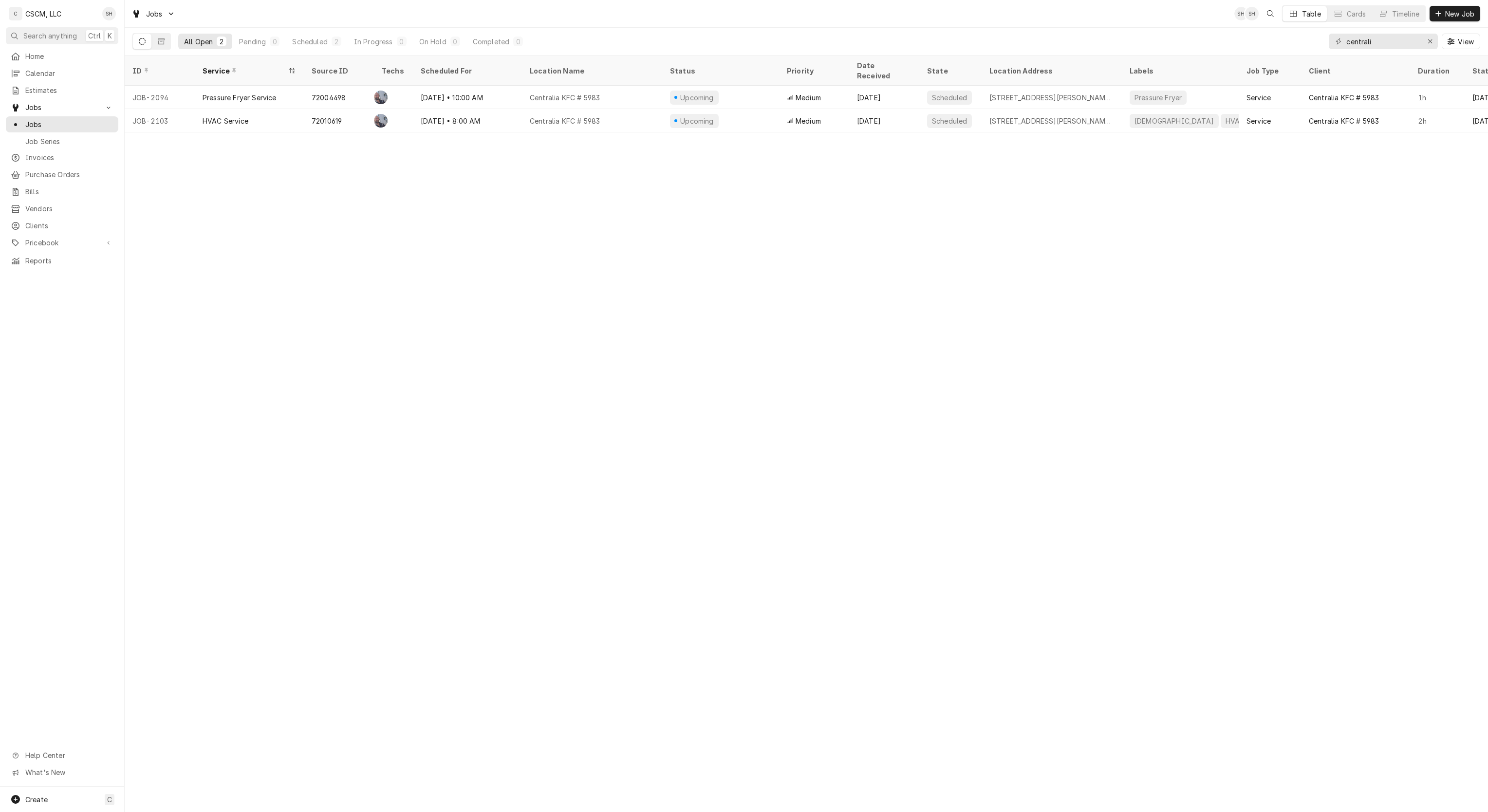
click at [660, 85] on div "Centralia KFC # 5983" at bounding box center [592, 97] width 140 height 23
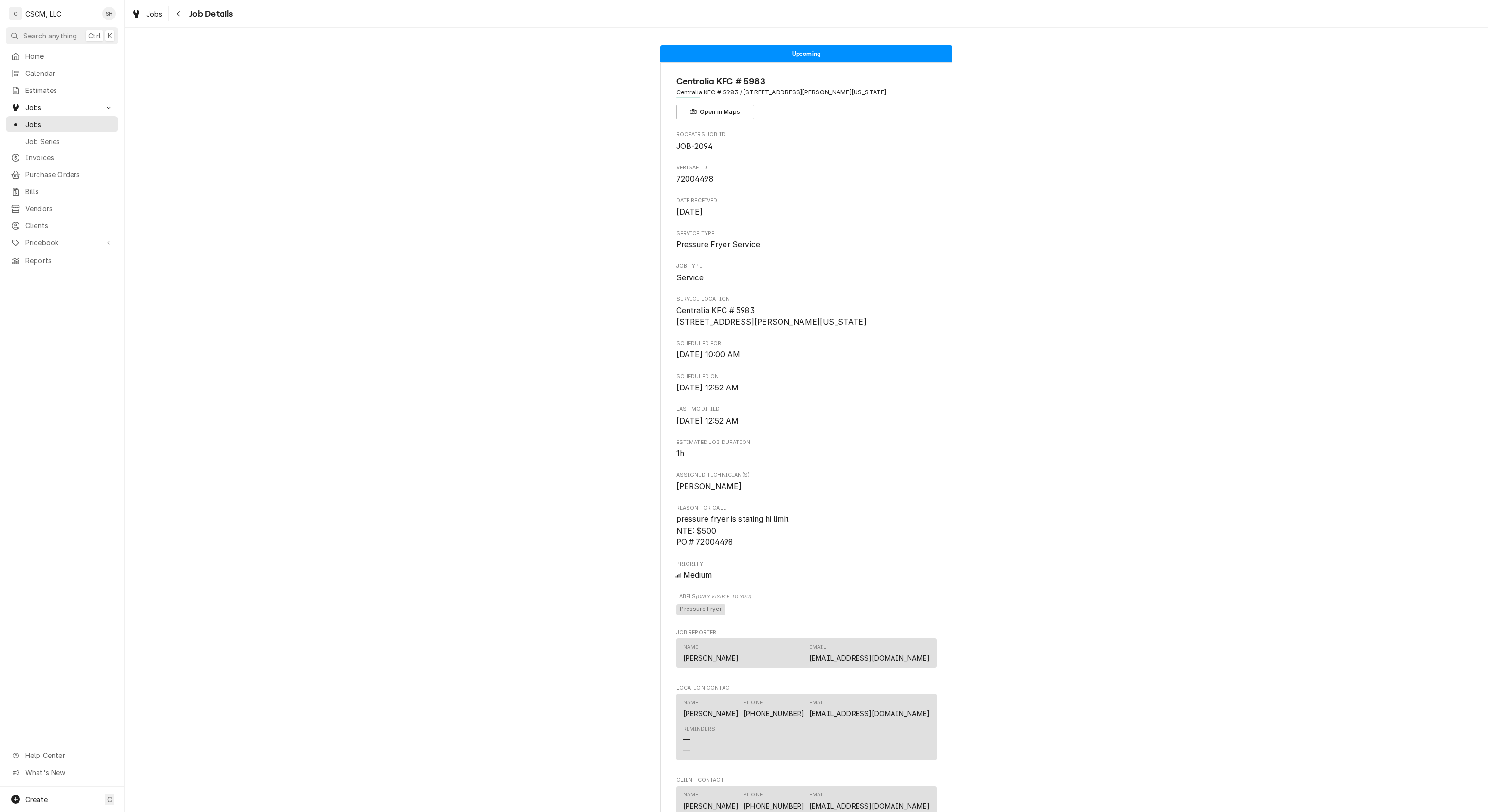
click at [174, 16] on div "Navigate back" at bounding box center [178, 13] width 10 height 10
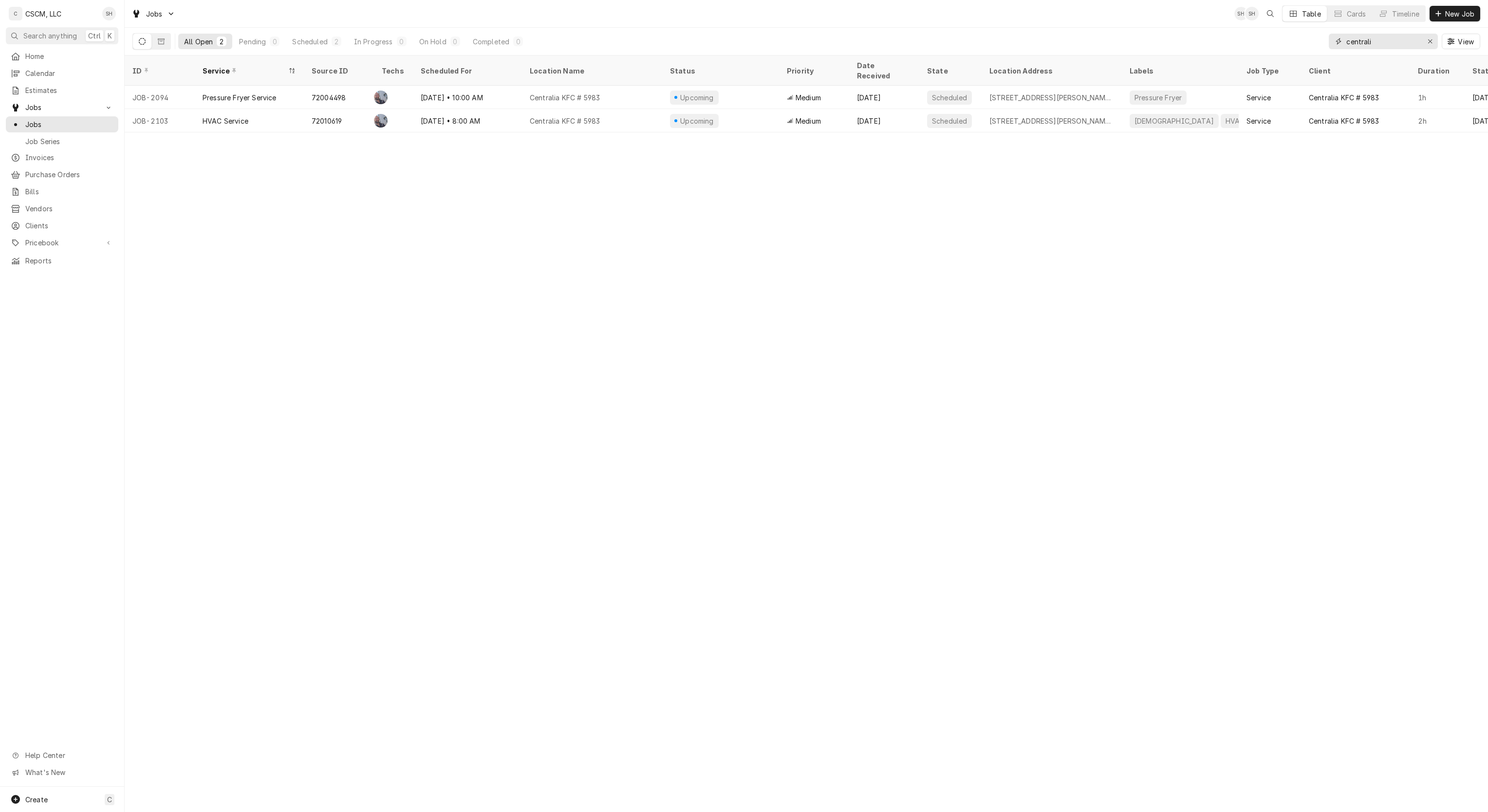
click at [1427, 45] on icon "Erase input" at bounding box center [1430, 42] width 5 height 7
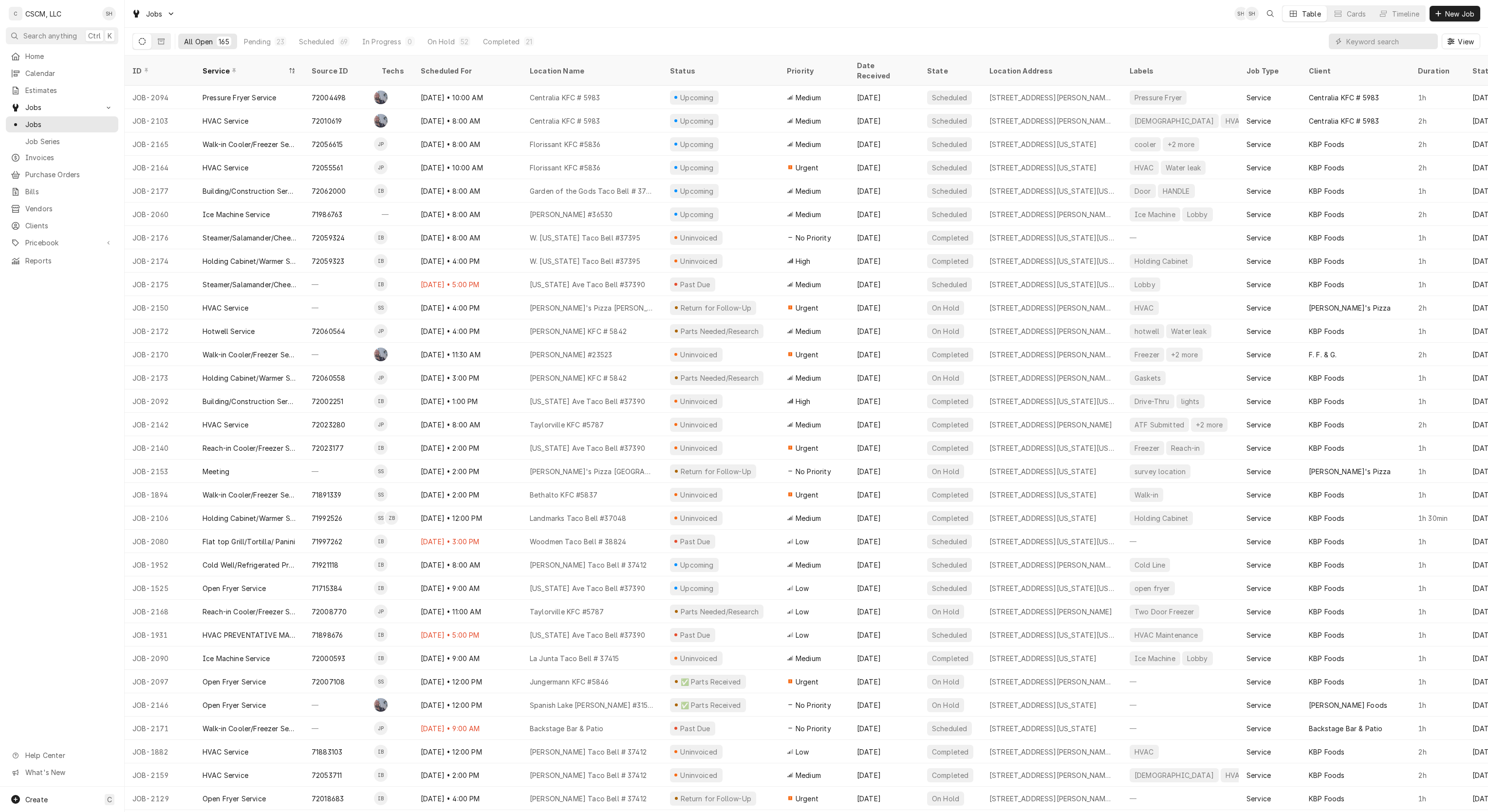
click at [436, 43] on div "On Hold" at bounding box center [441, 42] width 27 height 10
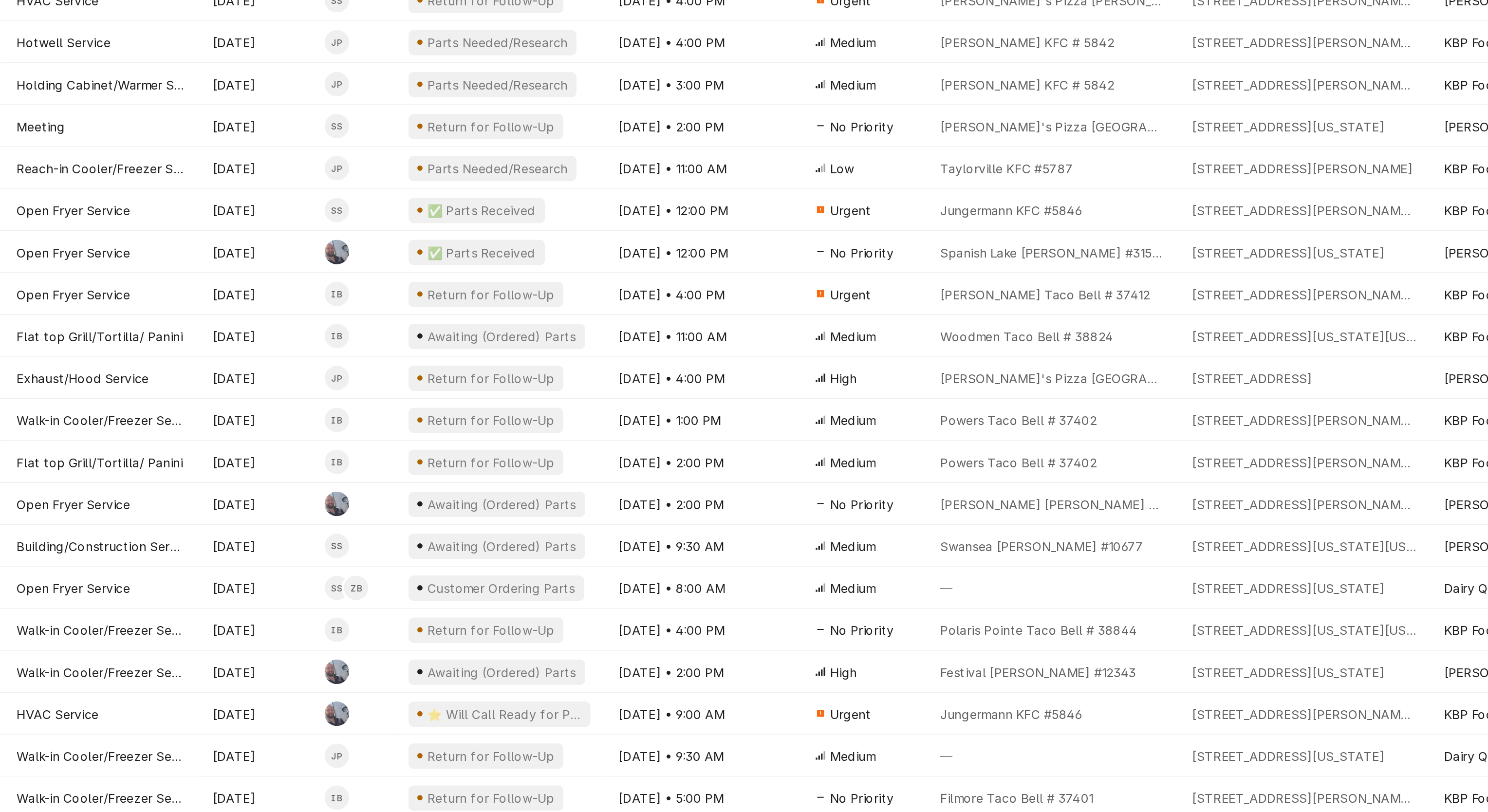
click at [540, 203] on div "Aug 28 • 12:00 PM" at bounding box center [584, 214] width 109 height 23
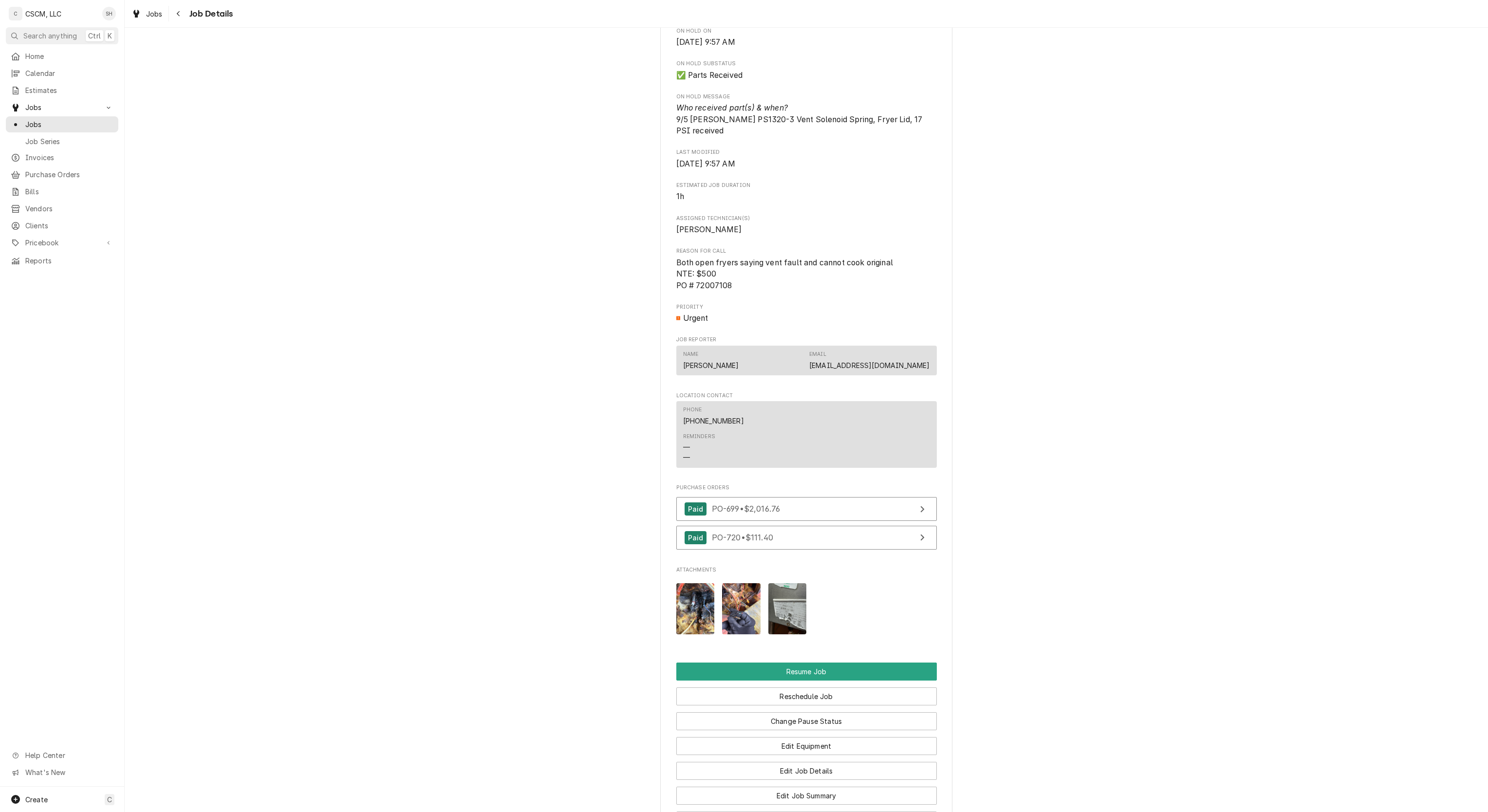
scroll to position [897, 0]
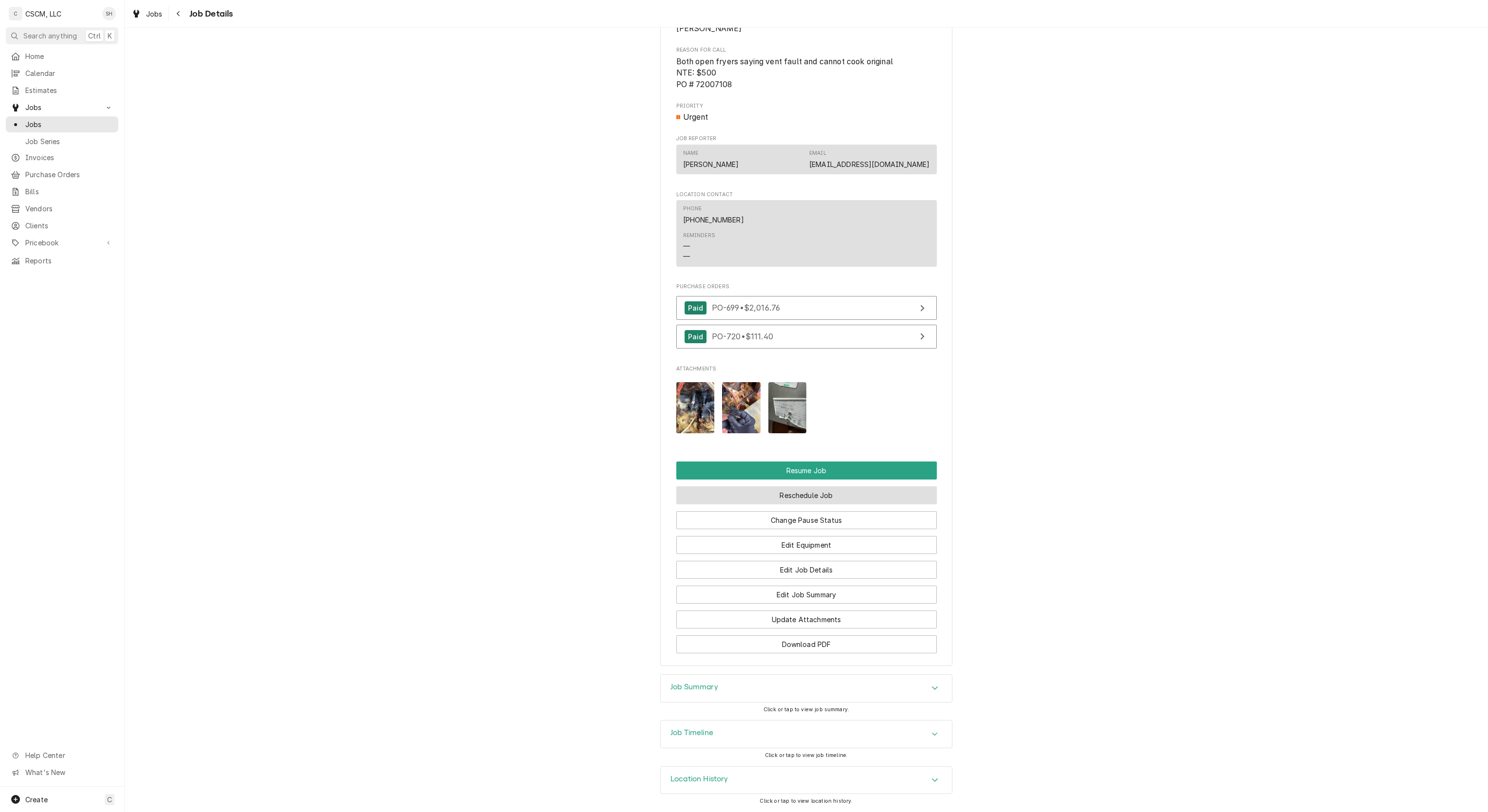
click at [773, 493] on button "Reschedule Job" at bounding box center [806, 495] width 261 height 18
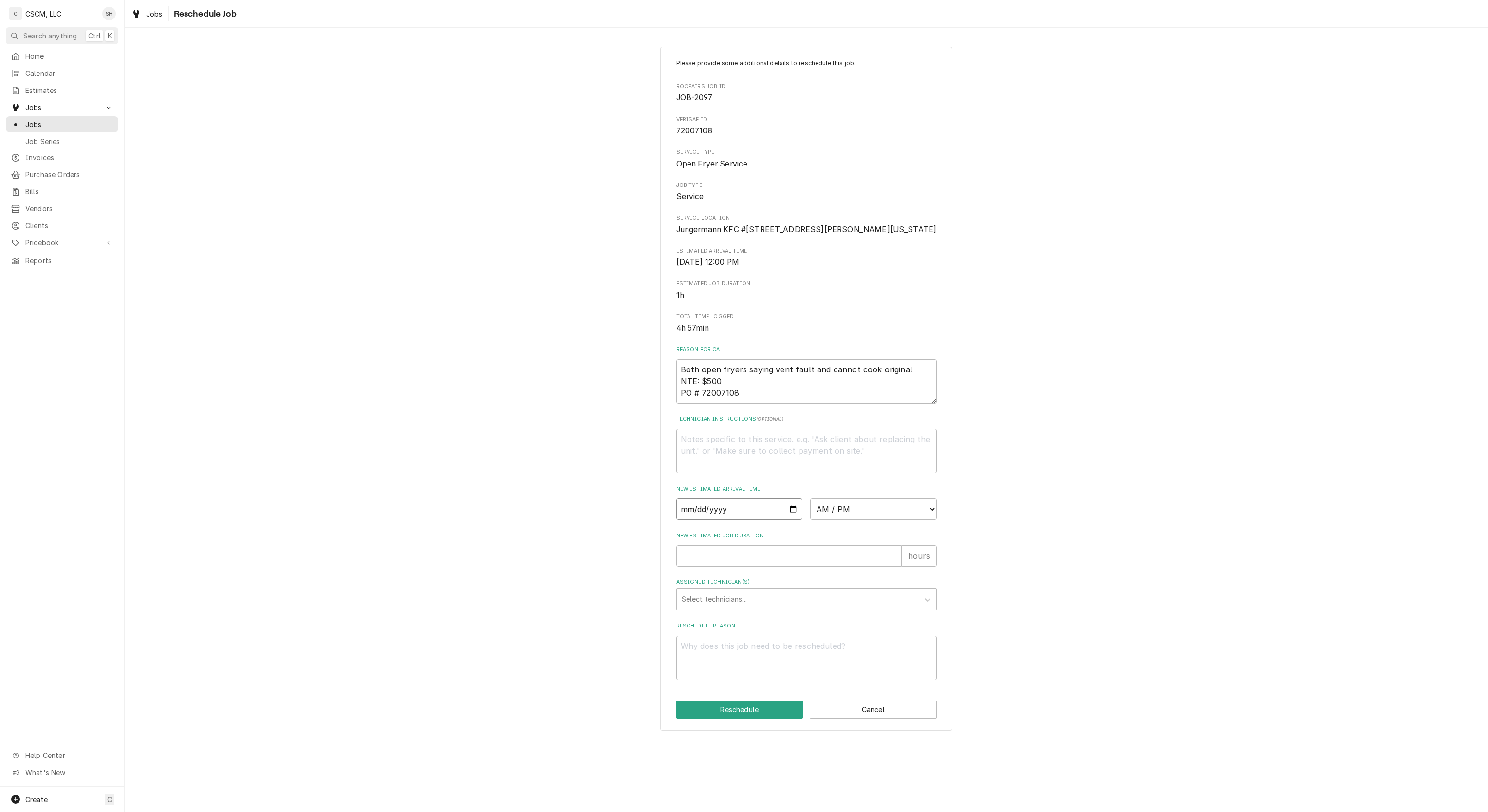
click at [795, 520] on input "Date" at bounding box center [739, 509] width 127 height 21
type input "2025-09-08"
type textarea "x"
click at [863, 520] on select "AM / PM 6:00 AM 6:15 AM 6:30 AM 6:45 AM 7:00 AM 7:15 AM 7:30 AM 7:45 AM 8:00 AM…" at bounding box center [873, 509] width 127 height 21
select select "08:00:00"
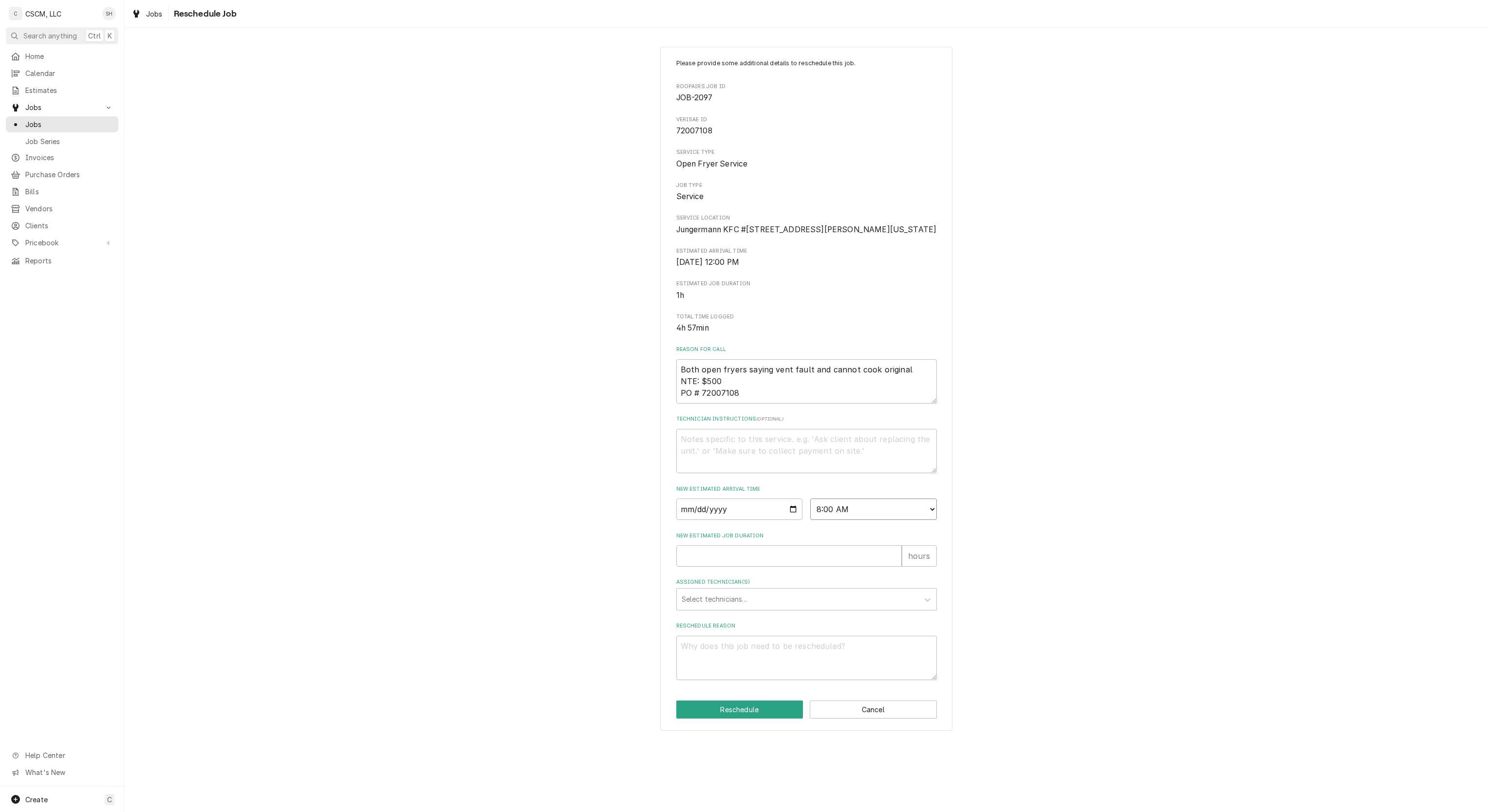
click at [810, 520] on select "AM / PM 6:00 AM 6:15 AM 6:30 AM 6:45 AM 7:00 AM 7:15 AM 7:30 AM 7:45 AM 8:00 AM…" at bounding box center [873, 509] width 127 height 21
click at [743, 567] on input "New Estimated Job Duration" at bounding box center [789, 556] width 225 height 21
type textarea "x"
type input "2"
click at [725, 608] on div "Assigned Technician(s)" at bounding box center [798, 599] width 232 height 17
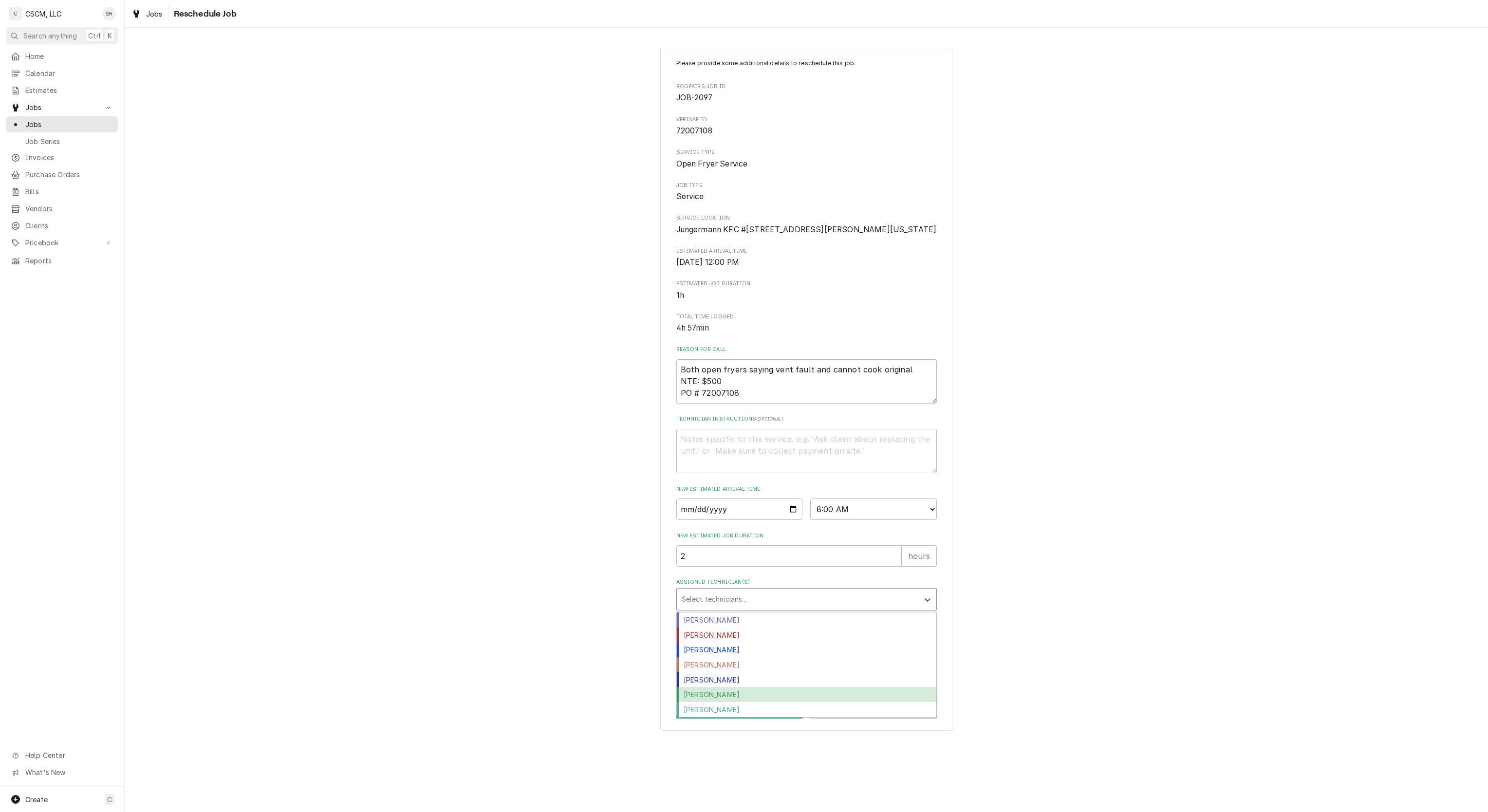
click at [725, 702] on div "[PERSON_NAME]" at bounding box center [806, 694] width 259 height 15
click at [795, 608] on div "Assigned Technician(s)" at bounding box center [824, 599] width 152 height 17
click at [782, 702] on div "[PERSON_NAME]" at bounding box center [806, 694] width 259 height 15
click at [783, 673] on textarea "Reschedule Reason" at bounding box center [806, 658] width 261 height 44
type textarea "x"
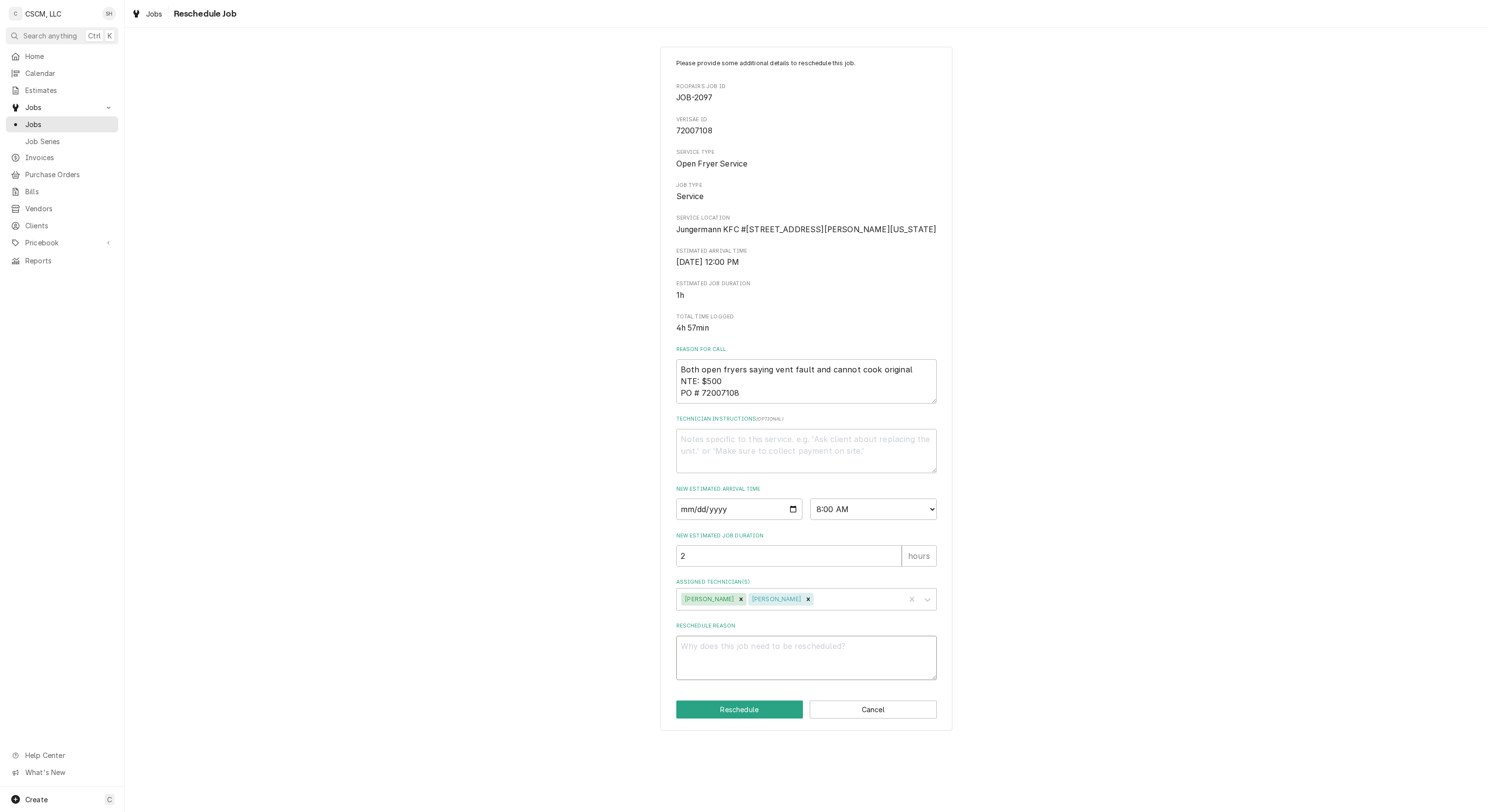
type textarea "["
type textarea "x"
type textarea "[a"
type textarea "x"
type textarea "[ar"
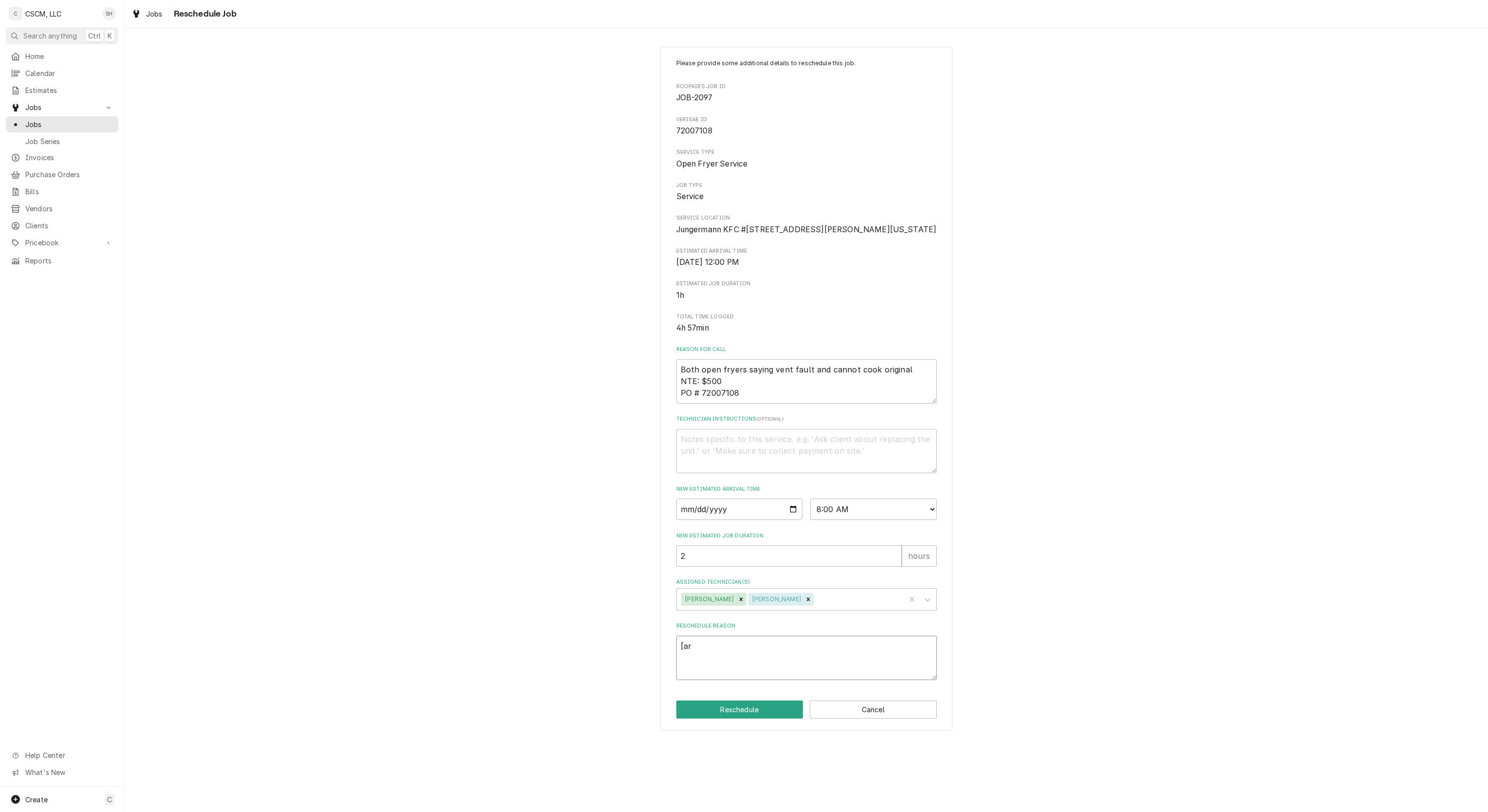
type textarea "x"
type textarea "[art"
type textarea "x"
type textarea "[arts"
type textarea "x"
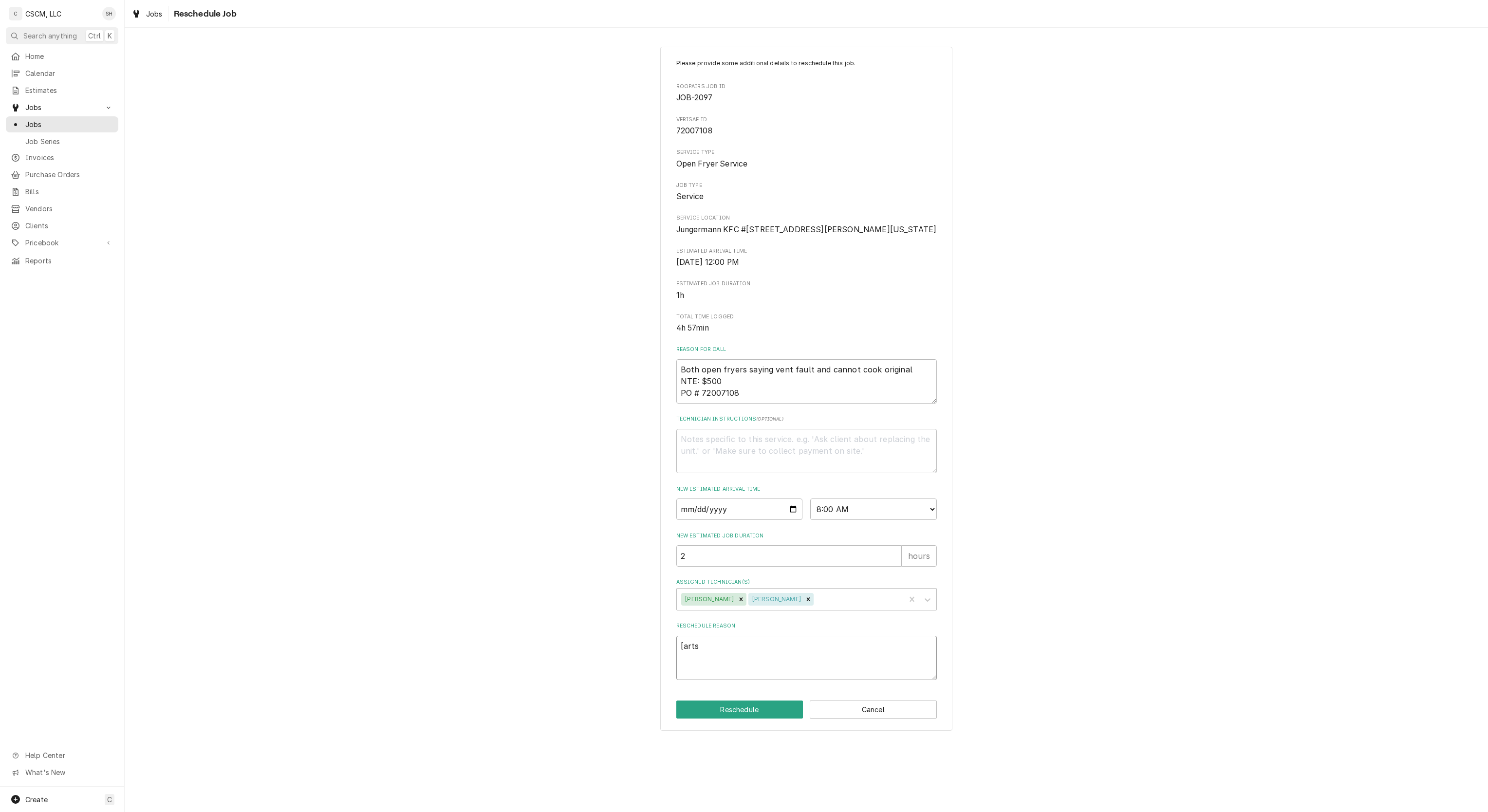
type textarea "[art"
type textarea "x"
type textarea "[ar"
type textarea "x"
type textarea "[a"
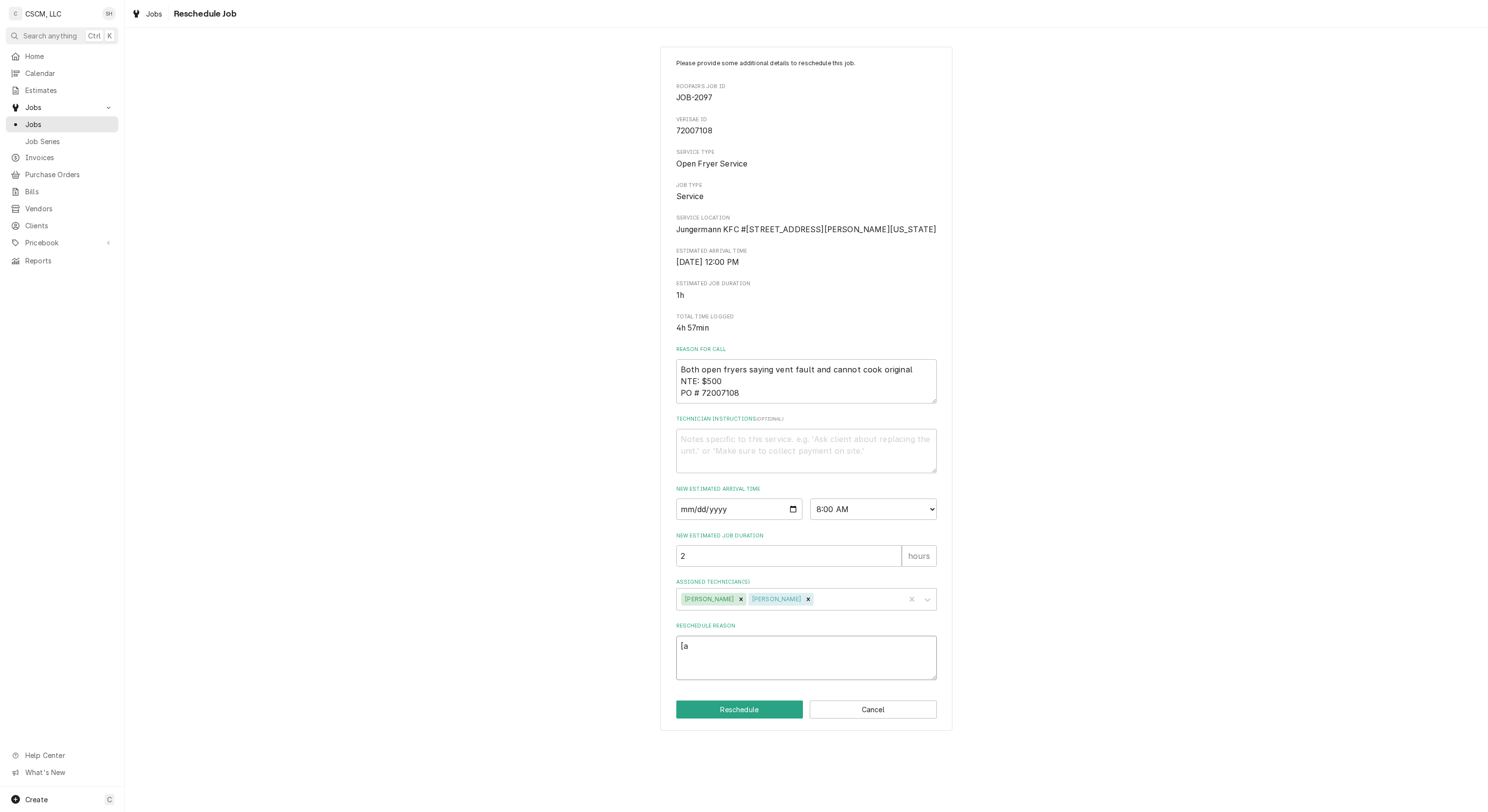
type textarea "x"
type textarea "["
type textarea "x"
type textarea "p"
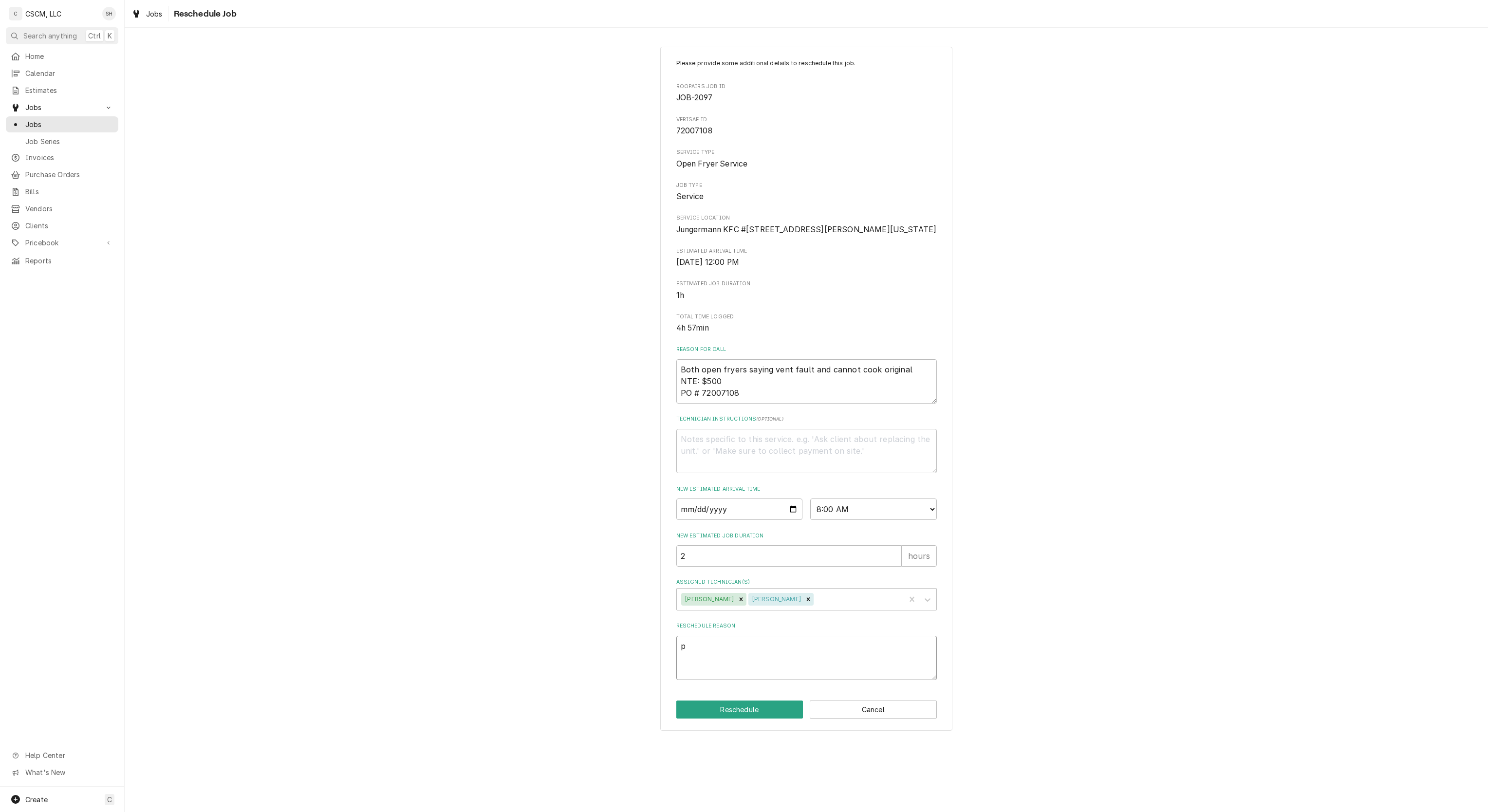
type textarea "x"
type textarea "pa"
type textarea "x"
type textarea "par"
type textarea "x"
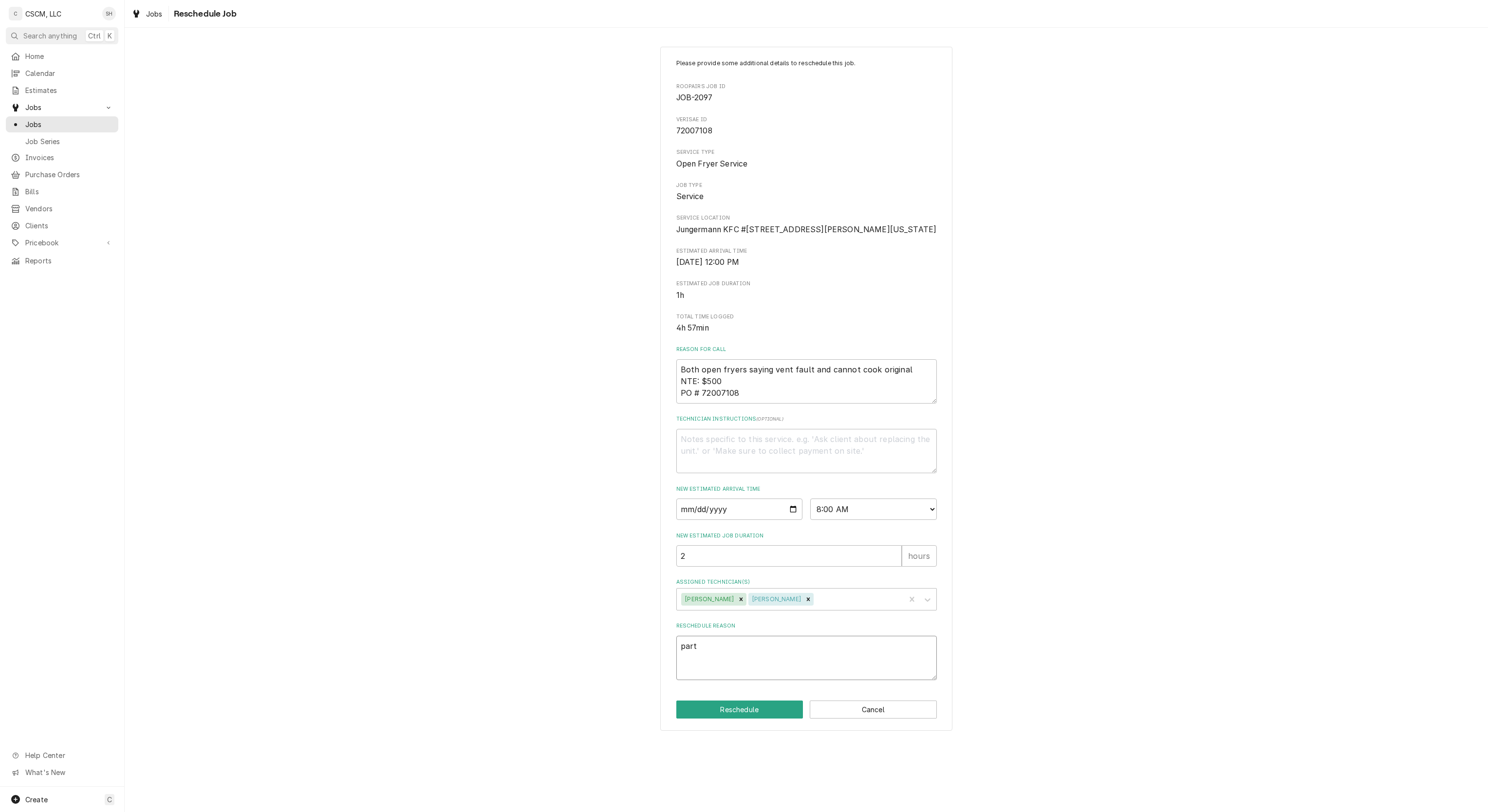
type textarea "parts"
type textarea "x"
type textarea "parts"
type textarea "x"
type textarea "parts r"
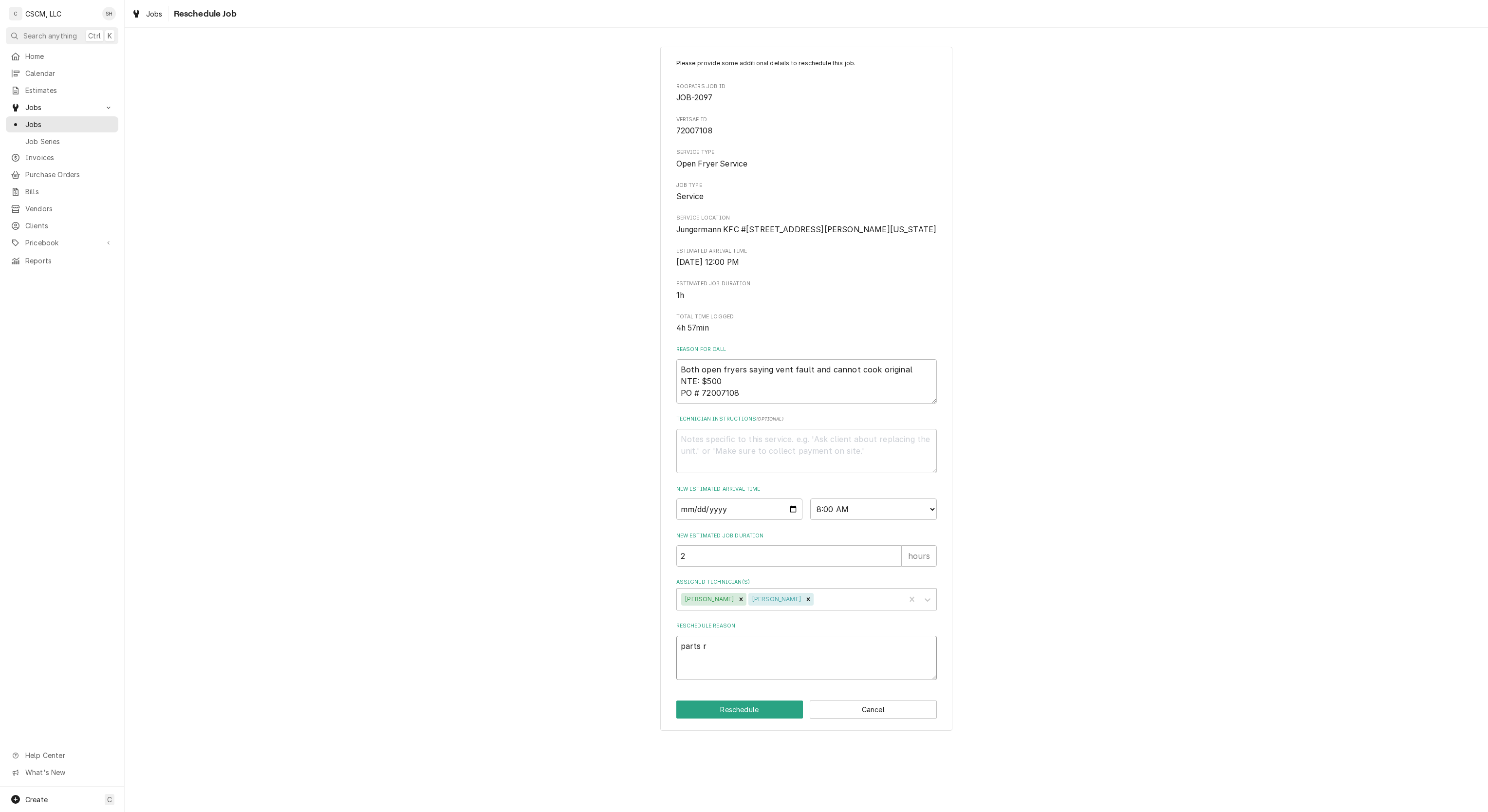
type textarea "x"
type textarea "parts re"
type textarea "x"
type textarea "parts rec"
type textarea "x"
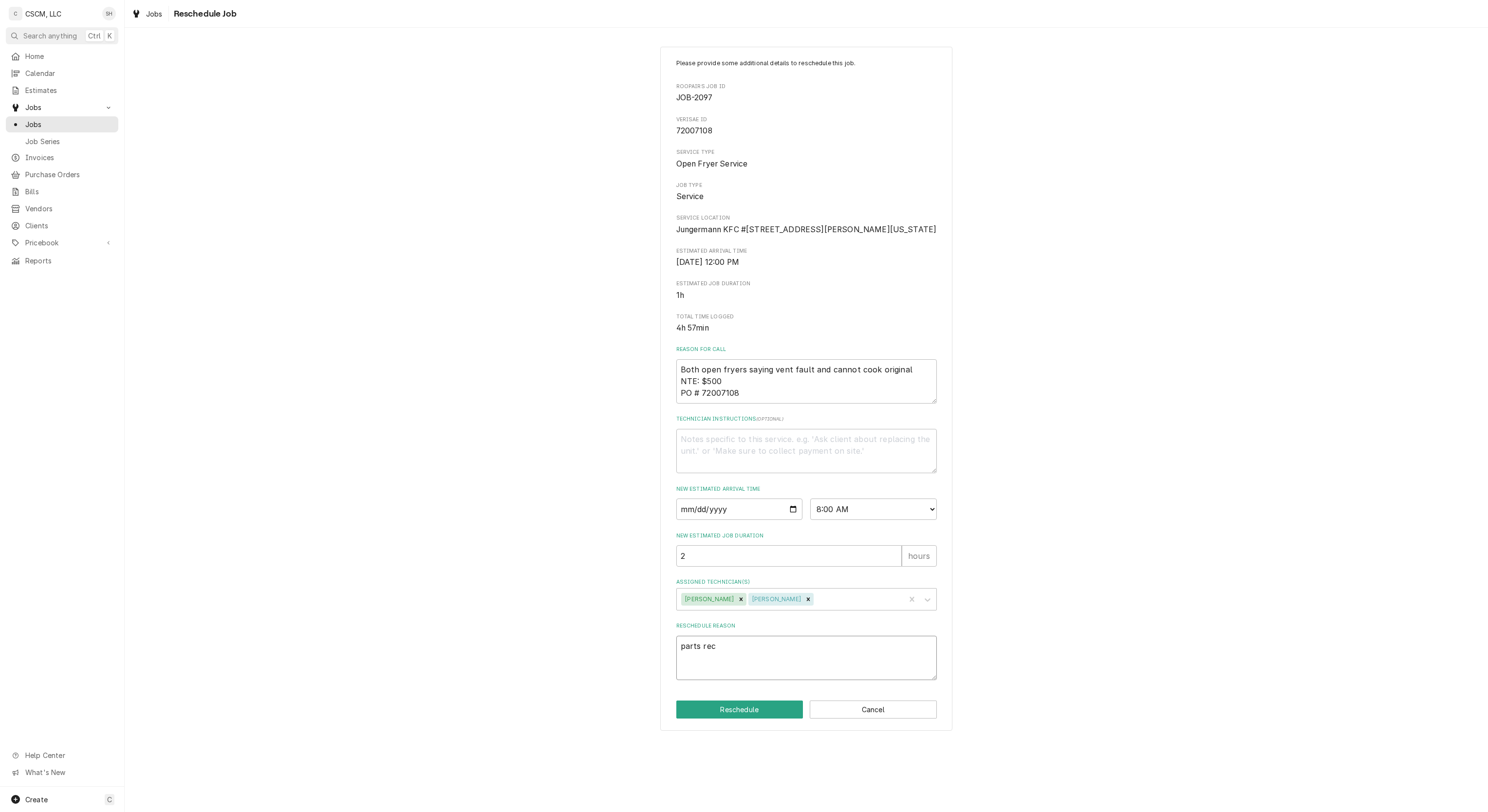
type textarea "parts rece"
type textarea "x"
type textarea "parts recei"
type textarea "x"
type textarea "parts receiv"
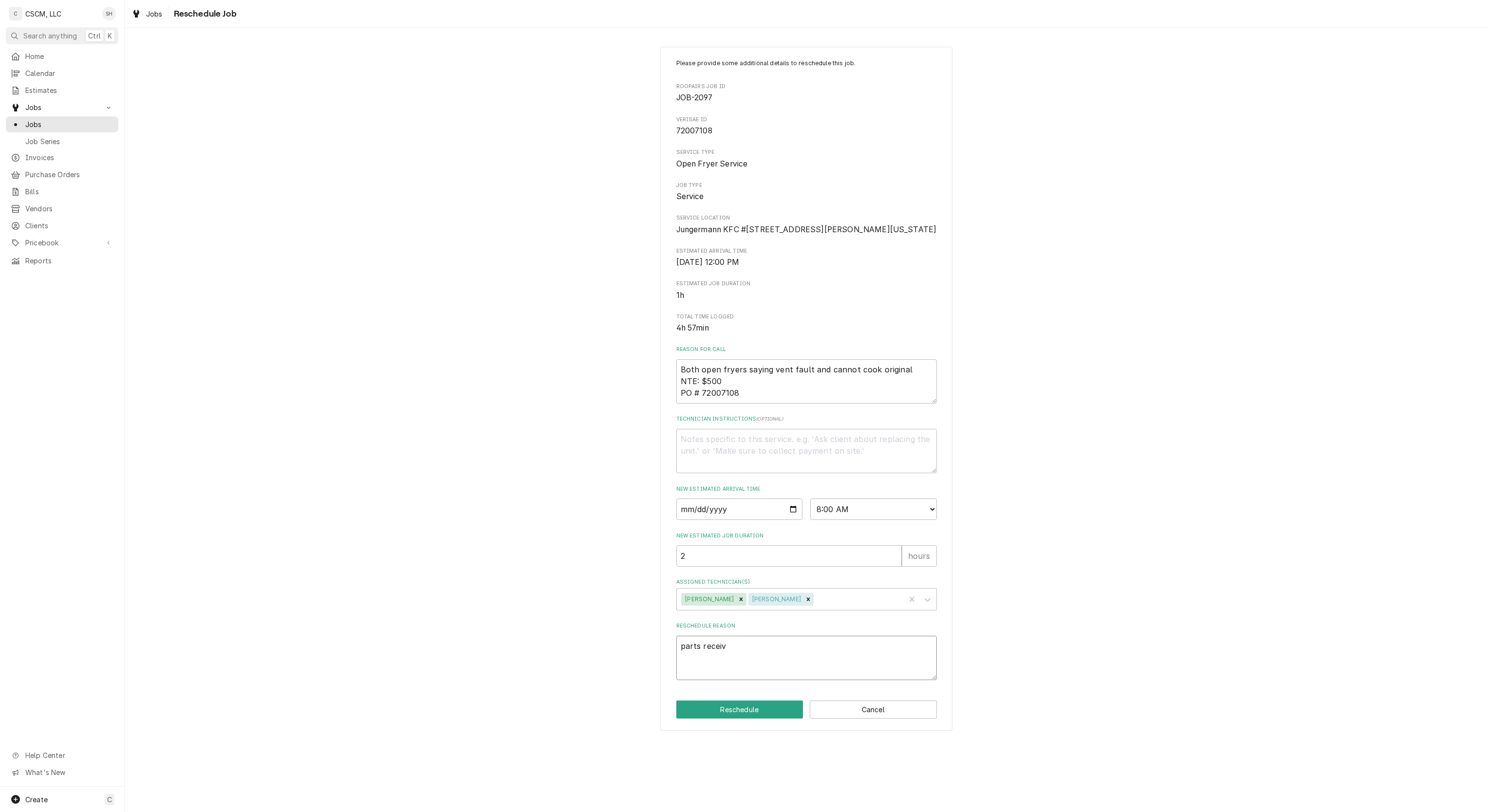
type textarea "x"
type textarea "parts receive"
type textarea "x"
type textarea "parts received"
click at [767, 718] on button "Reschedule" at bounding box center [740, 709] width 127 height 18
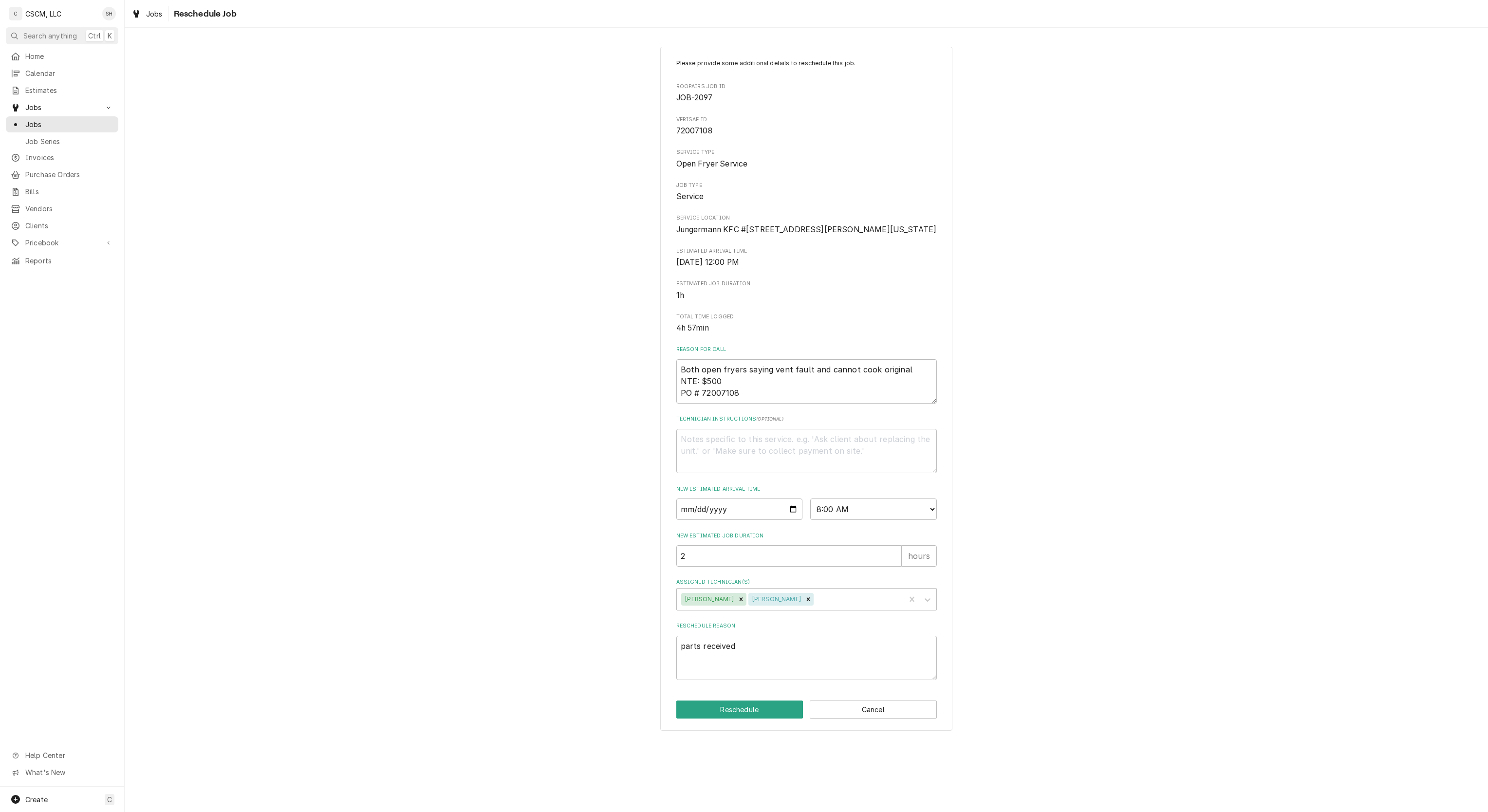
type textarea "x"
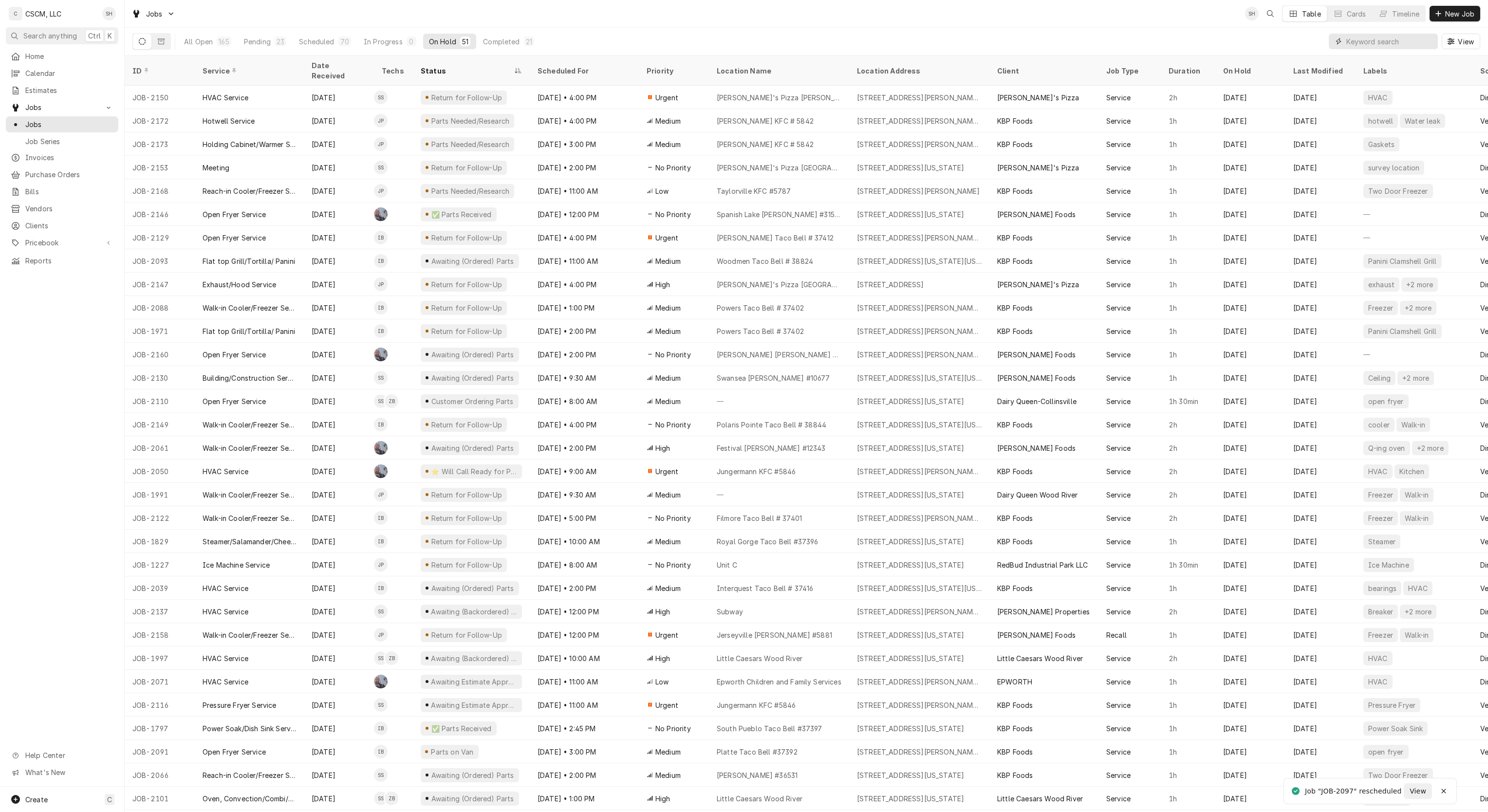
click at [1357, 39] on input "Dynamic Content Wrapper" at bounding box center [1390, 41] width 87 height 16
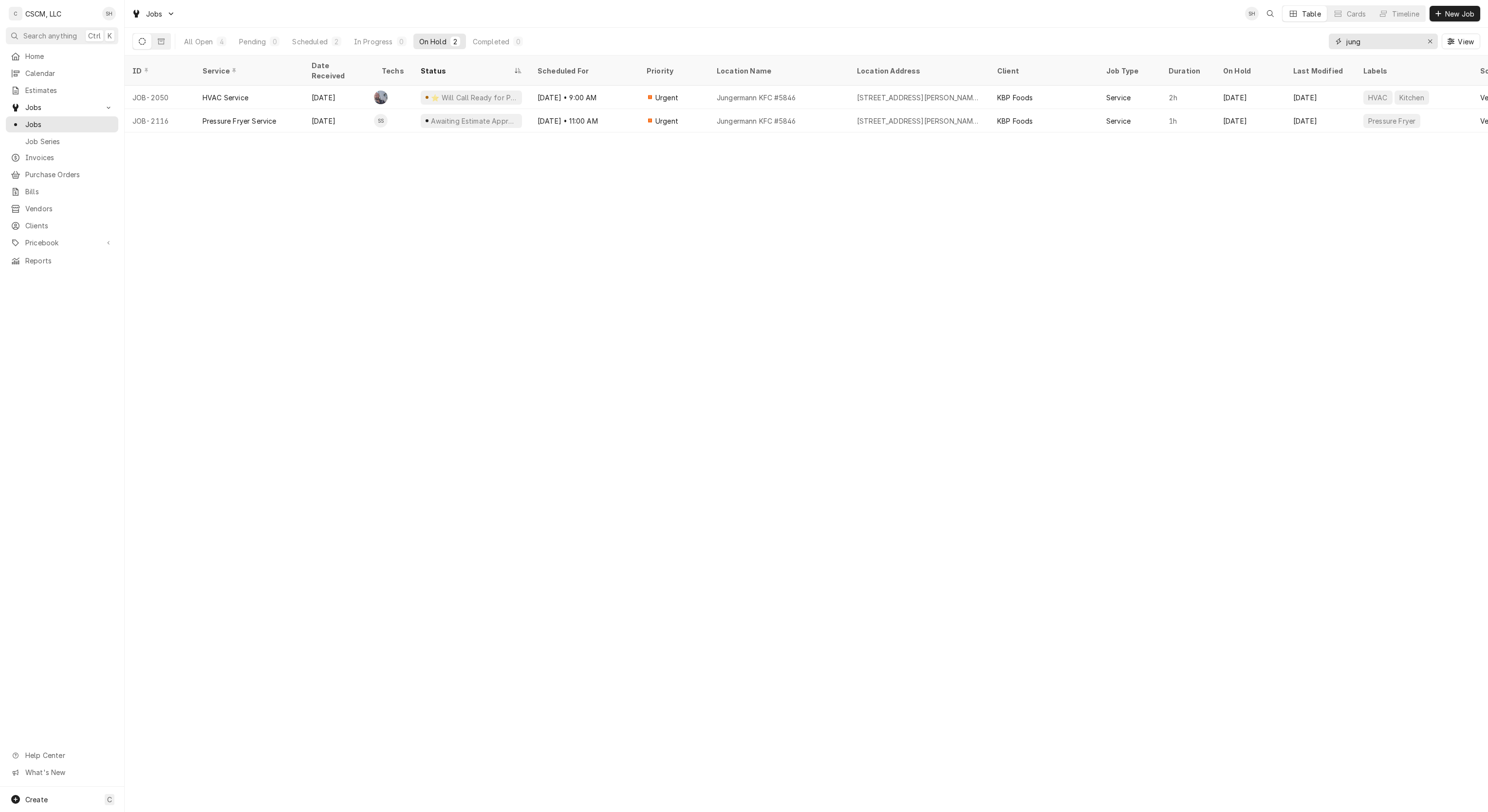
type input "jung"
click at [1437, 39] on div "jung View" at bounding box center [1404, 41] width 151 height 27
click at [1427, 39] on icon "Erase input" at bounding box center [1430, 42] width 5 height 7
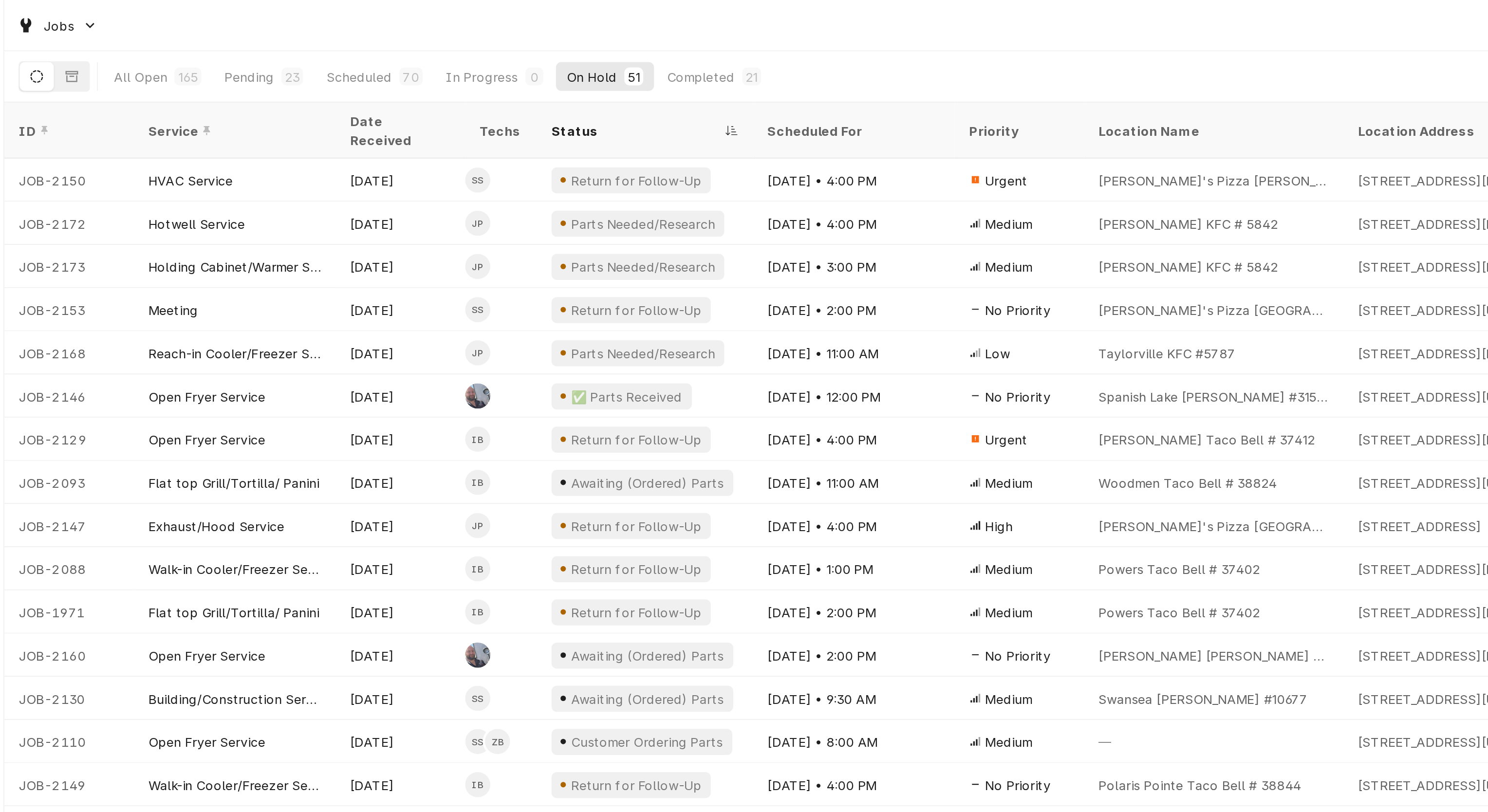
click at [261, 47] on button "Pending 23" at bounding box center [265, 41] width 54 height 16
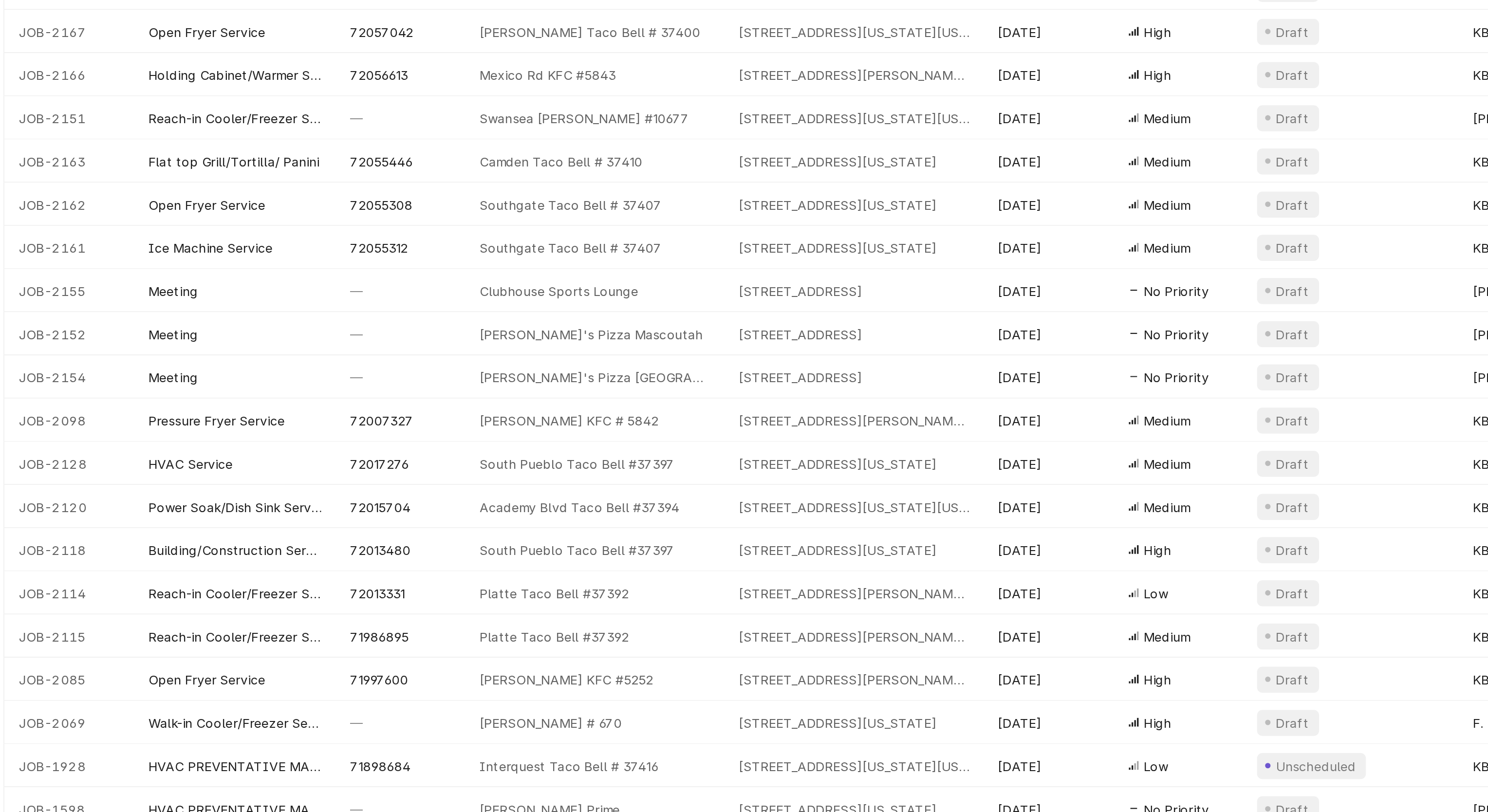
click at [605, 139] on div "4118 Mexico Rd, St. Peters, Missouri 63376" at bounding box center [585, 144] width 125 height 10
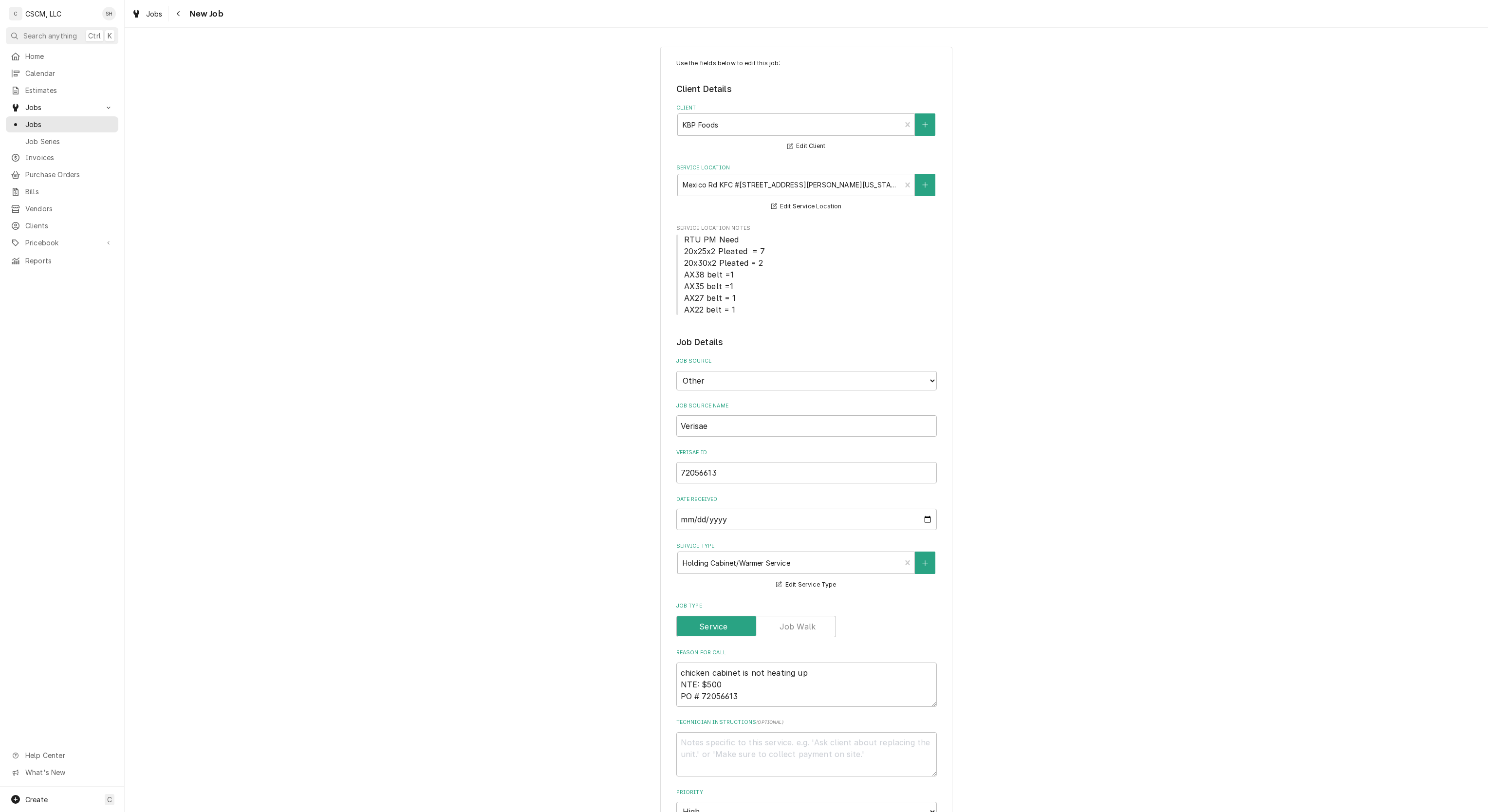
type textarea "x"
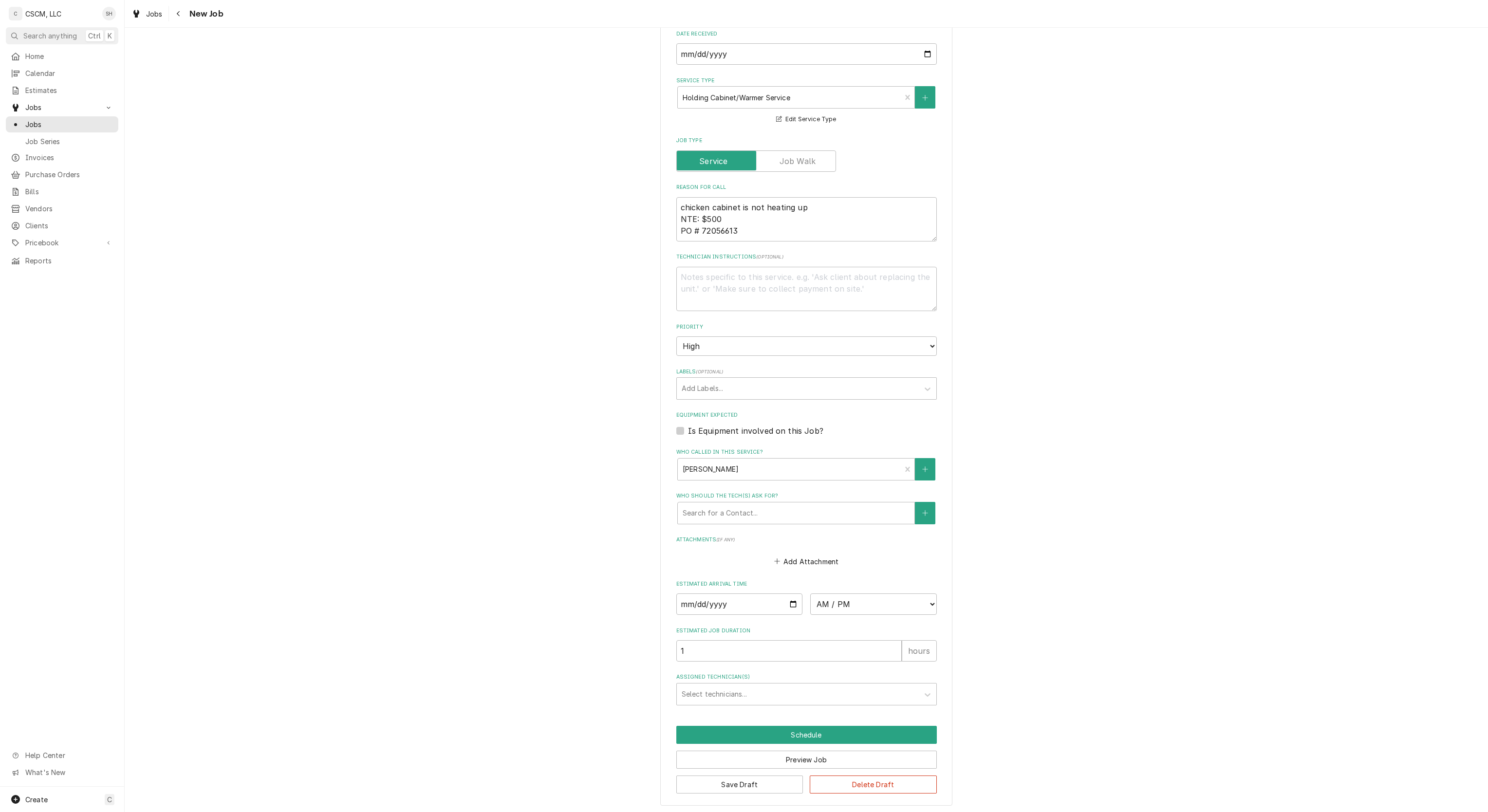
scroll to position [472, 0]
click at [857, 595] on select "AM / PM 6:00 AM 6:15 AM 6:30 AM 6:45 AM 7:00 AM 7:15 AM 7:30 AM 7:45 AM 8:00 AM…" at bounding box center [873, 601] width 127 height 21
select select "10:00:00"
click at [810, 591] on select "AM / PM 6:00 AM 6:15 AM 6:30 AM 6:45 AM 7:00 AM 7:15 AM 7:30 AM 7:45 AM 8:00 AM…" at bounding box center [873, 601] width 127 height 21
click at [787, 598] on input "Date" at bounding box center [739, 601] width 127 height 21
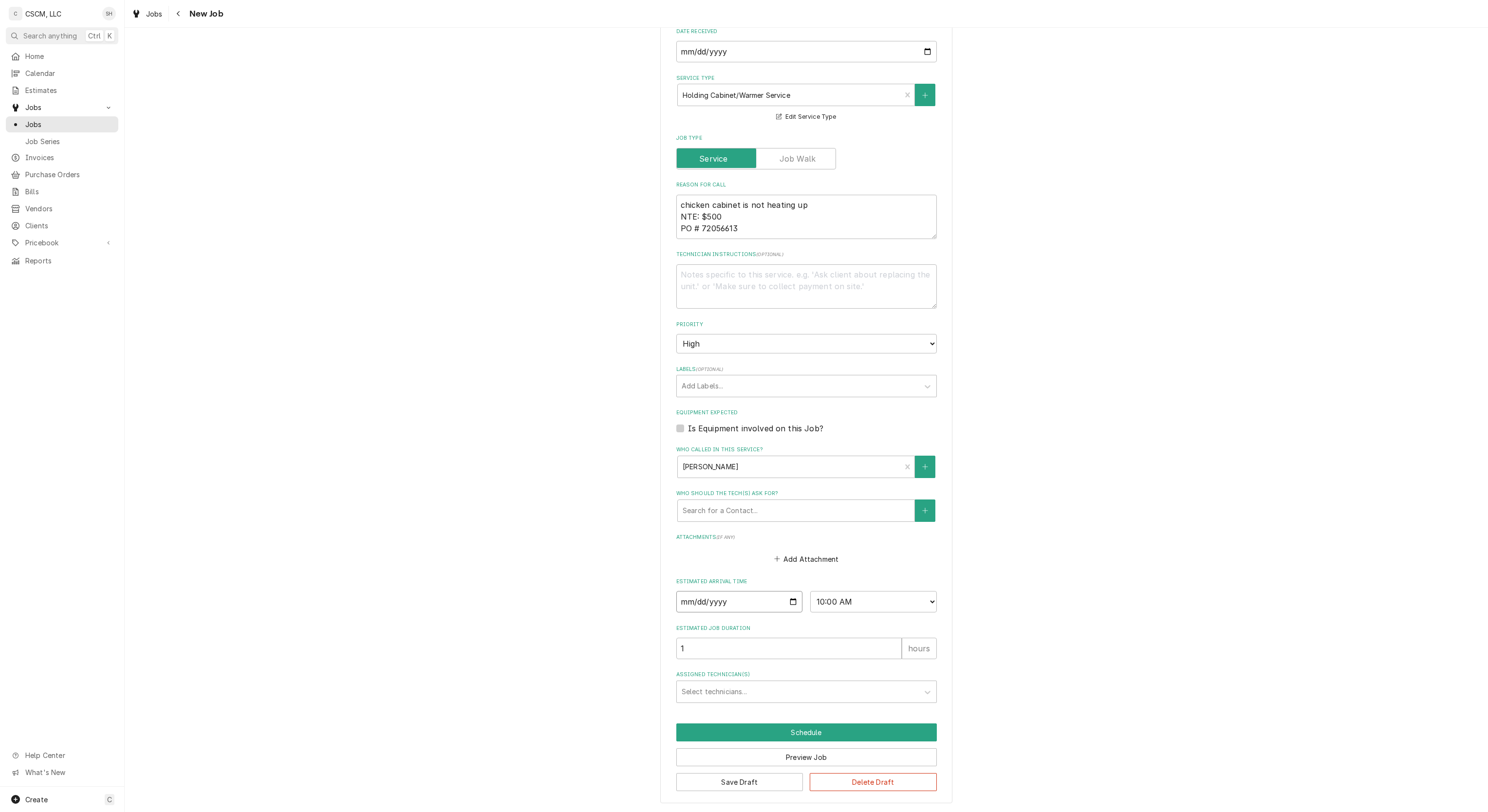
type textarea "x"
type input "2025-09-08"
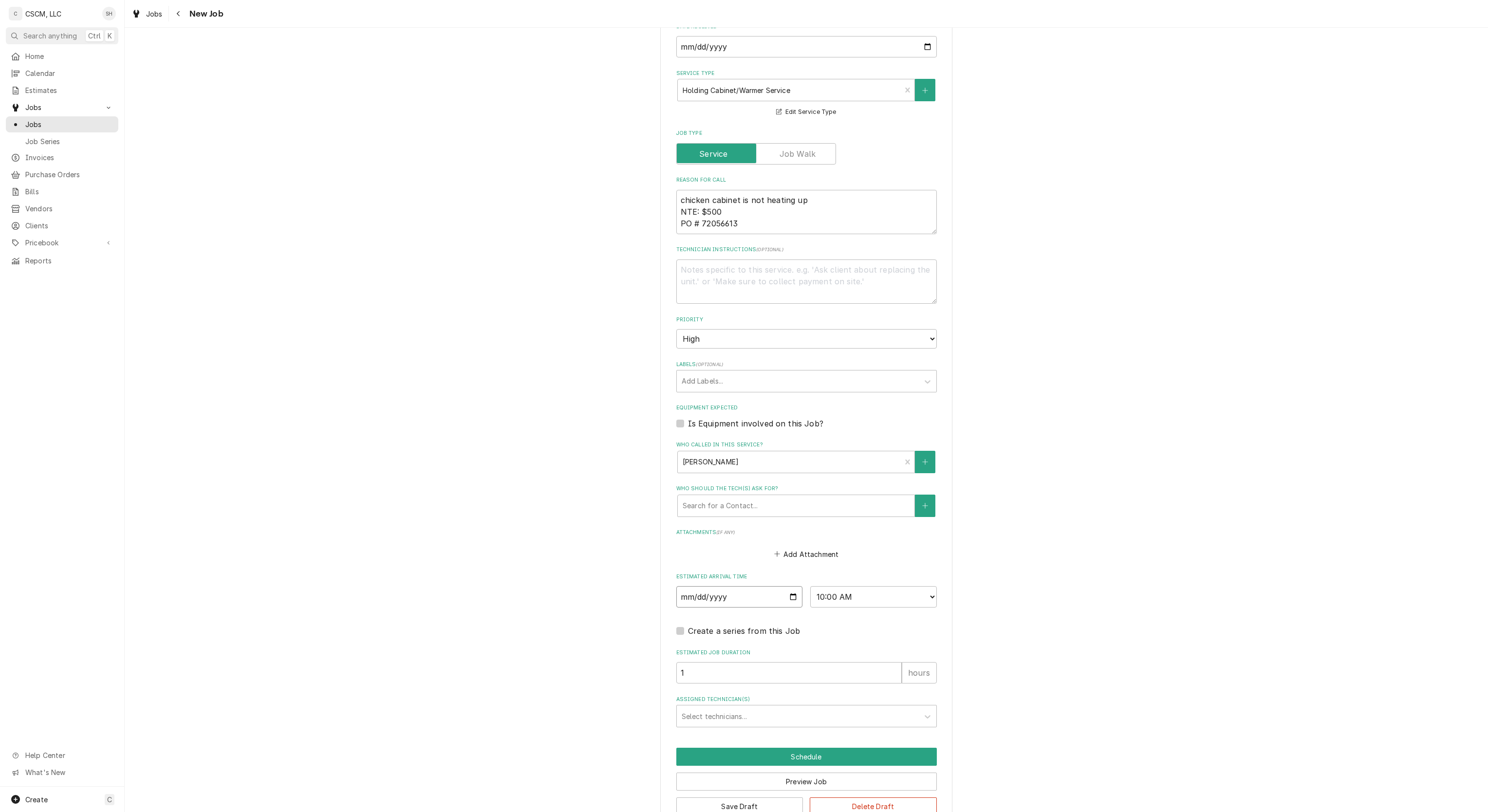
type textarea "x"
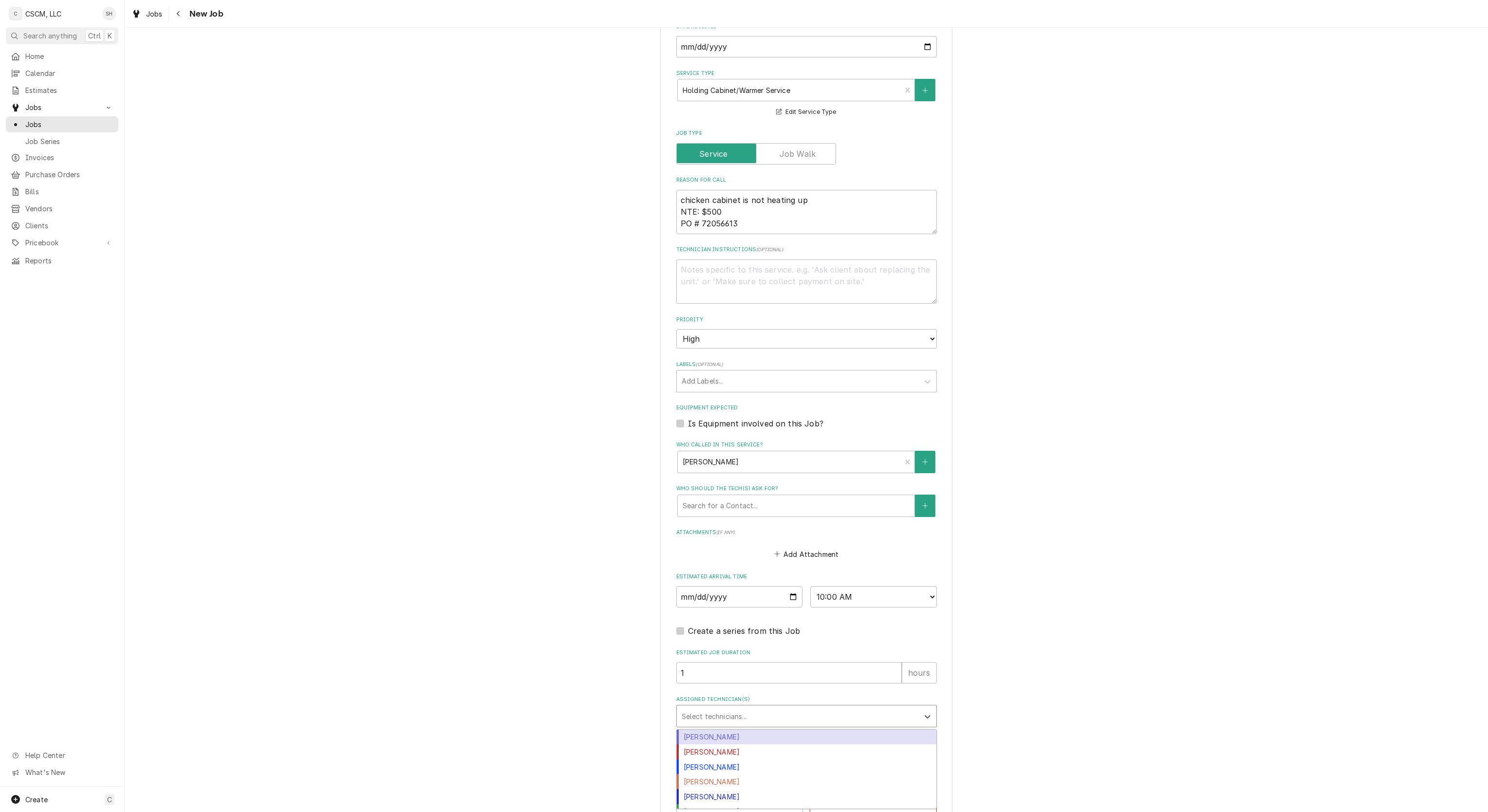
click at [712, 712] on div "Assigned Technician(s)" at bounding box center [798, 716] width 232 height 17
type input "s"
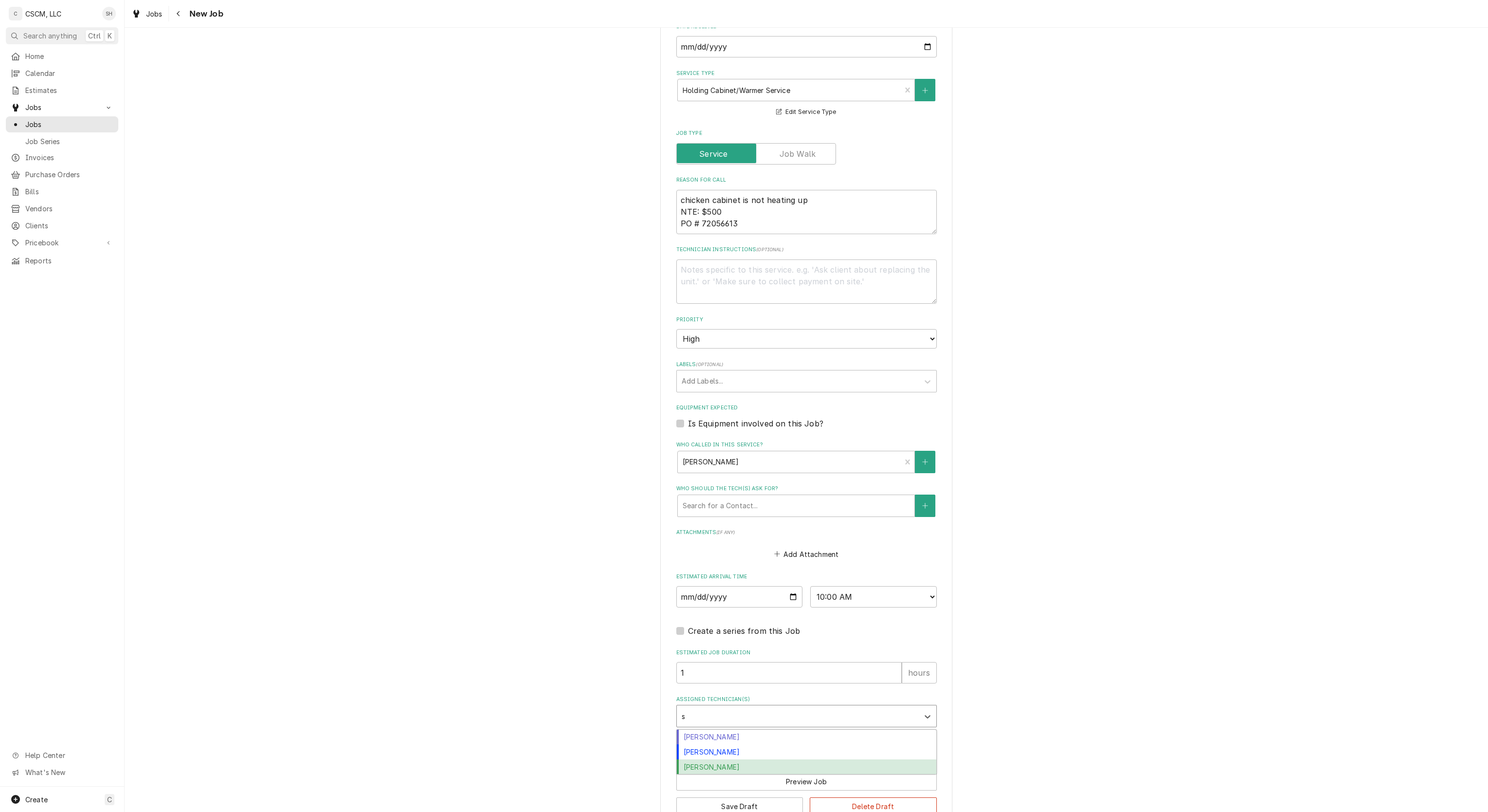
click at [705, 765] on div "[PERSON_NAME]" at bounding box center [806, 767] width 259 height 15
type textarea "x"
type input "z"
click at [740, 753] on div "[PERSON_NAME]" at bounding box center [806, 752] width 259 height 15
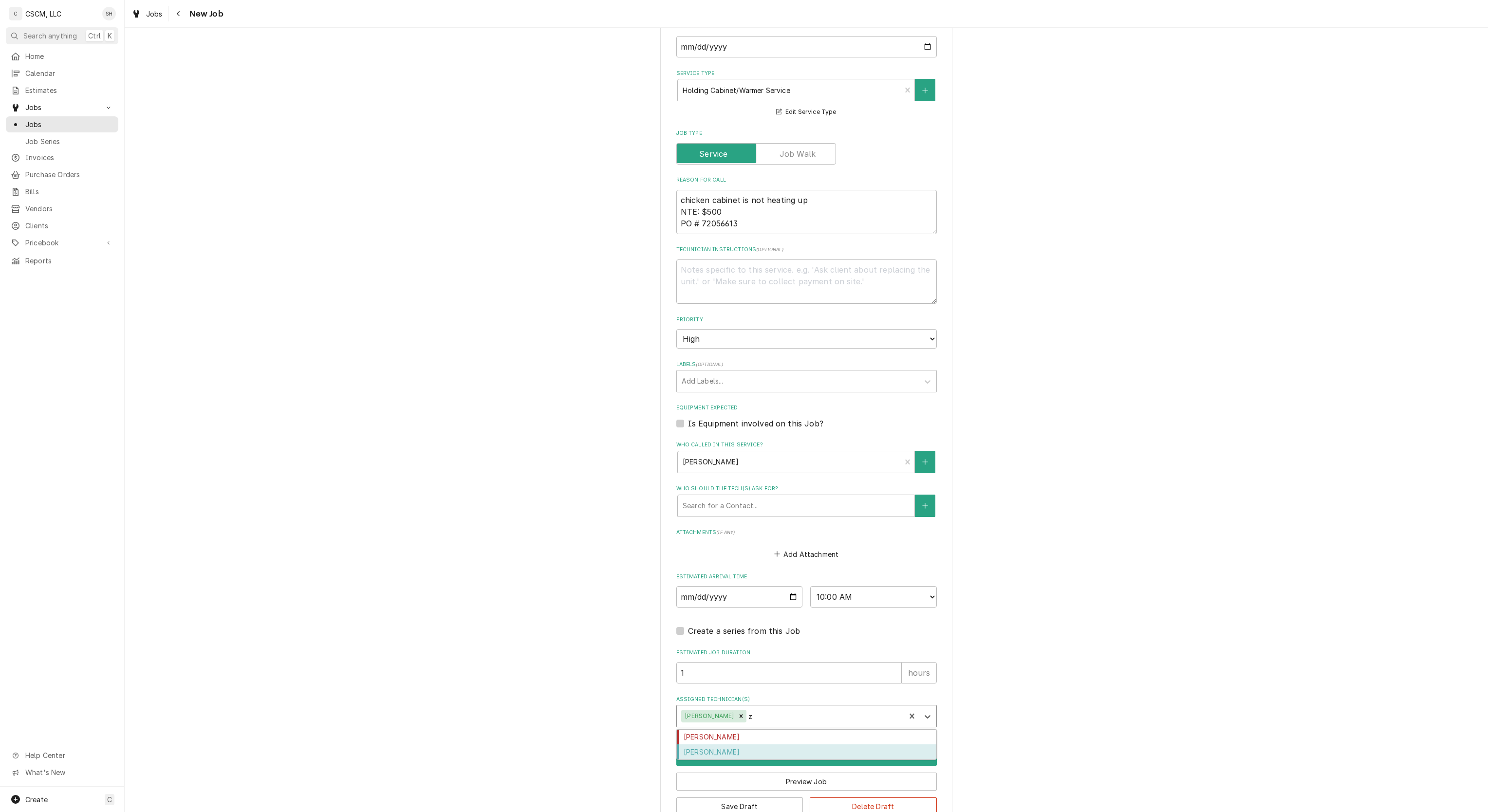
type textarea "x"
click at [740, 753] on button "Schedule" at bounding box center [806, 757] width 261 height 18
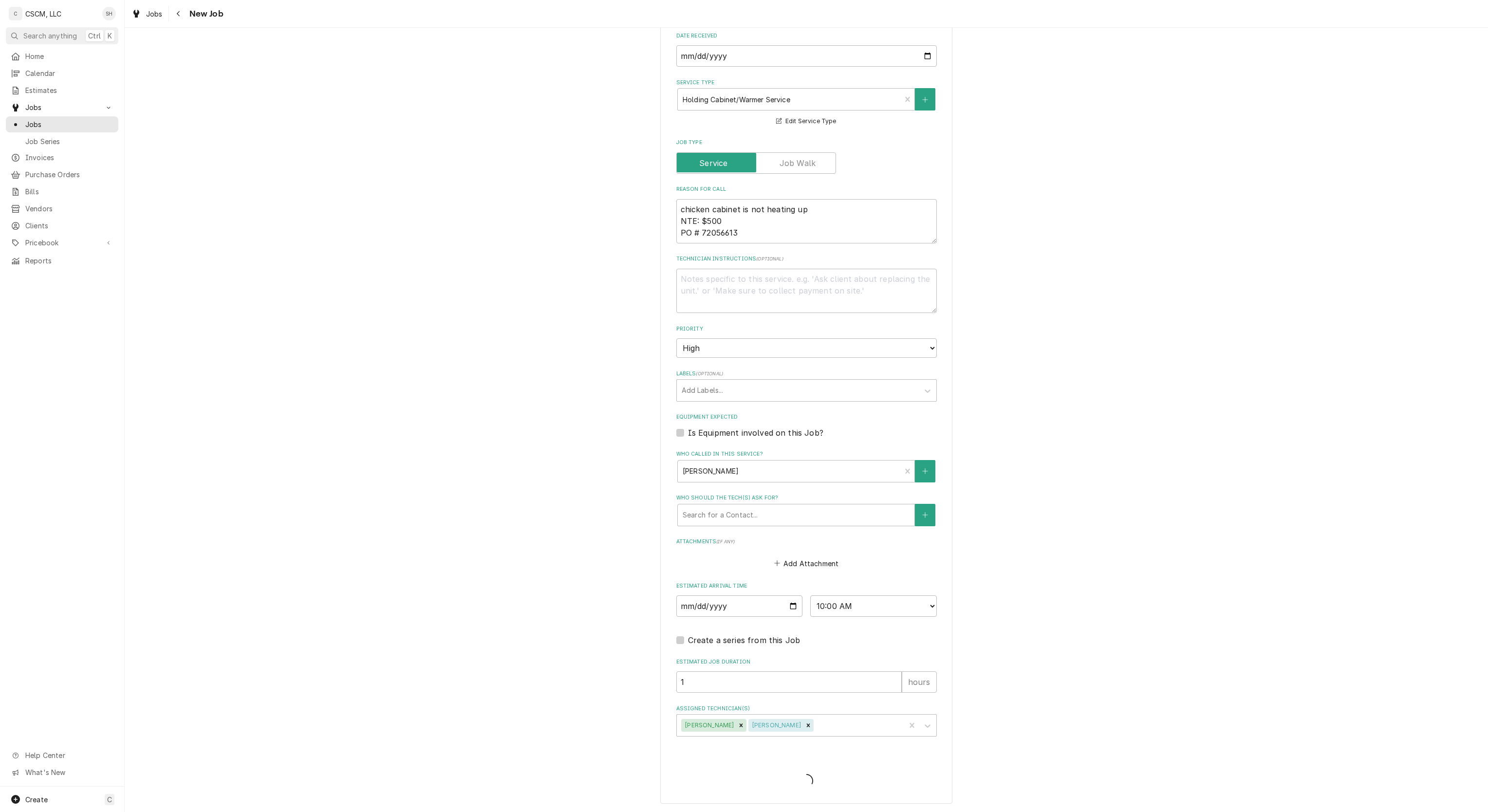
scroll to position [467, 0]
type textarea "x"
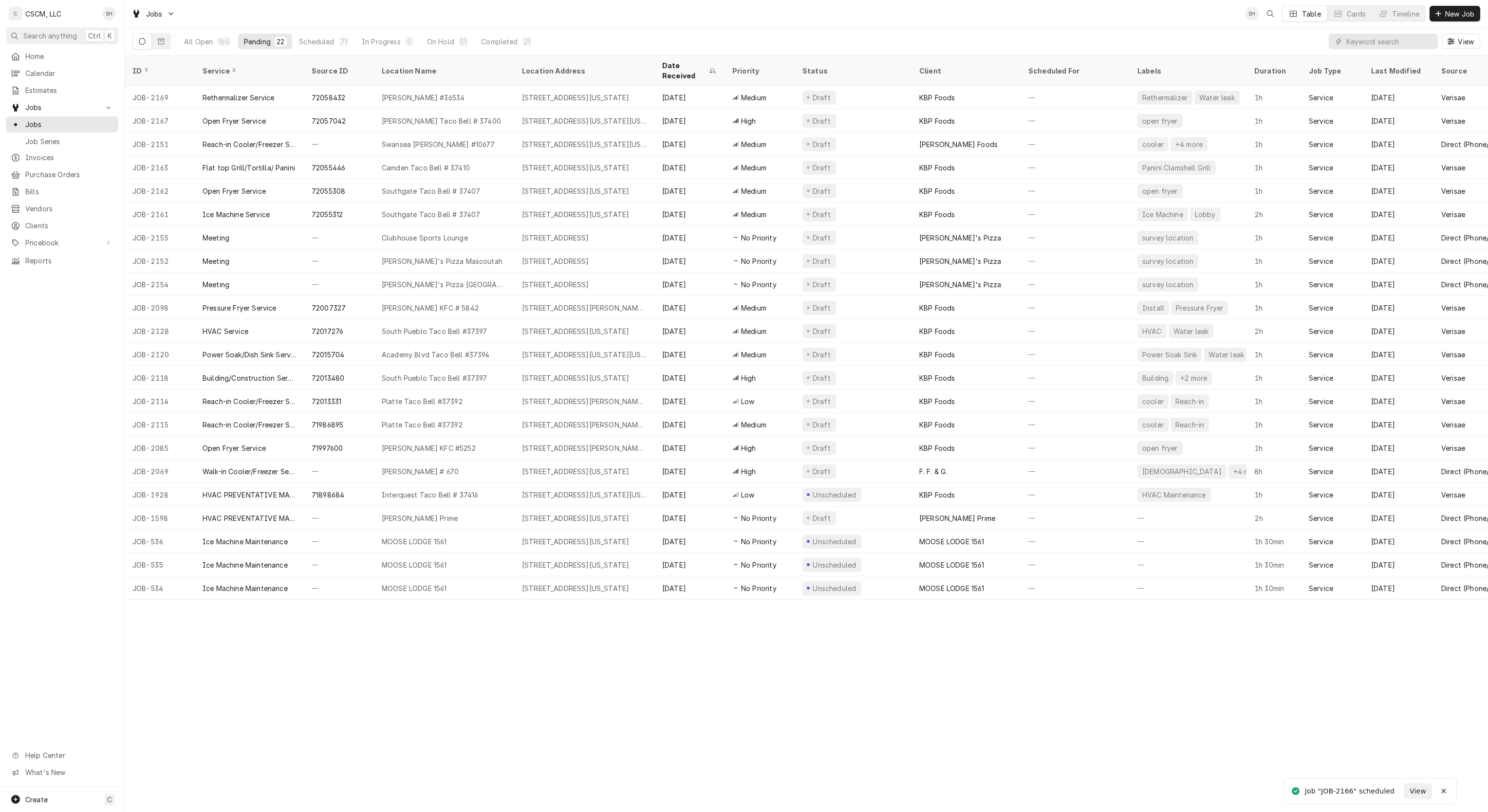
click at [72, 69] on span "Calendar" at bounding box center [69, 73] width 88 height 10
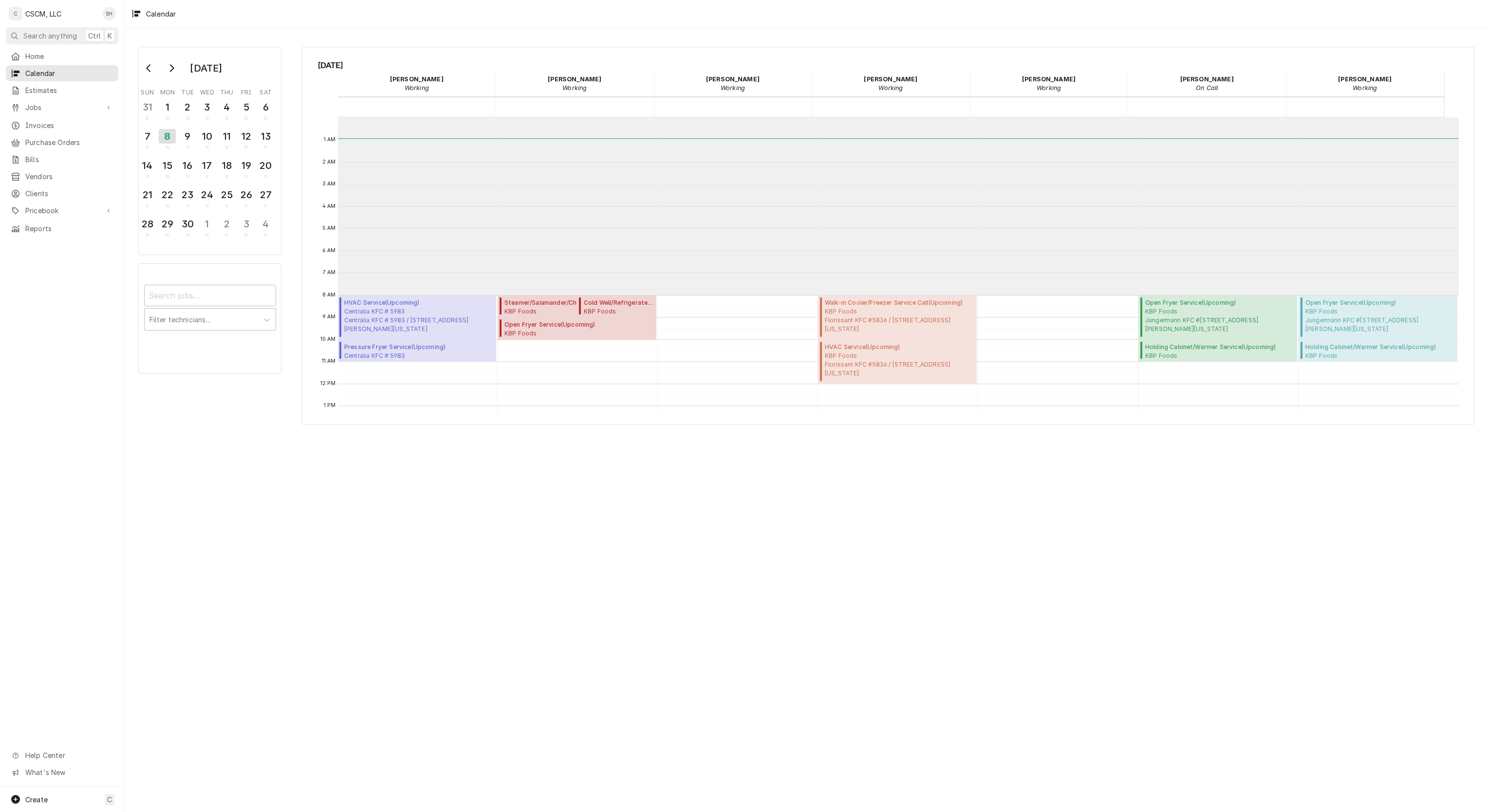
scroll to position [177, 0]
